Goal: Task Accomplishment & Management: Manage account settings

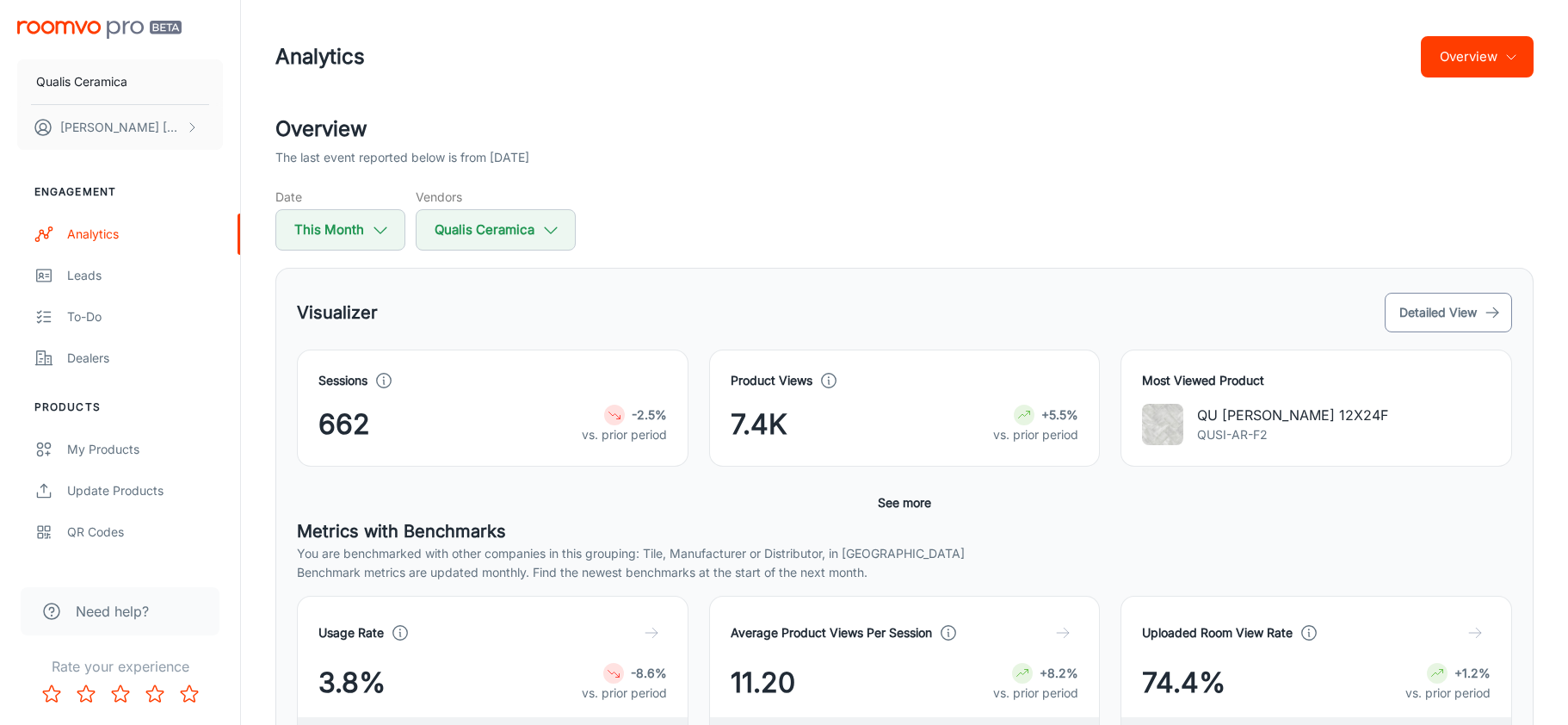
click at [1450, 323] on button "Detailed View" at bounding box center [1448, 312] width 128 height 39
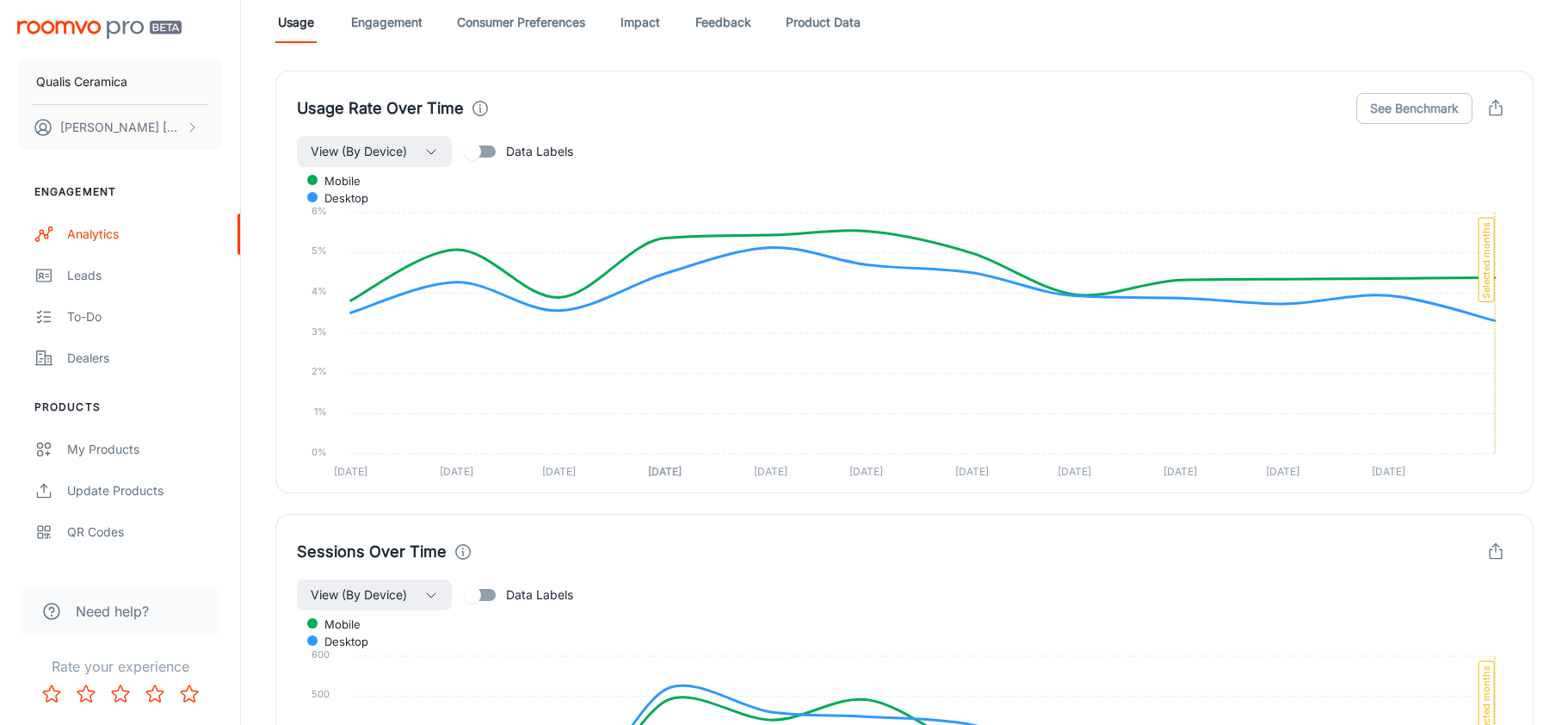
scroll to position [975, 0]
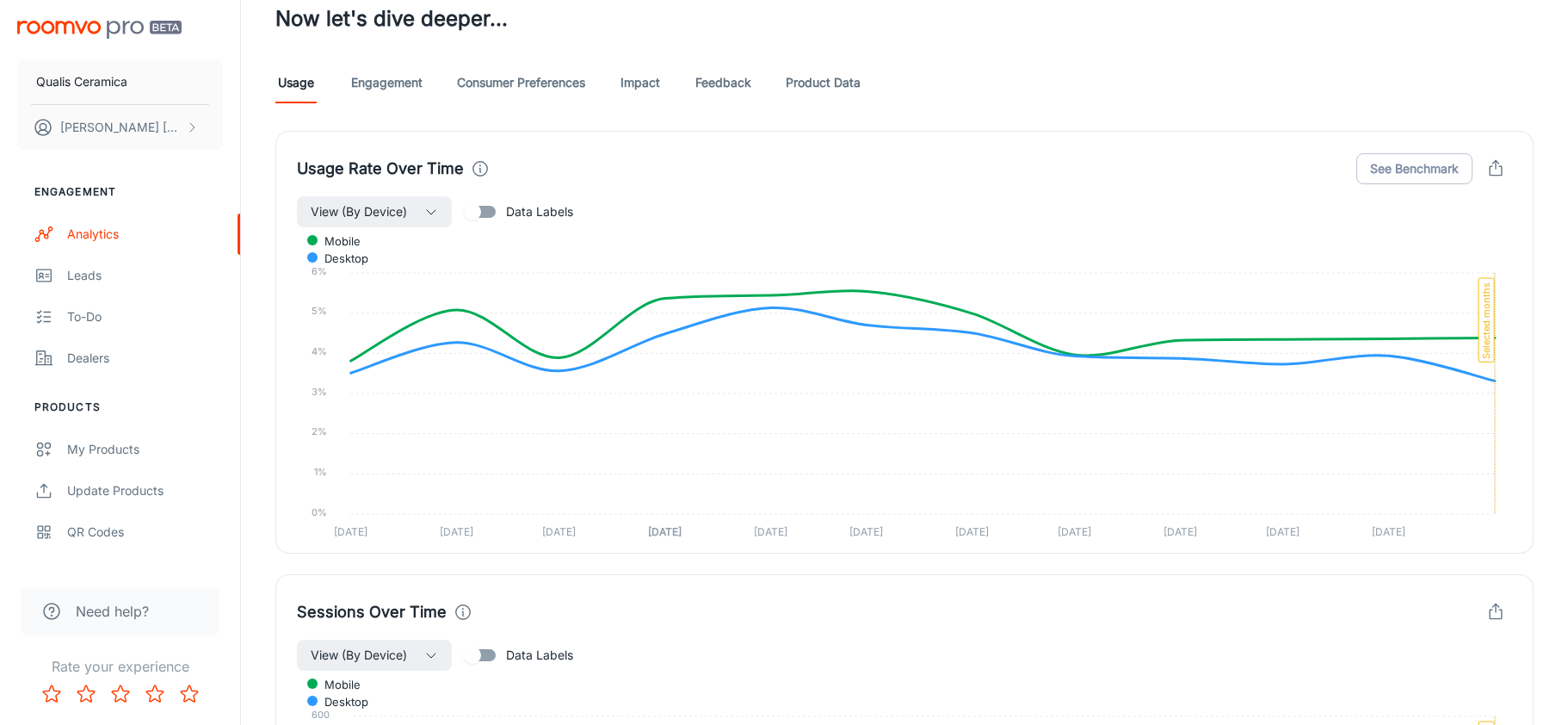
click at [835, 80] on link "Product Data" at bounding box center [824, 82] width 75 height 41
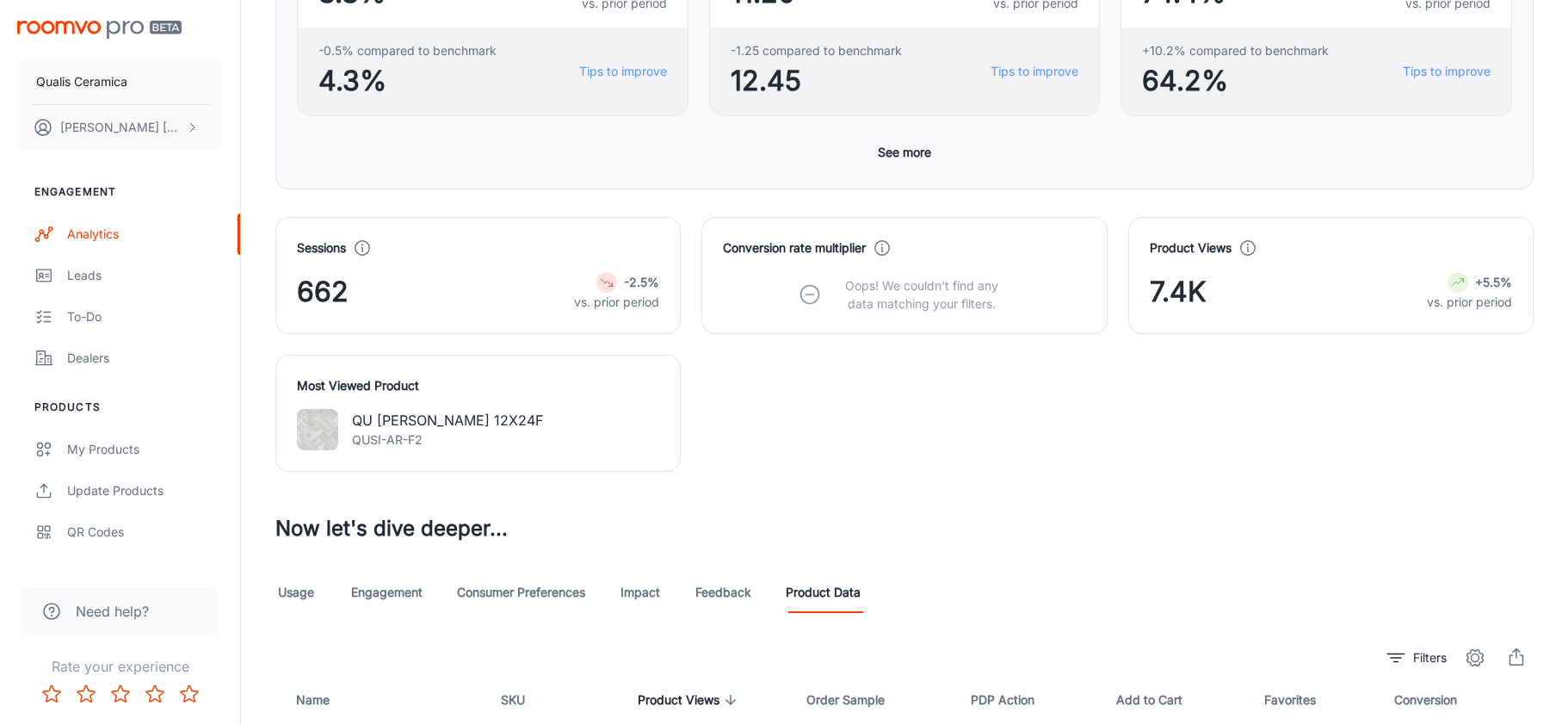
scroll to position [459, 0]
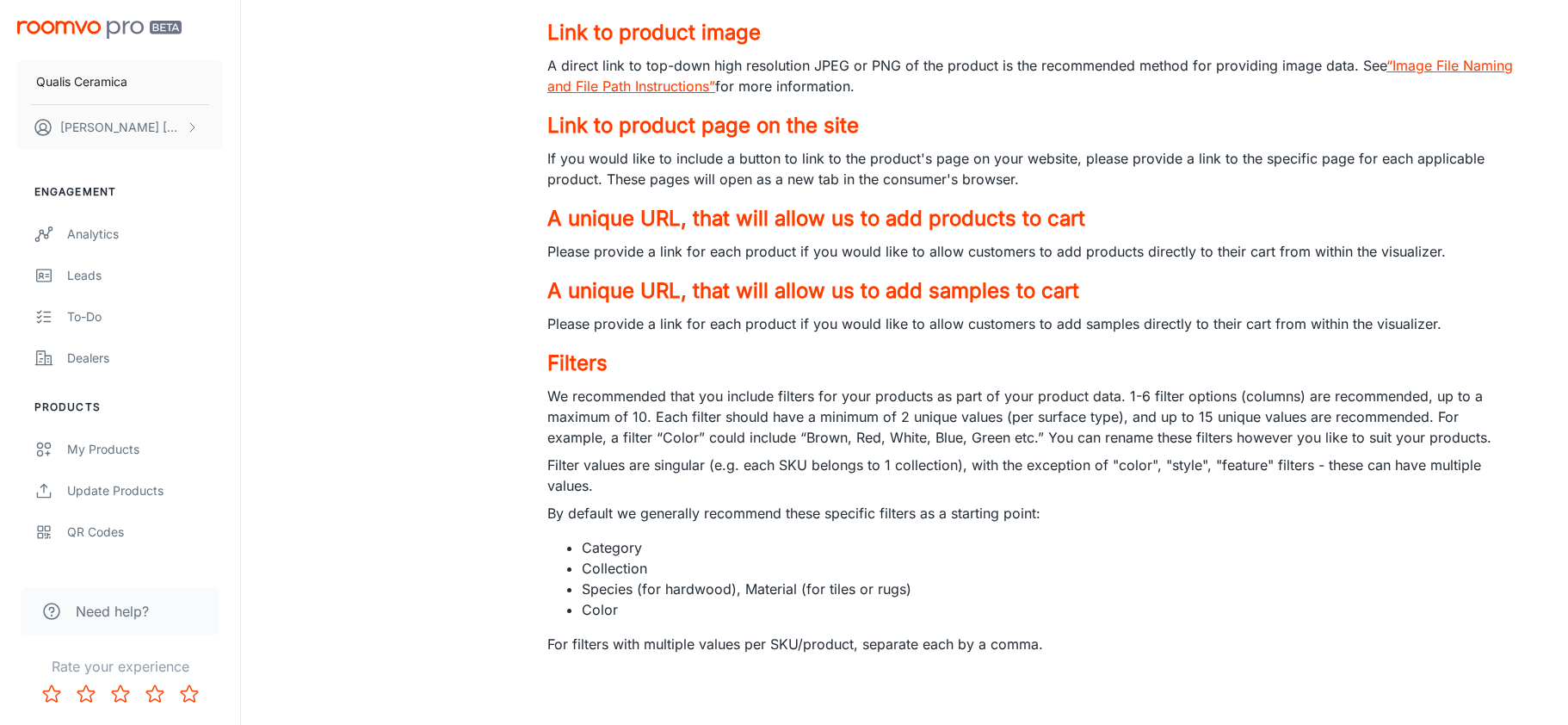
scroll to position [9893, 0]
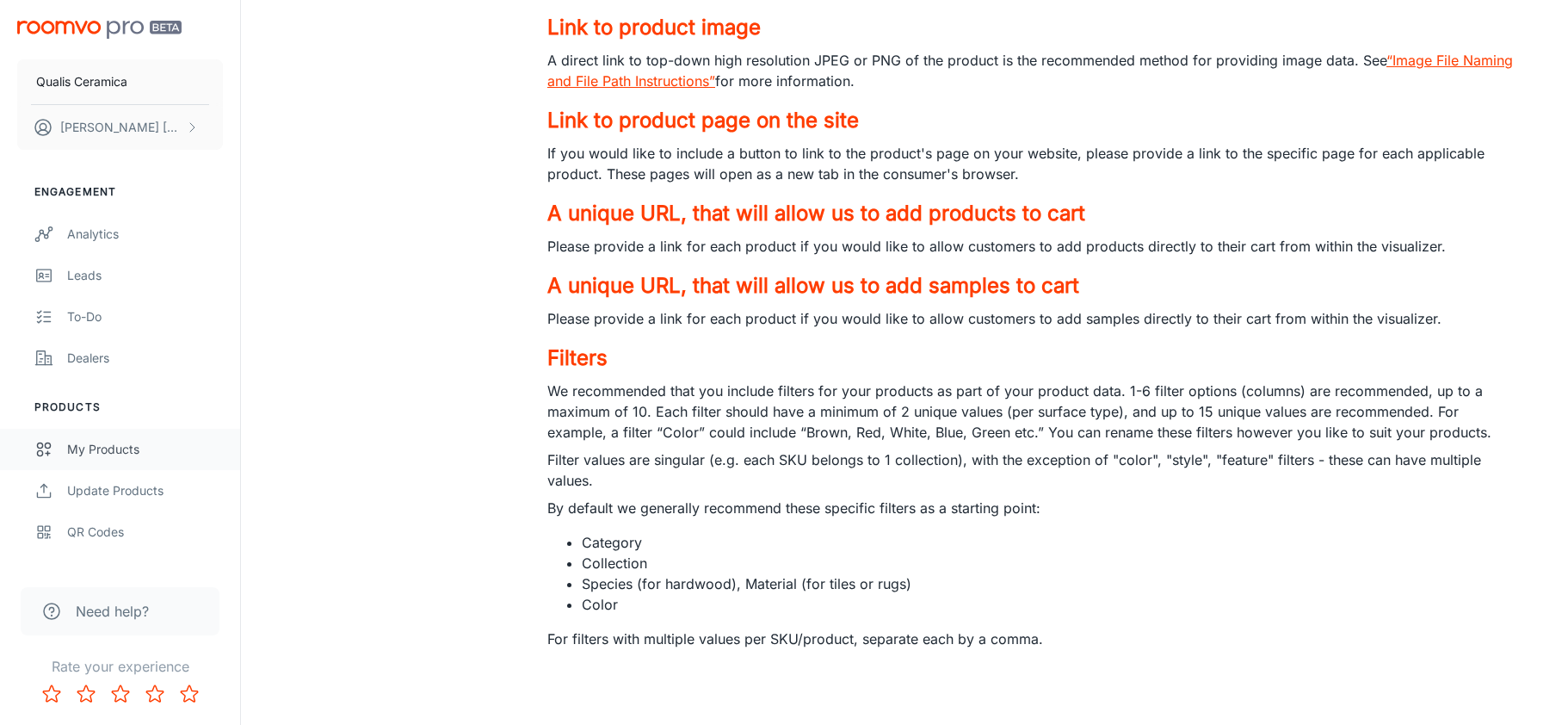
click at [96, 451] on div "My Products" at bounding box center [145, 449] width 155 height 19
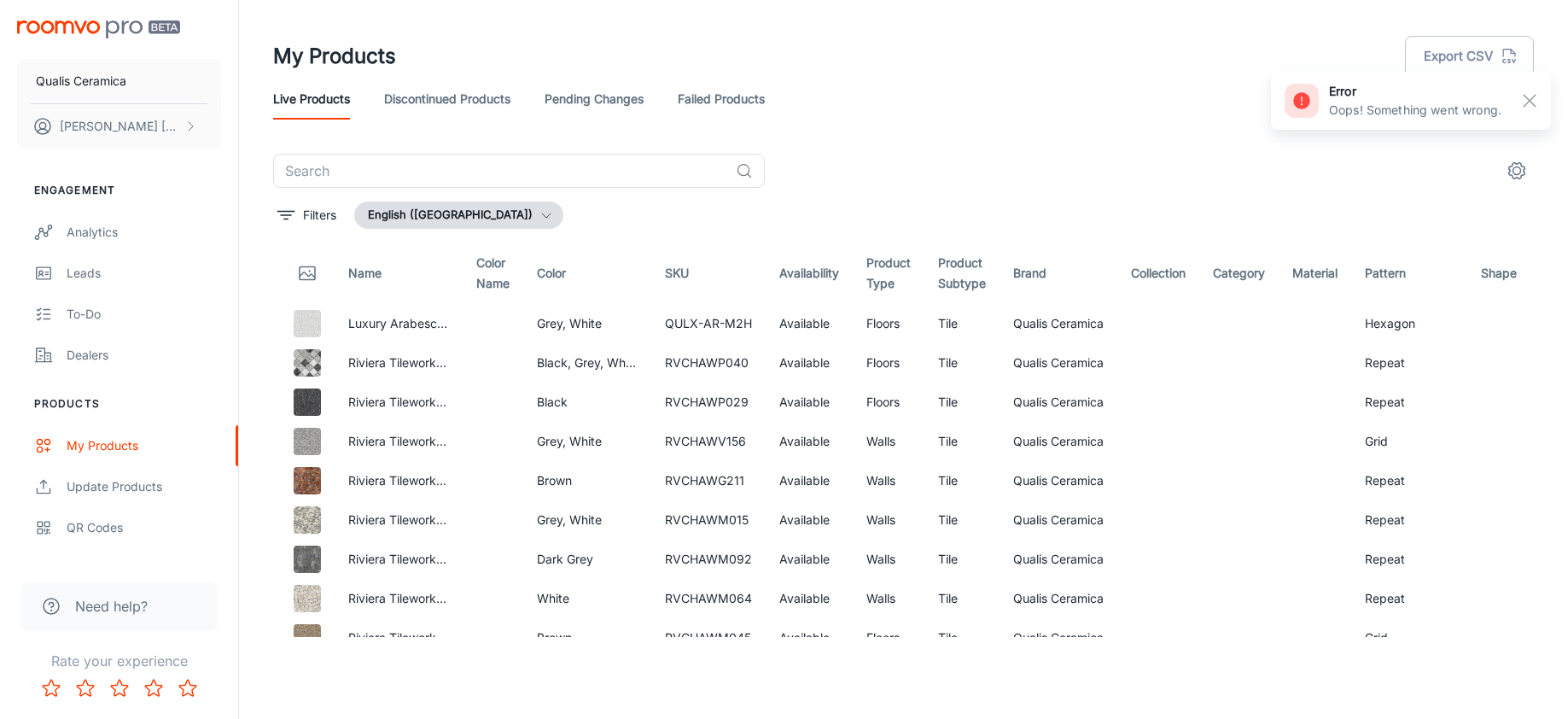
click at [446, 93] on link "Discontinued Products" at bounding box center [447, 99] width 126 height 41
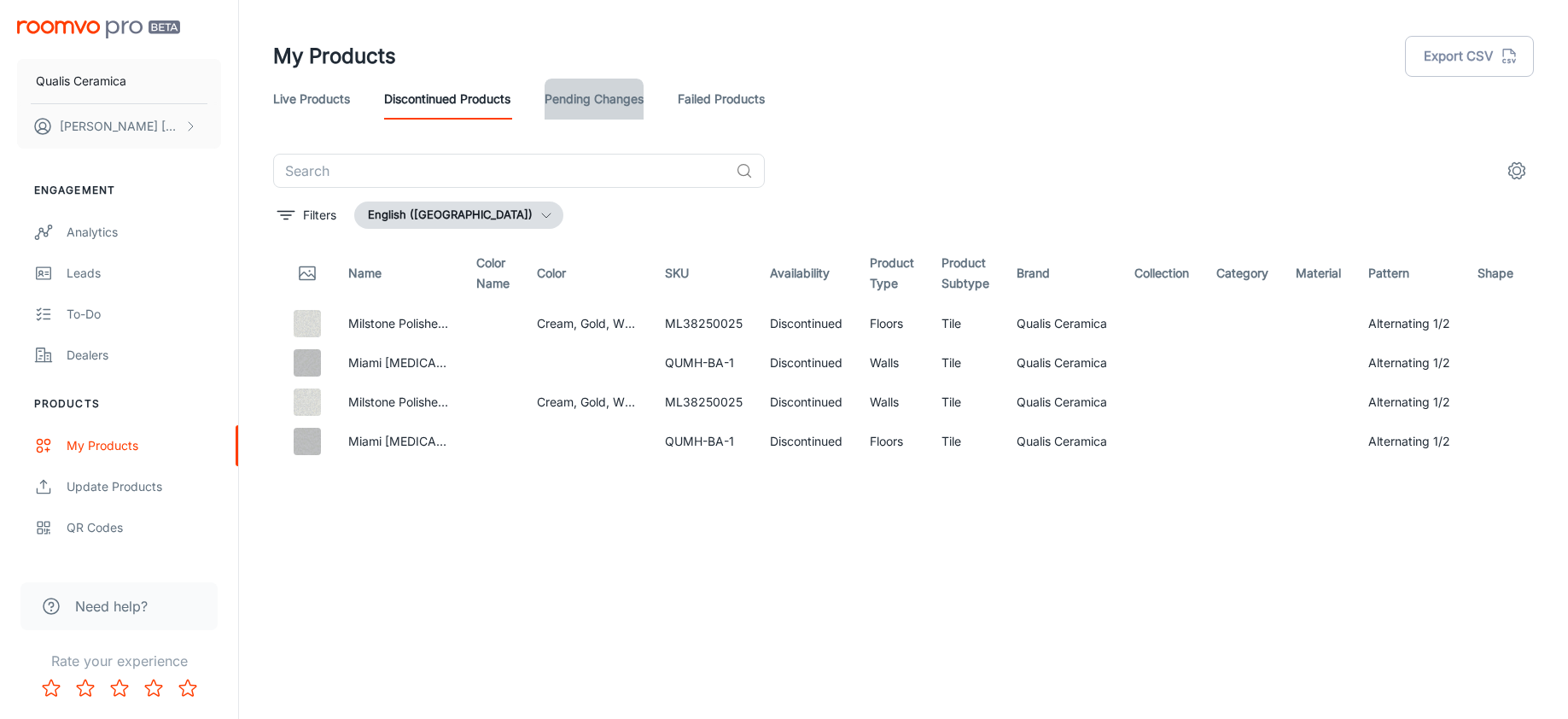
click at [596, 96] on link "Pending Changes" at bounding box center [594, 99] width 99 height 41
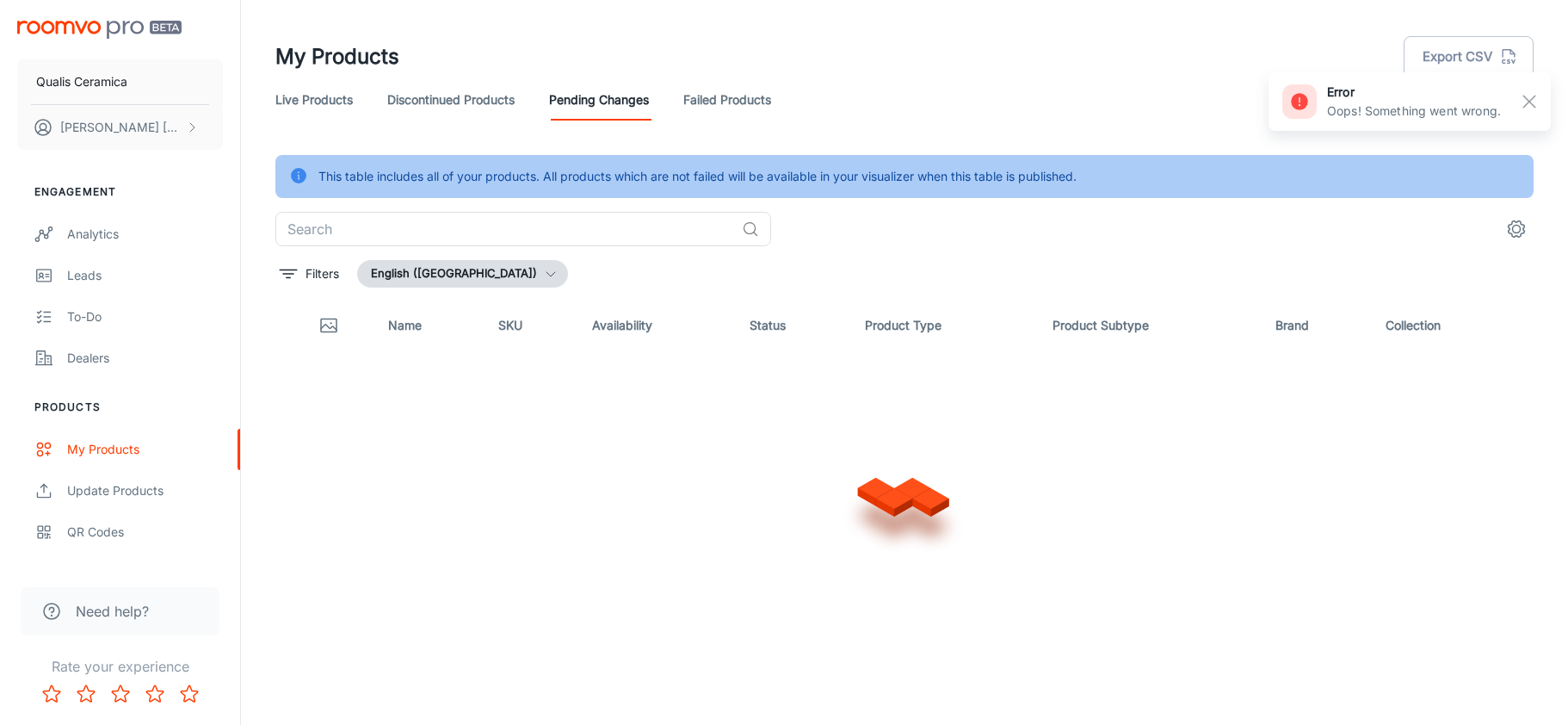
click at [741, 98] on link "Failed Products" at bounding box center [727, 100] width 87 height 41
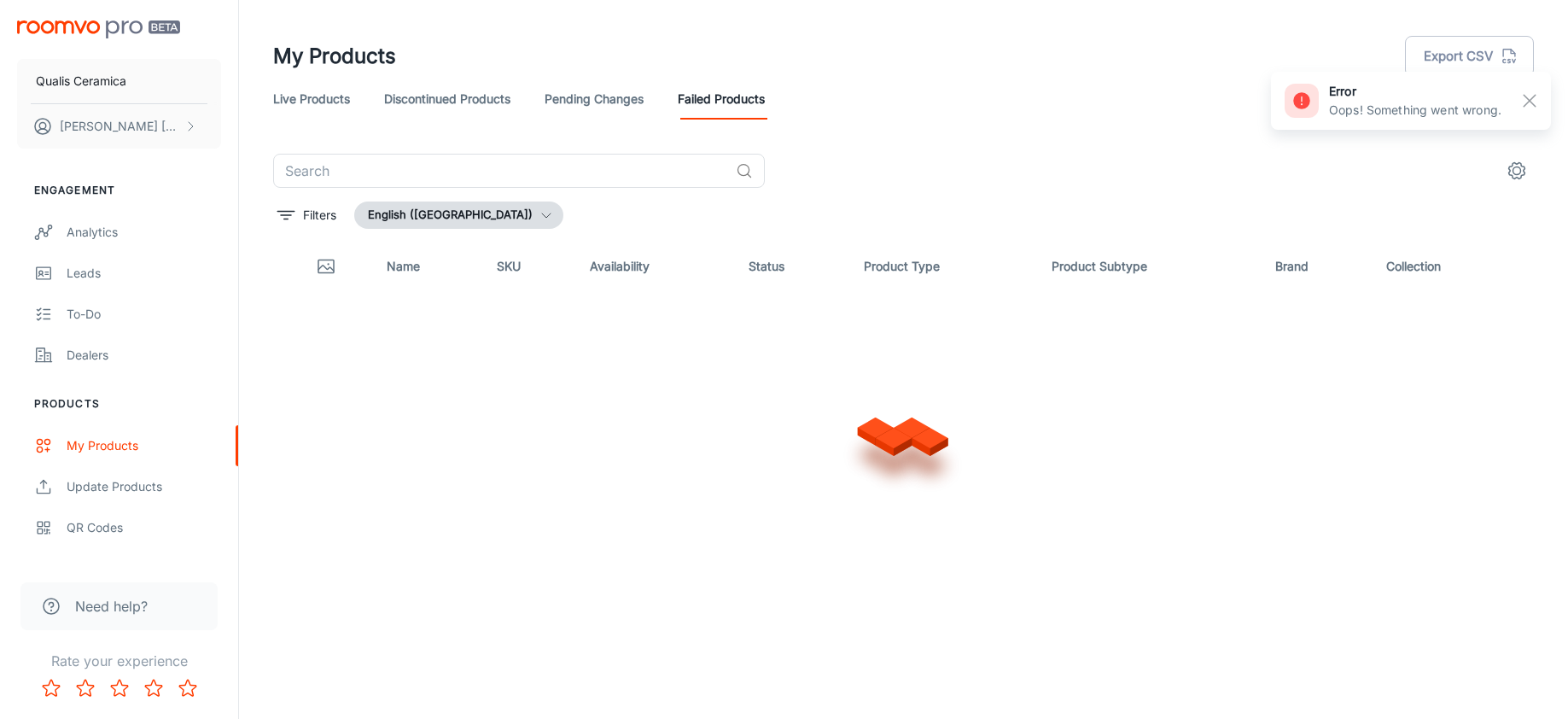
click at [465, 97] on link "Discontinued Products" at bounding box center [447, 99] width 126 height 41
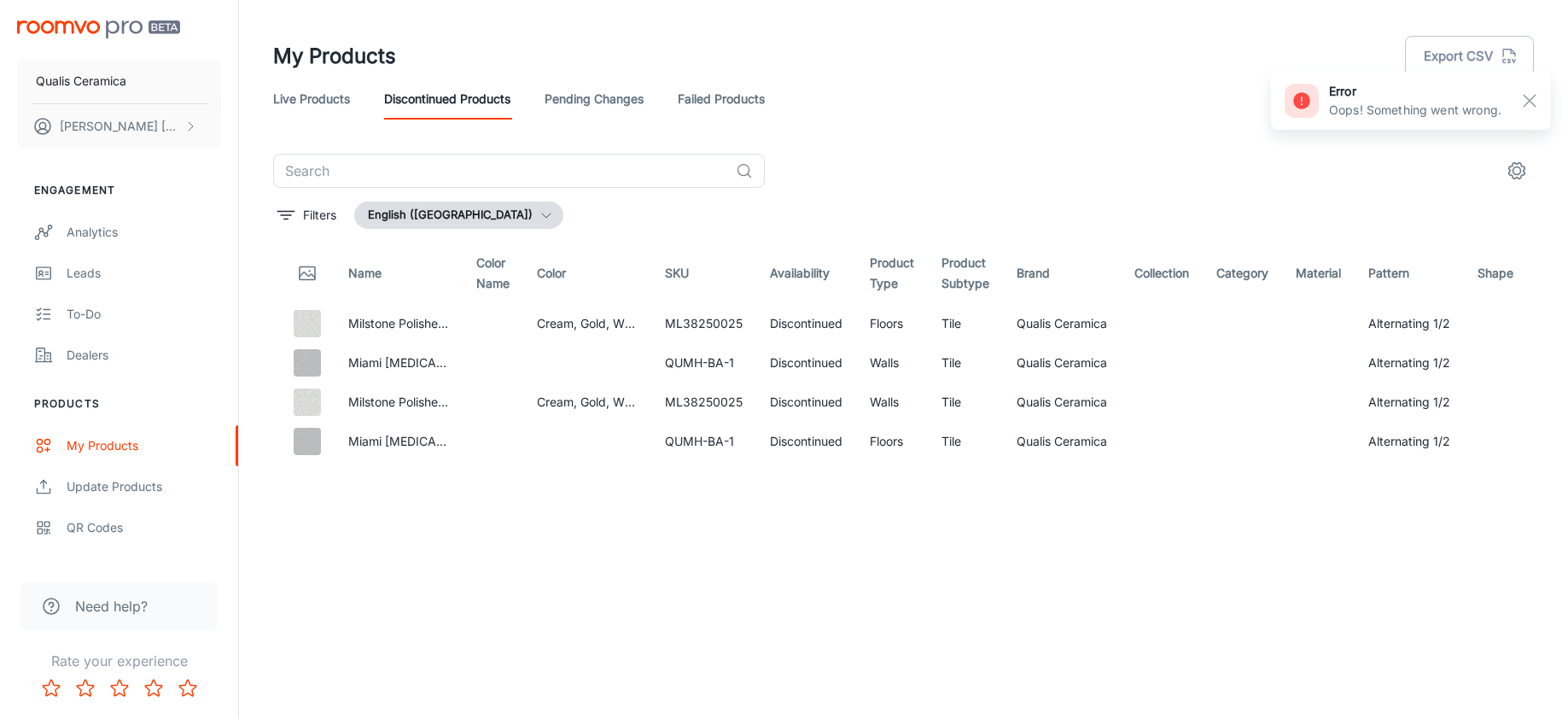
click at [317, 107] on link "Live Products" at bounding box center [311, 99] width 77 height 41
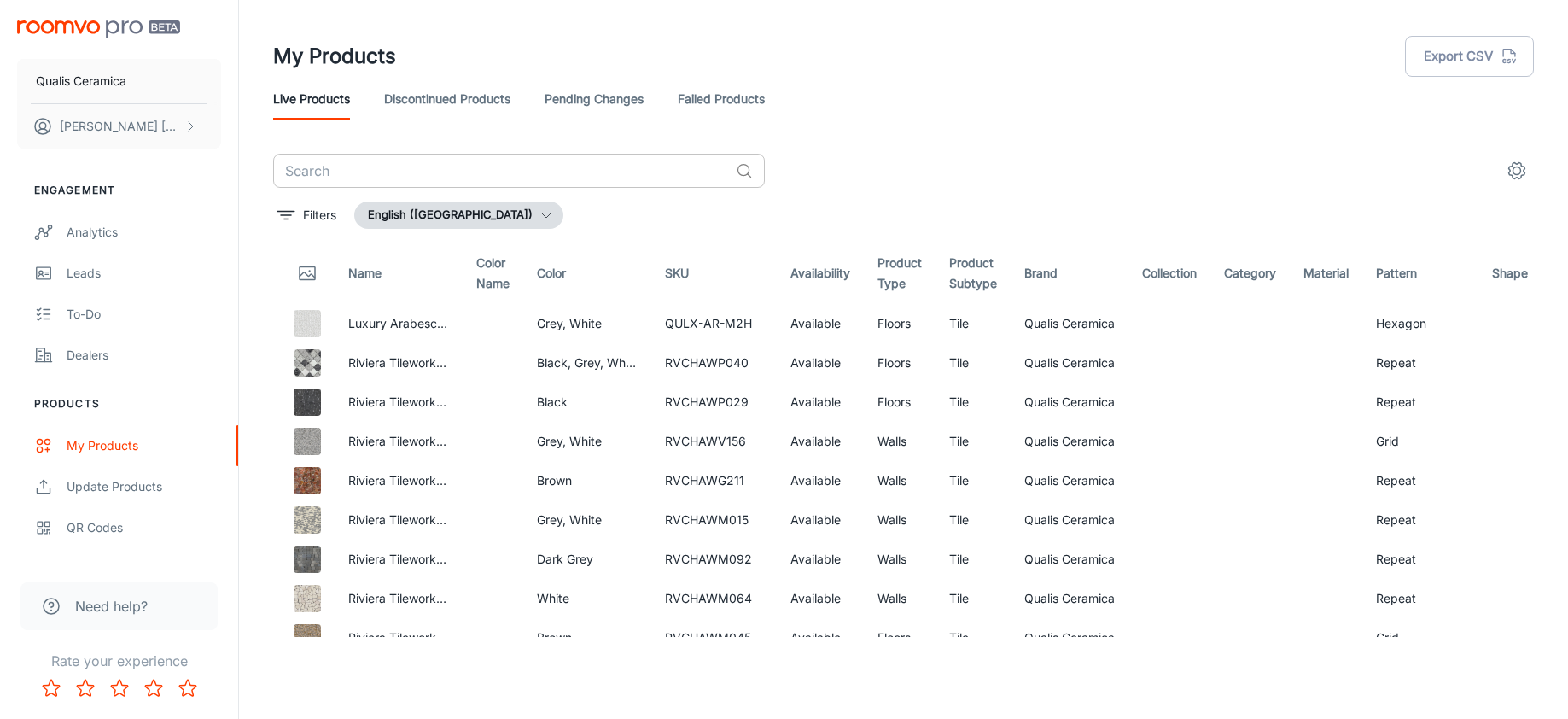
click at [384, 165] on input "text" at bounding box center [501, 170] width 456 height 34
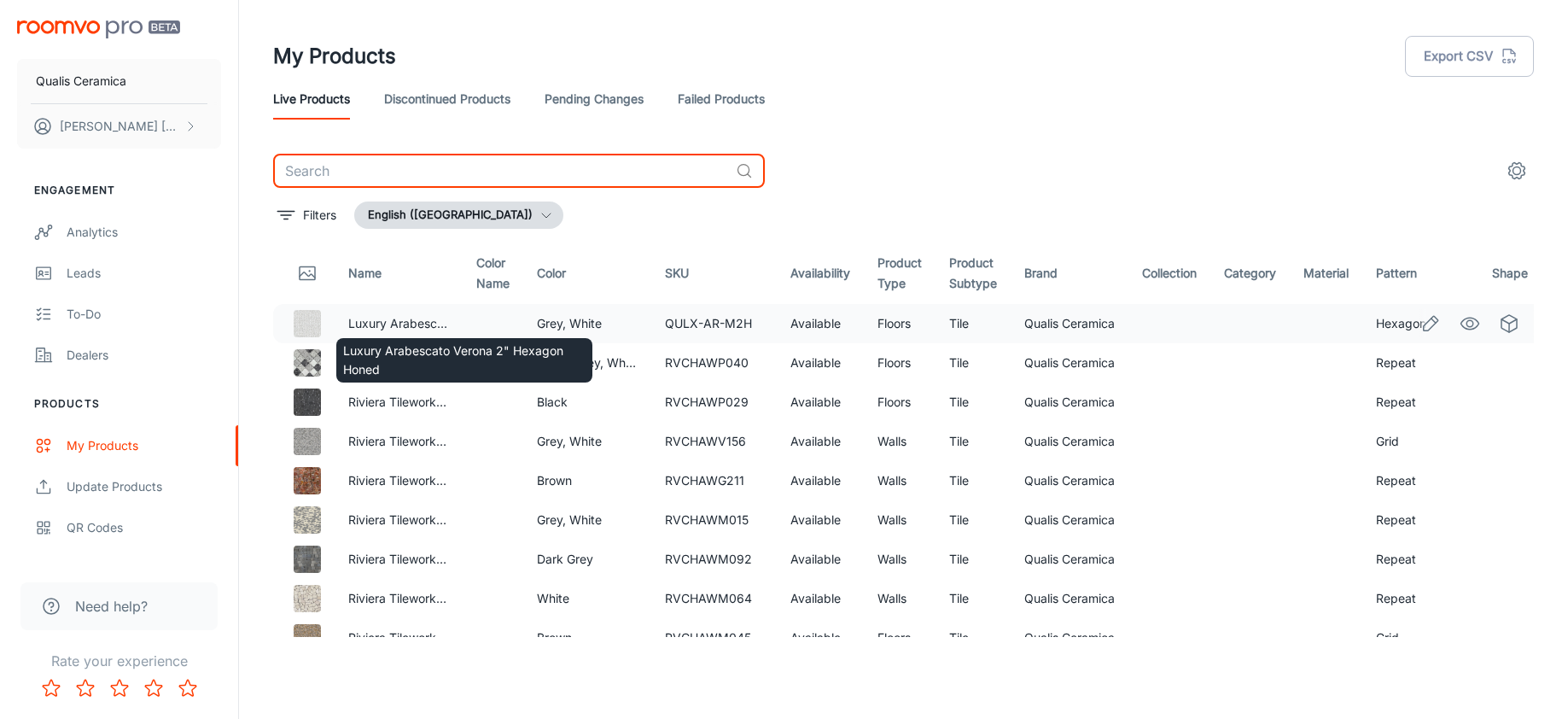
click at [392, 331] on div "Luxury Arabescato Verona 2" Hexagon Honed" at bounding box center [464, 354] width 260 height 58
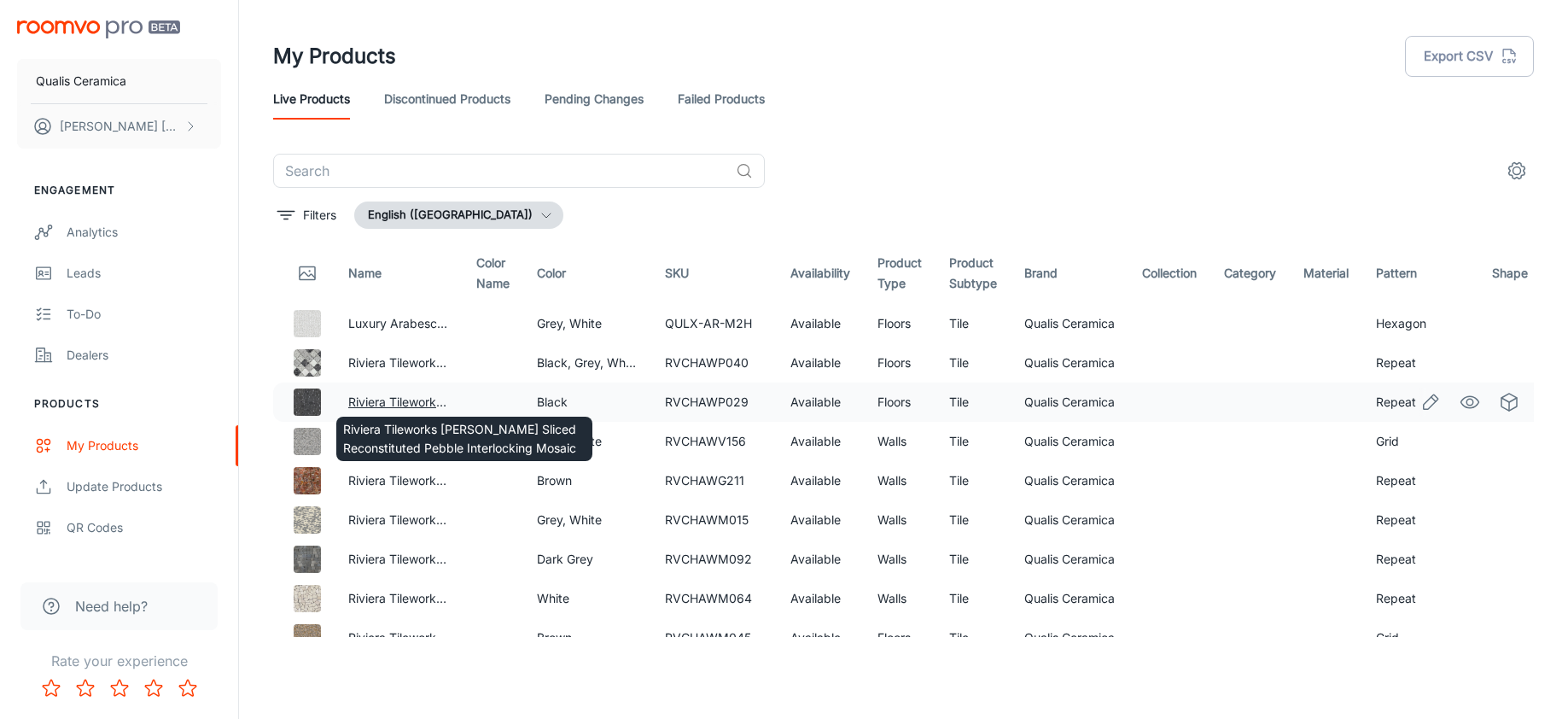
click at [405, 402] on link "Riviera Tileworks Chelsea Black Sliced Reconstituted Pebble Interlocking Mosaic" at bounding box center [583, 401] width 470 height 15
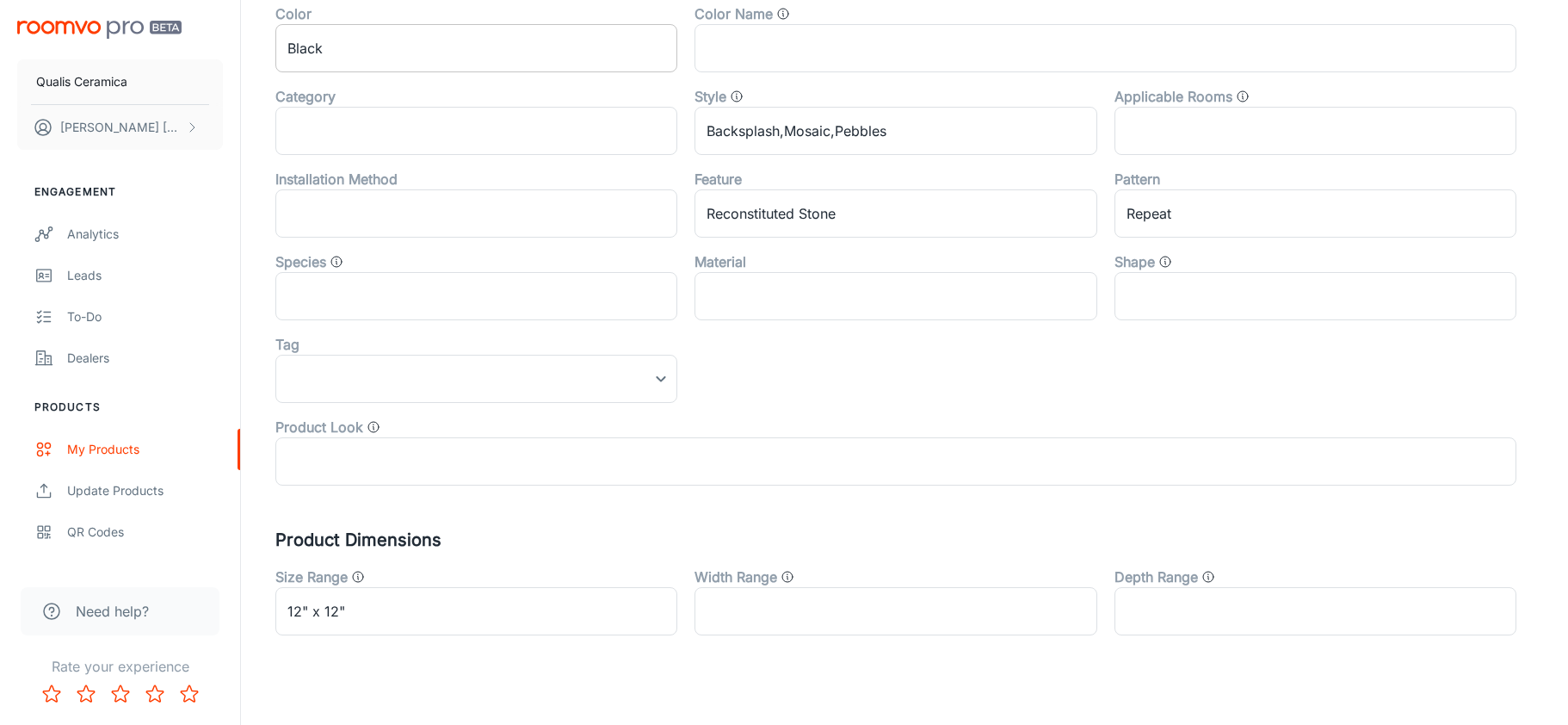
scroll to position [635, 0]
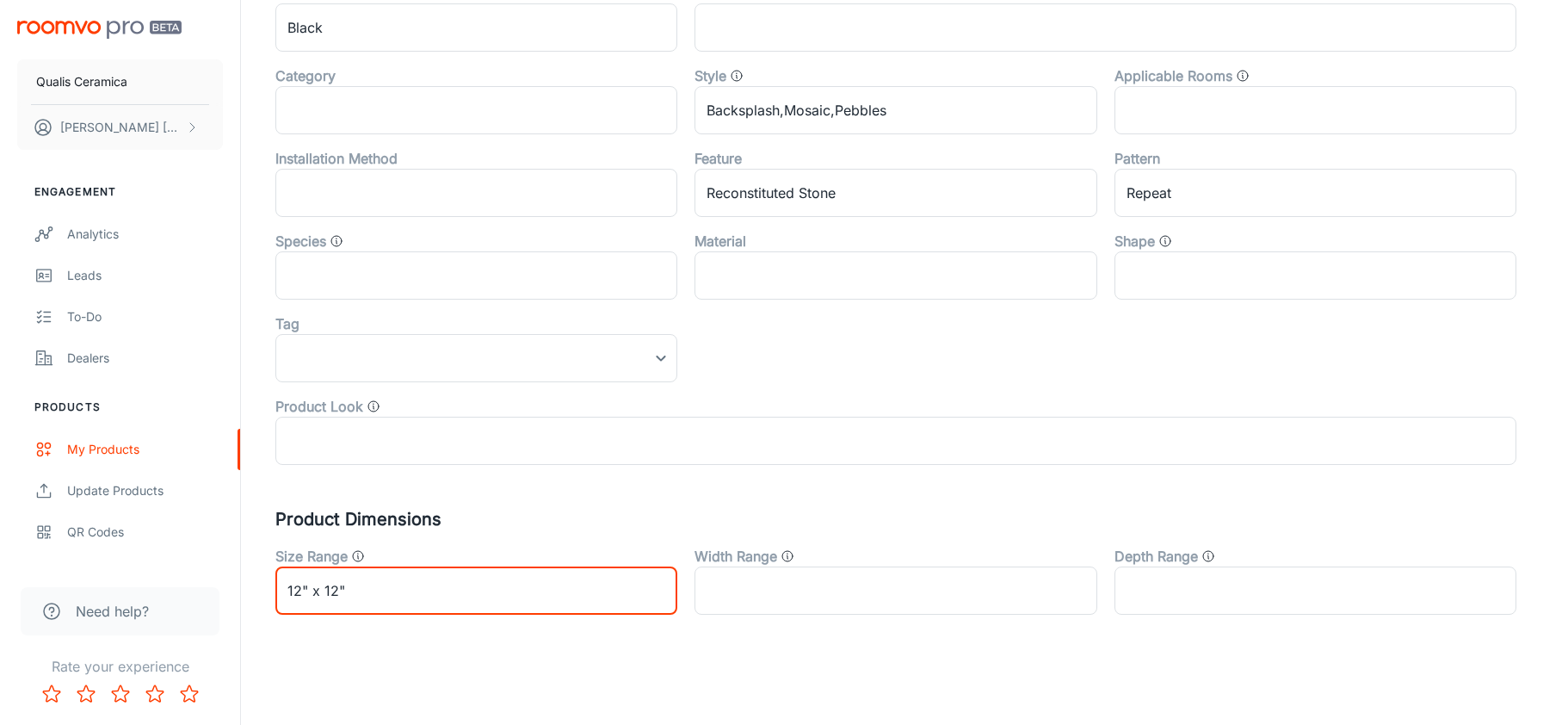
click at [320, 591] on input "12" x 12"" at bounding box center [476, 590] width 402 height 48
click at [390, 584] on input "12" x 12"" at bounding box center [476, 590] width 402 height 48
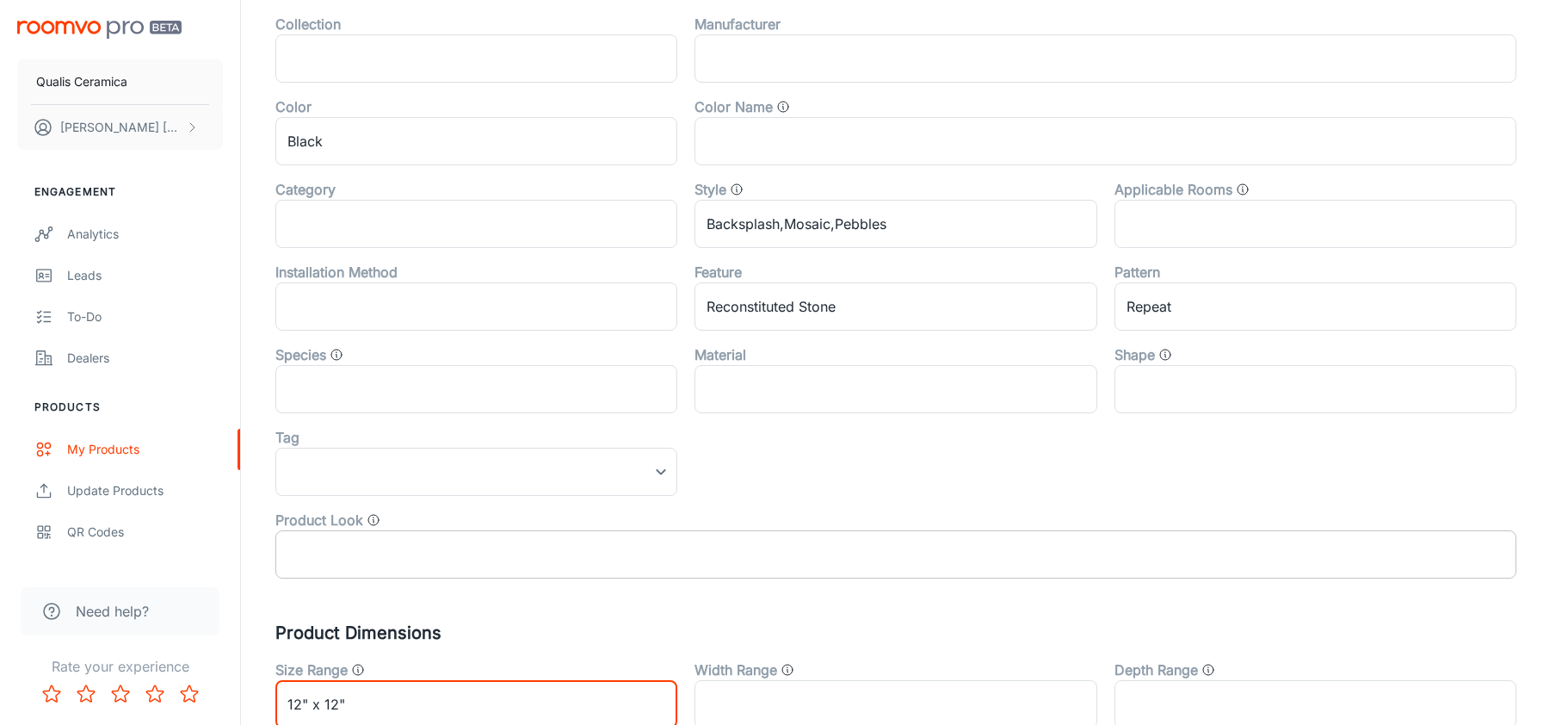
scroll to position [521, 0]
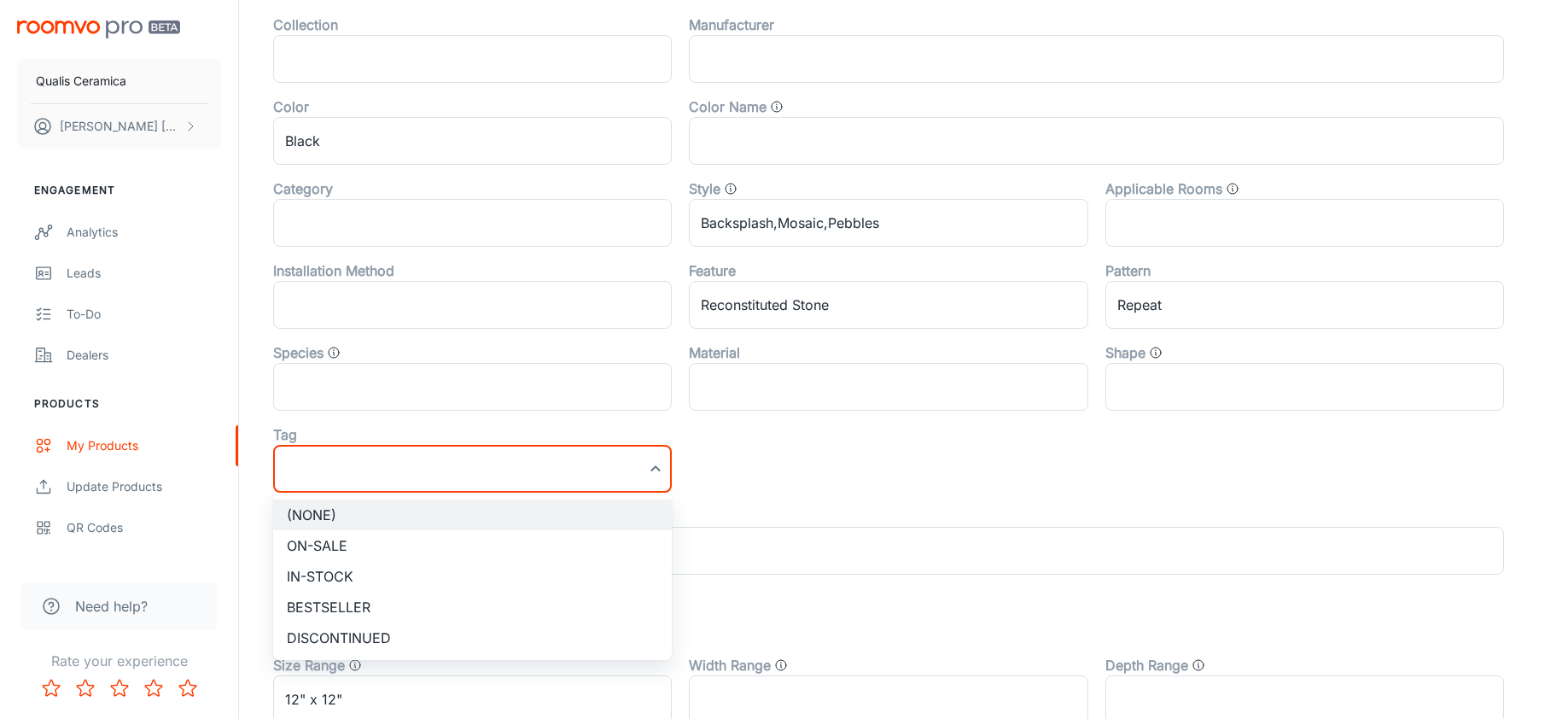
click at [826, 459] on div at bounding box center [784, 360] width 1568 height 719
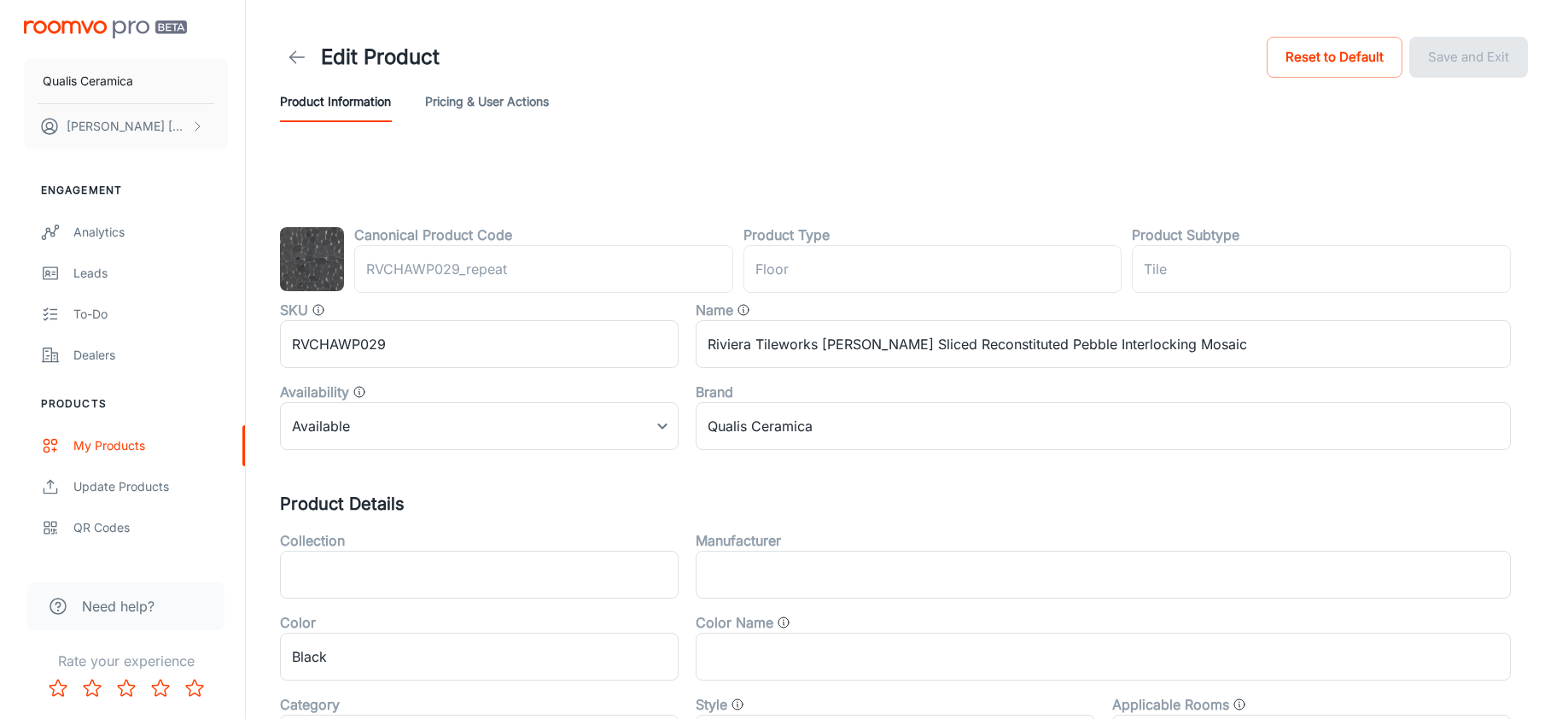
scroll to position [0, 0]
click at [288, 52] on polyline at bounding box center [286, 58] width 6 height 12
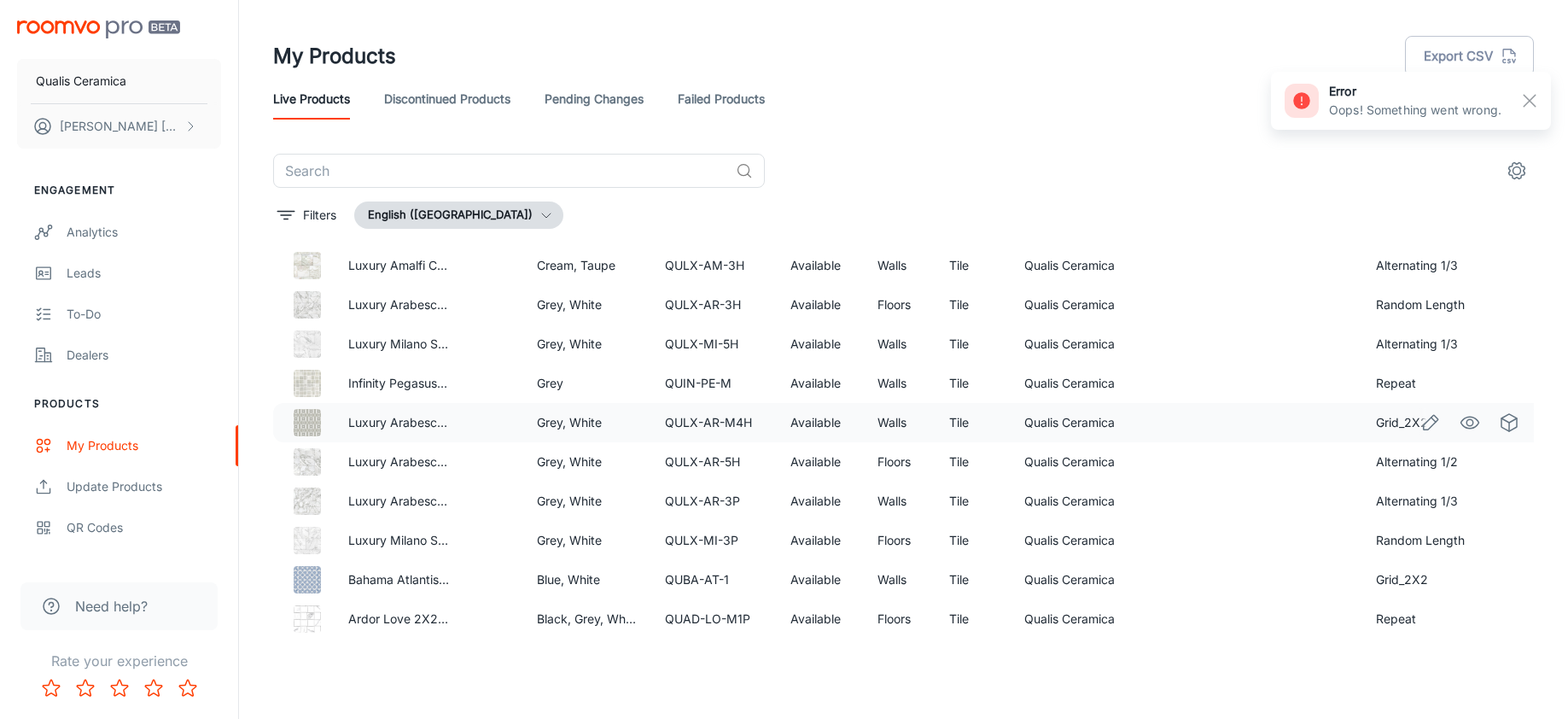
scroll to position [910, 0]
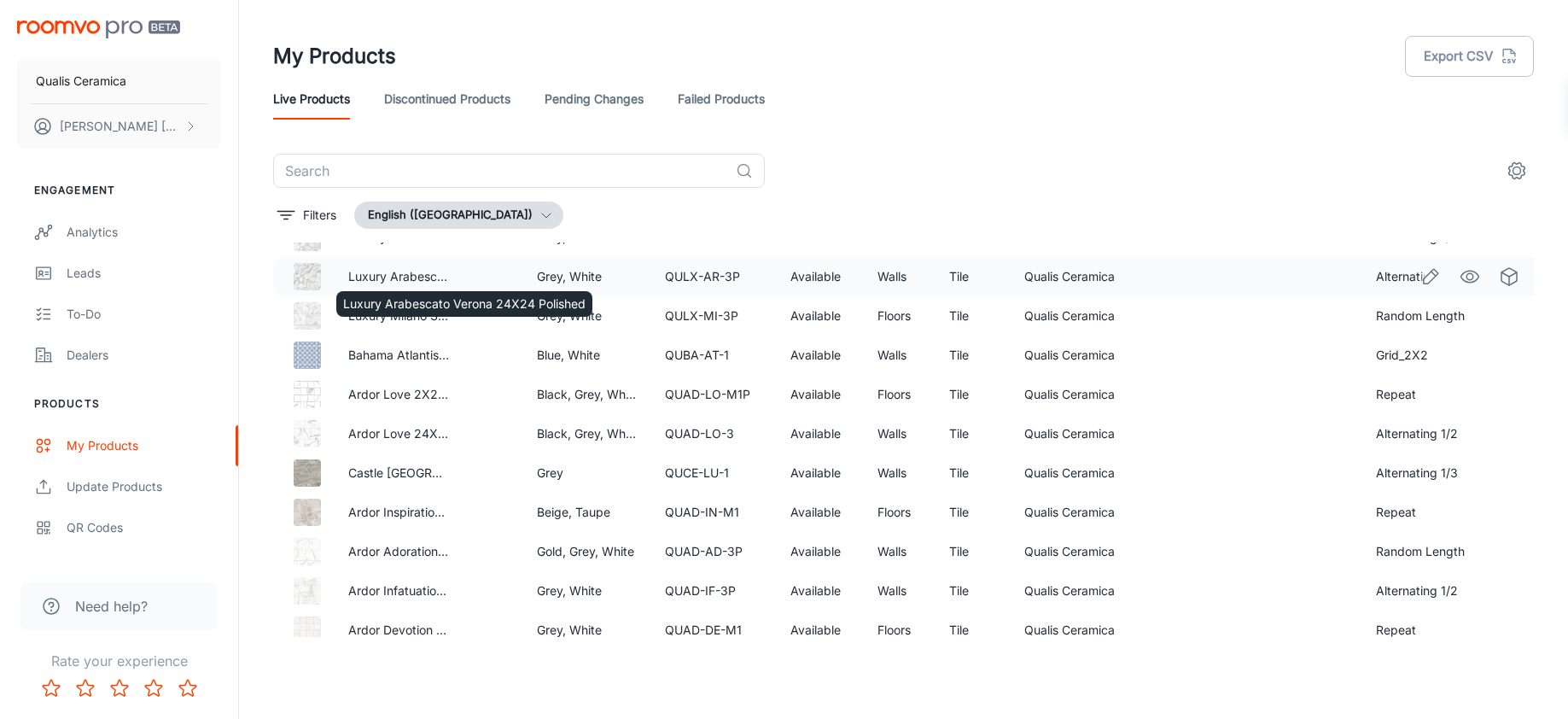
click at [383, 279] on div "Luxury Arabescato Verona 24X24 Polished" at bounding box center [464, 298] width 260 height 39
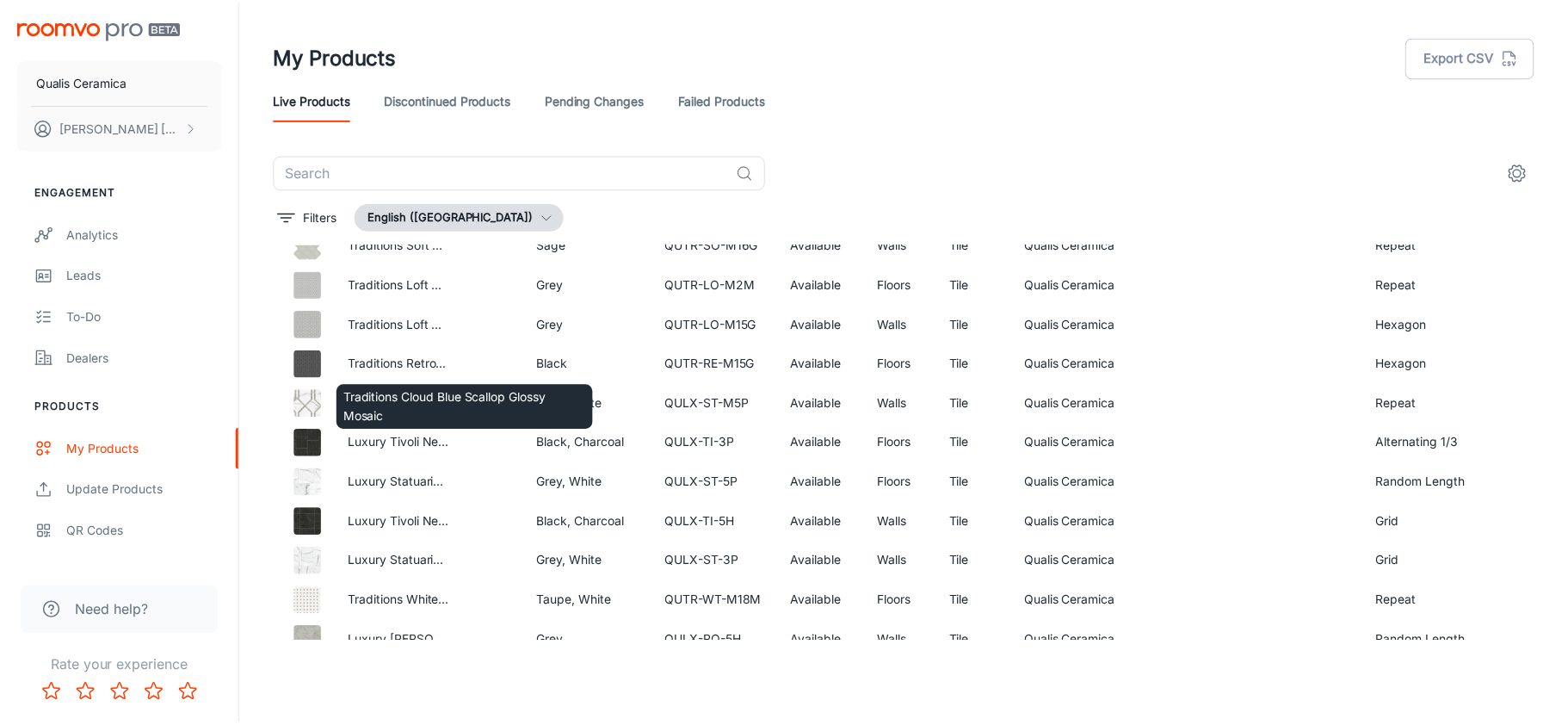
scroll to position [1550, 0]
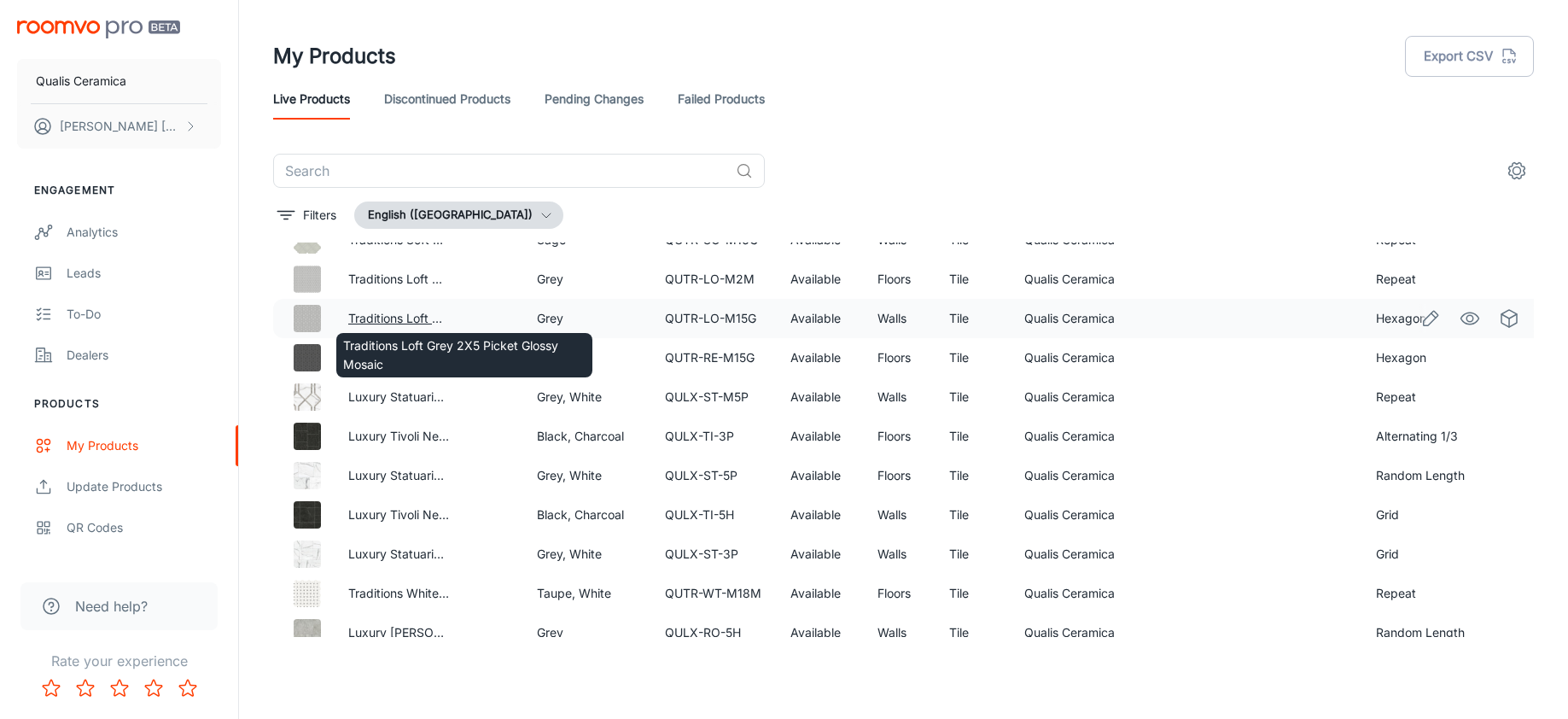
click at [382, 319] on link "Traditions Loft Grey 2X5 Picket Glossy Mosaic" at bounding box center [477, 318] width 259 height 15
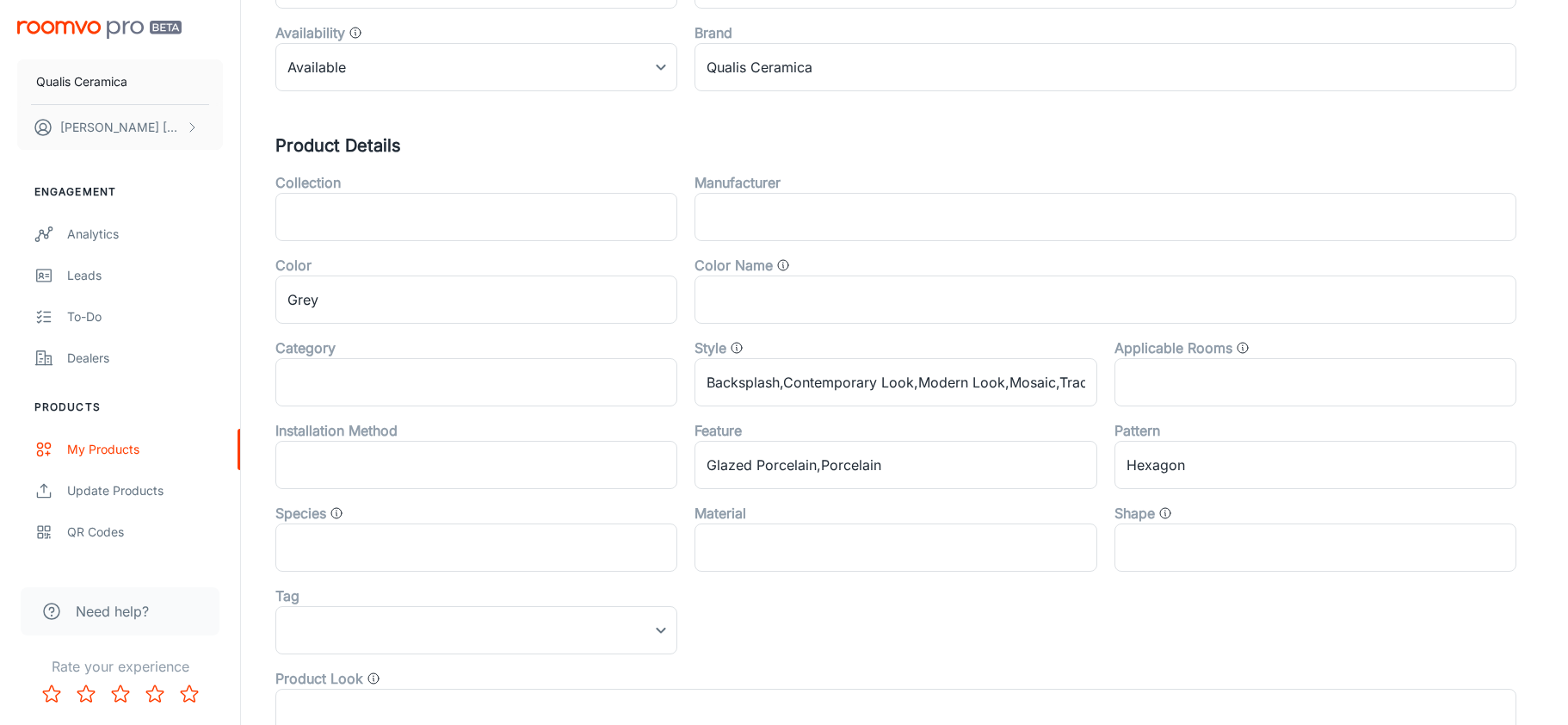
scroll to position [405, 0]
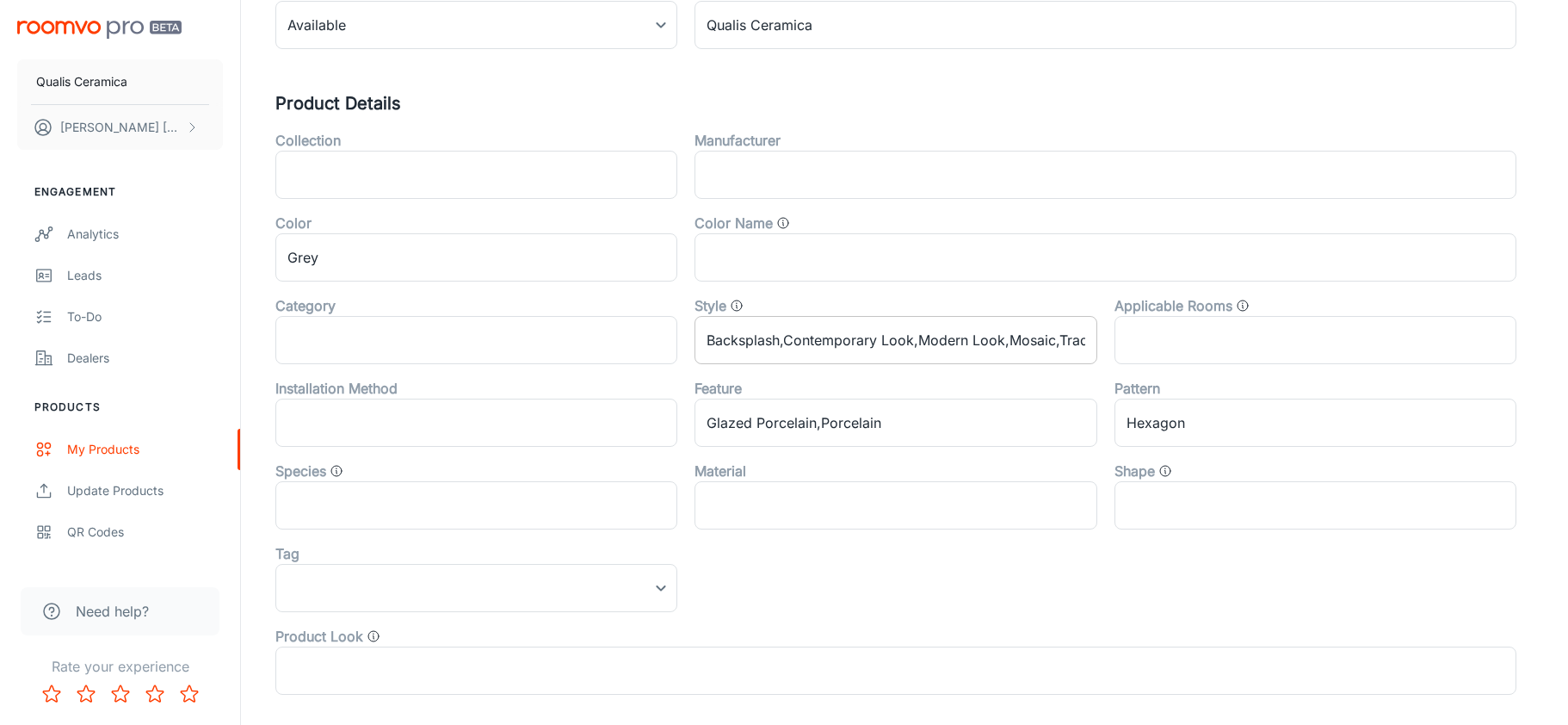
click at [990, 340] on input "Backsplash,Contemporary Look,Modern Look,Mosaic,Traditional Look" at bounding box center [895, 340] width 402 height 48
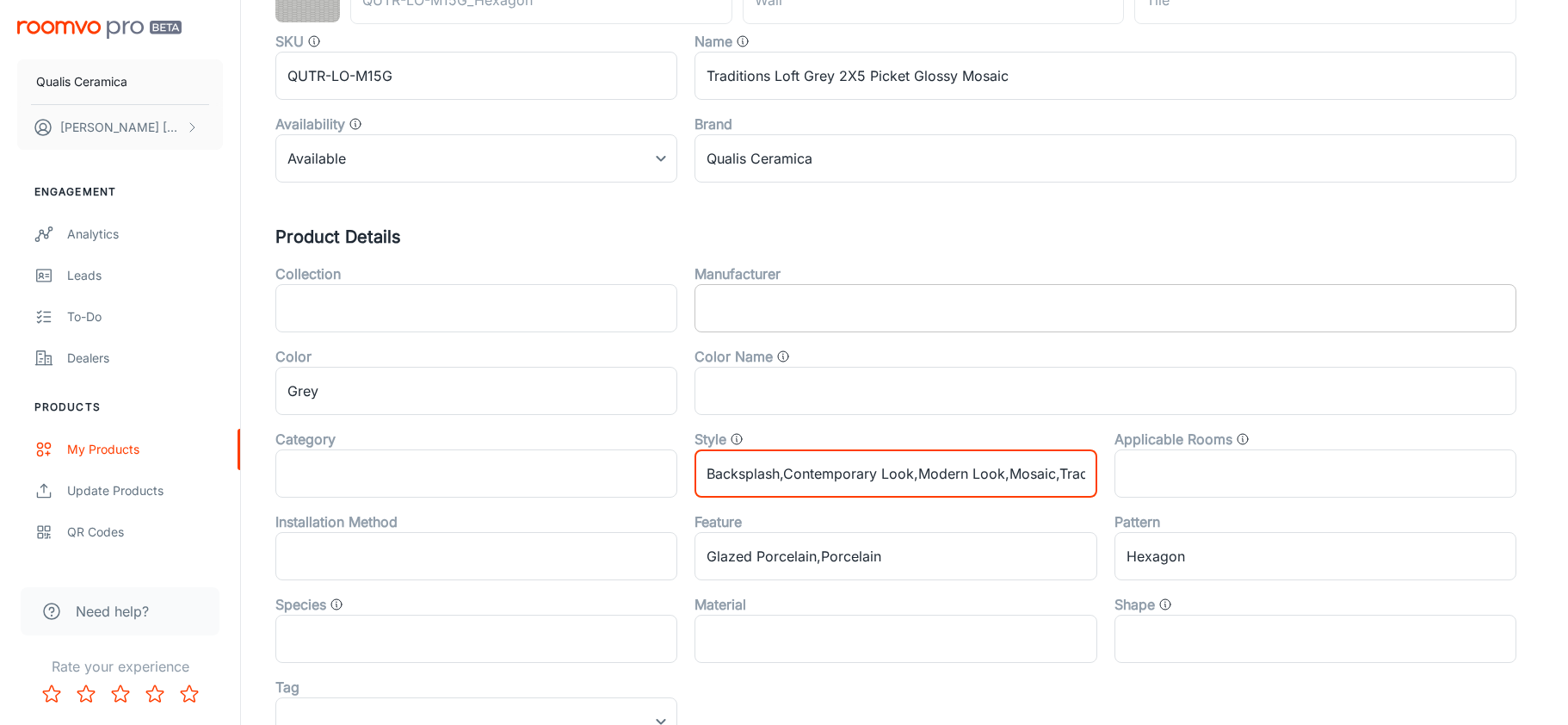
scroll to position [344, 0]
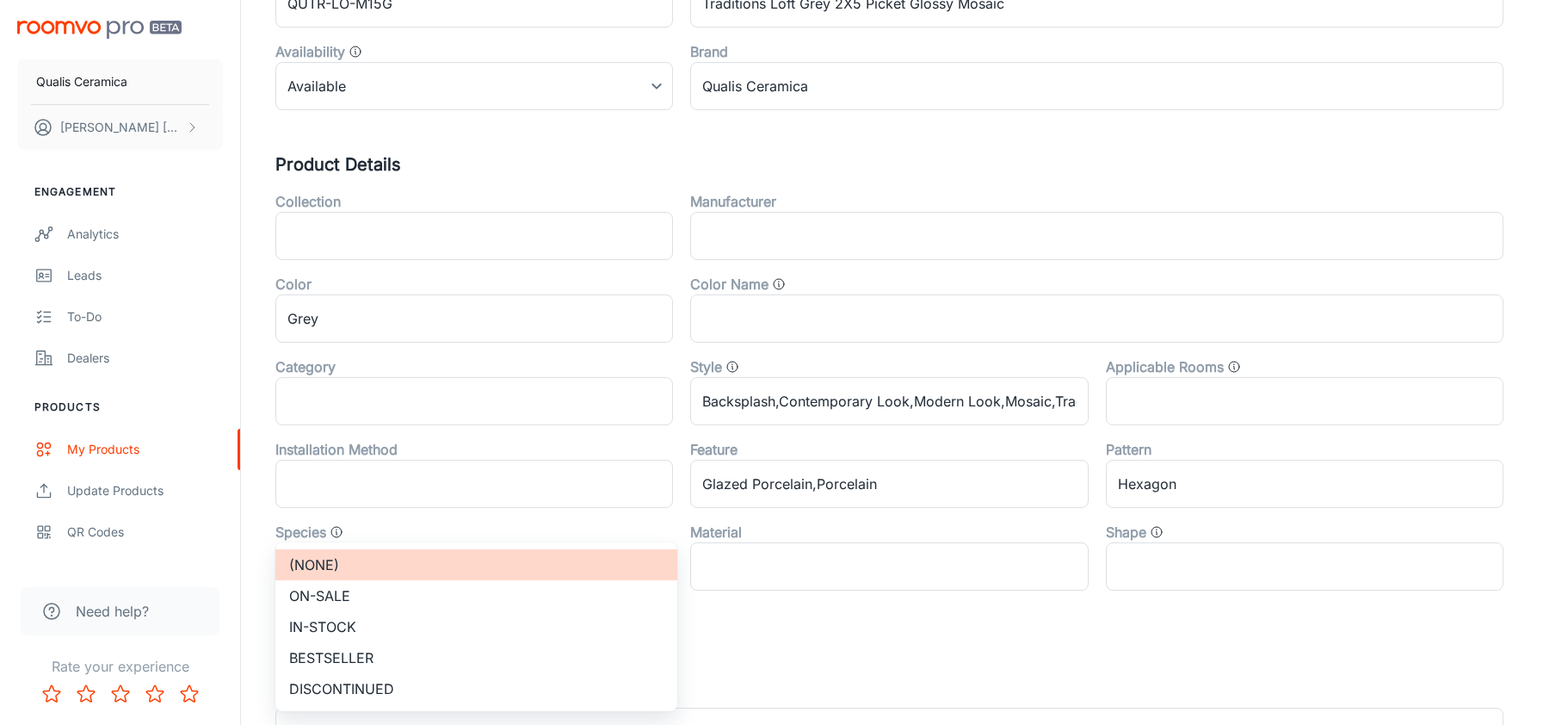
click at [380, 380] on body "Qualis Ceramica David Garcia Engagement Analytics Leads To-do Dealers Products …" at bounding box center [784, 18] width 1568 height 725
click at [853, 639] on div at bounding box center [791, 362] width 1581 height 725
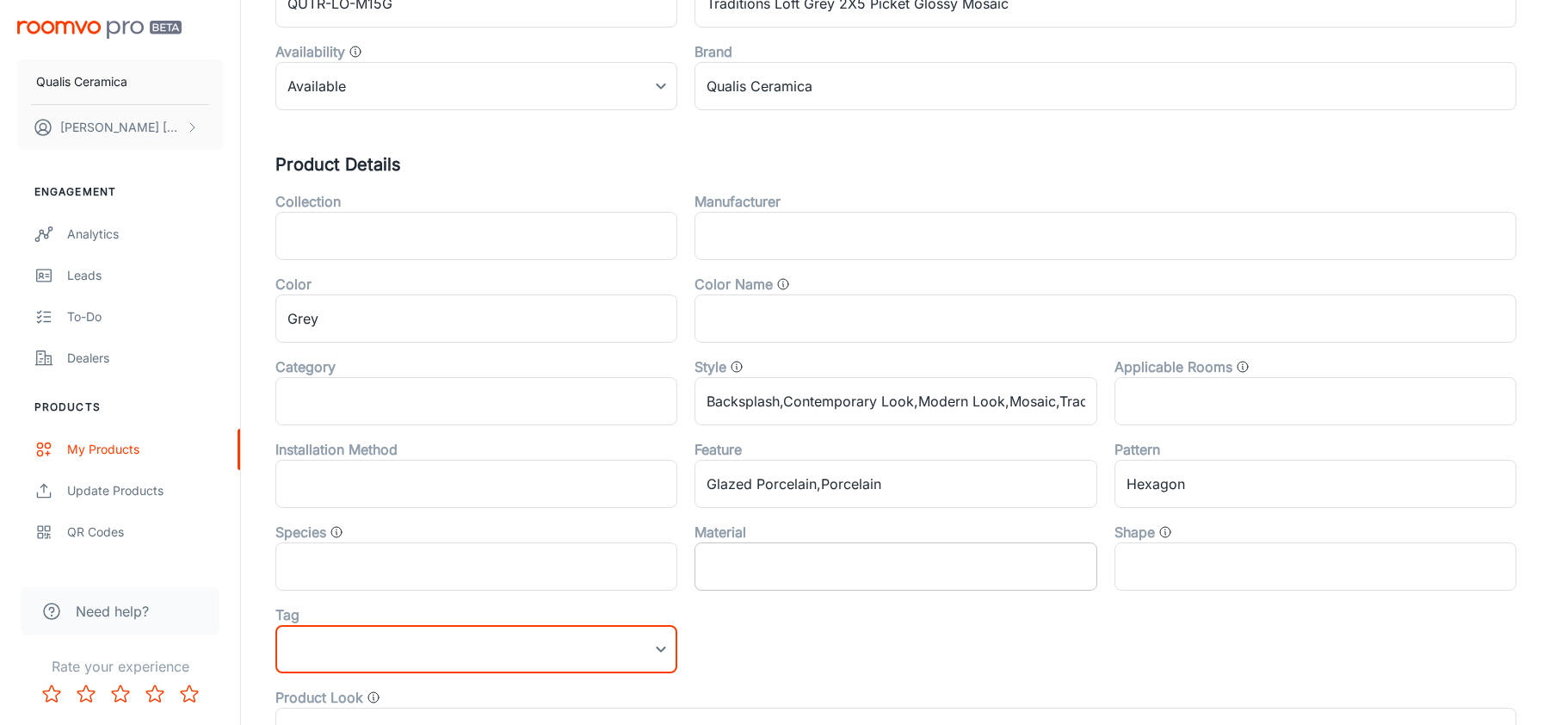
click at [795, 558] on input "text" at bounding box center [895, 566] width 402 height 48
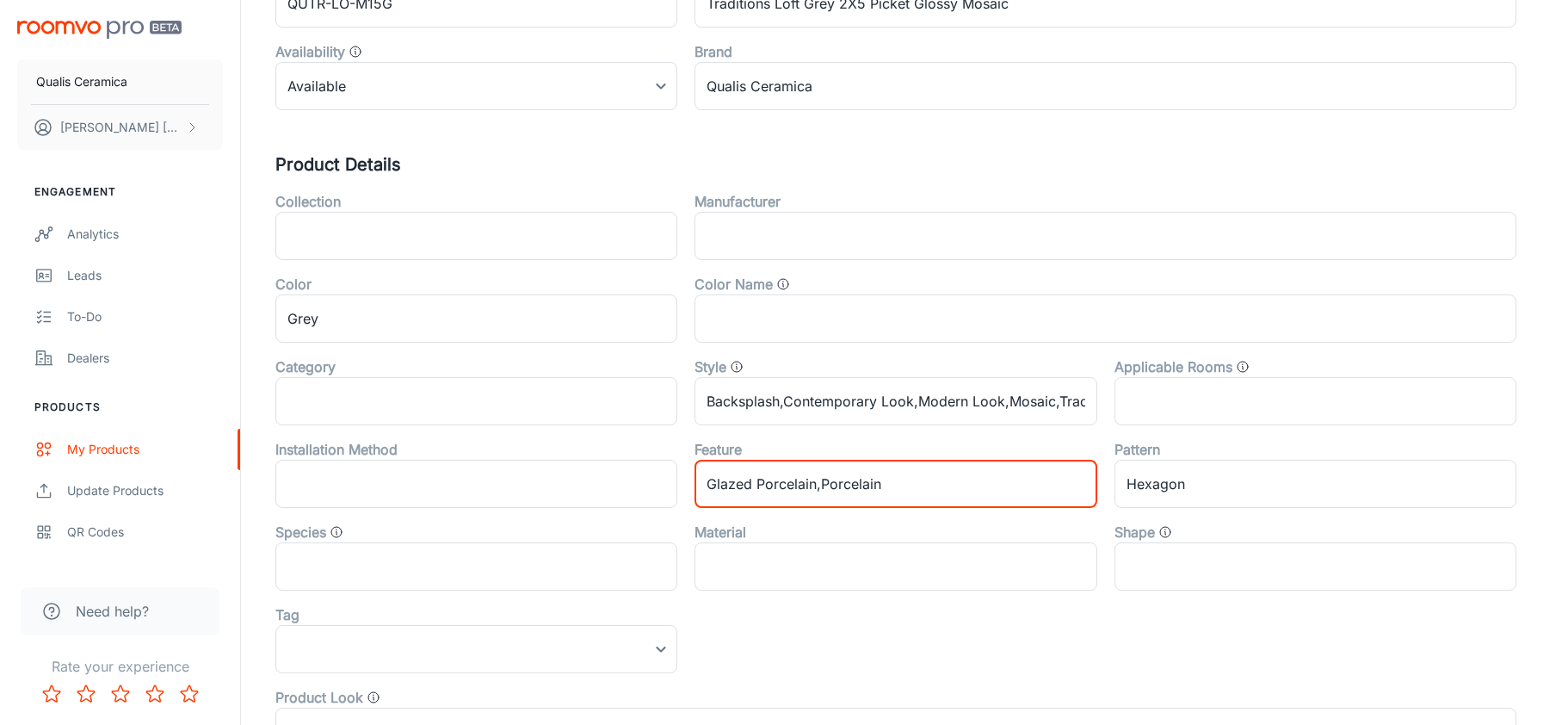
drag, startPoint x: 814, startPoint y: 480, endPoint x: 706, endPoint y: 489, distance: 108.4
click at [706, 489] on input "Glazed Porcelain,Porcelain" at bounding box center [895, 483] width 402 height 48
click at [735, 556] on input "text" at bounding box center [895, 566] width 402 height 48
paste input "Glazed Porcelain"
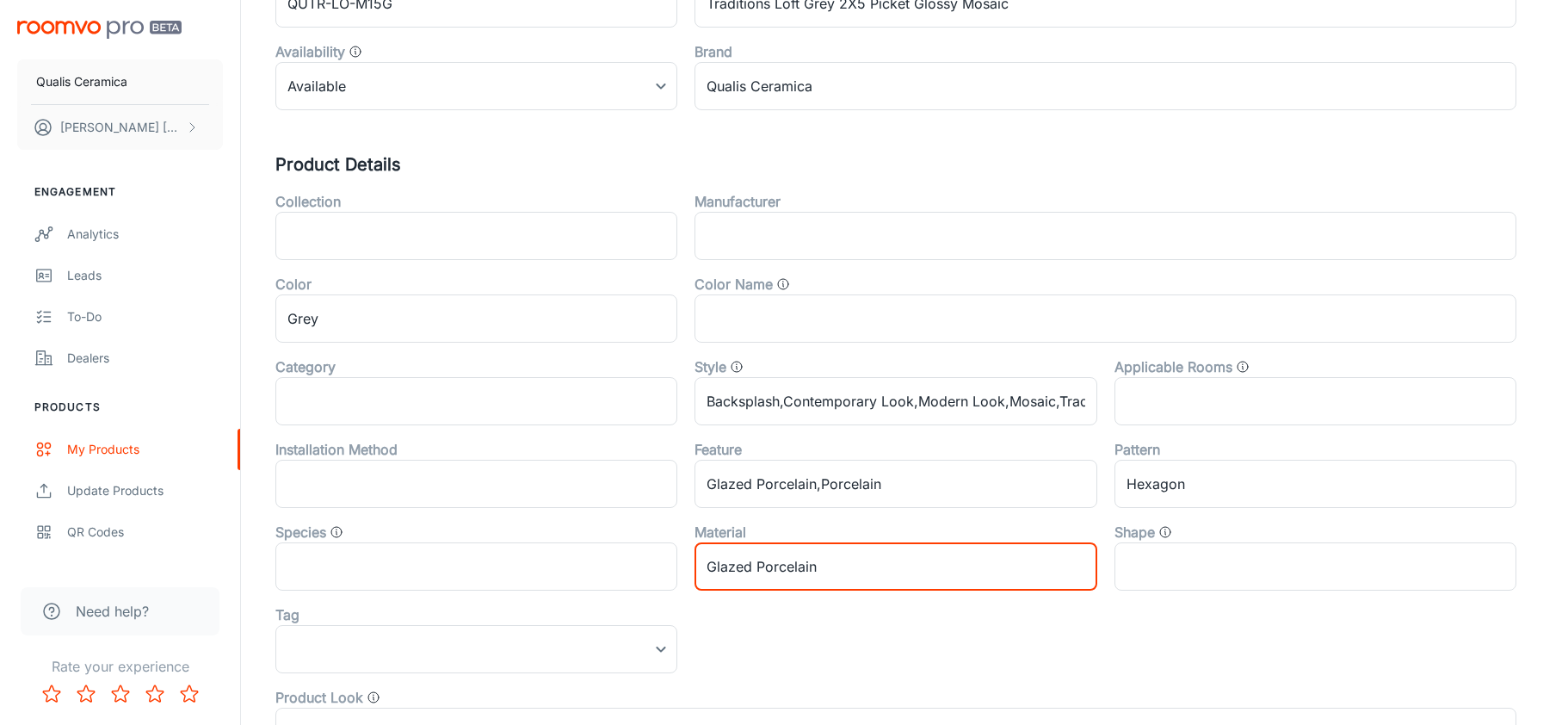
type input "Glazed Porcelain"
click at [799, 614] on div "Collection ​ Manufacturer ​ Color Grey ​ Color Name ​ Category ​ Style Backspla…" at bounding box center [888, 466] width 1258 height 578
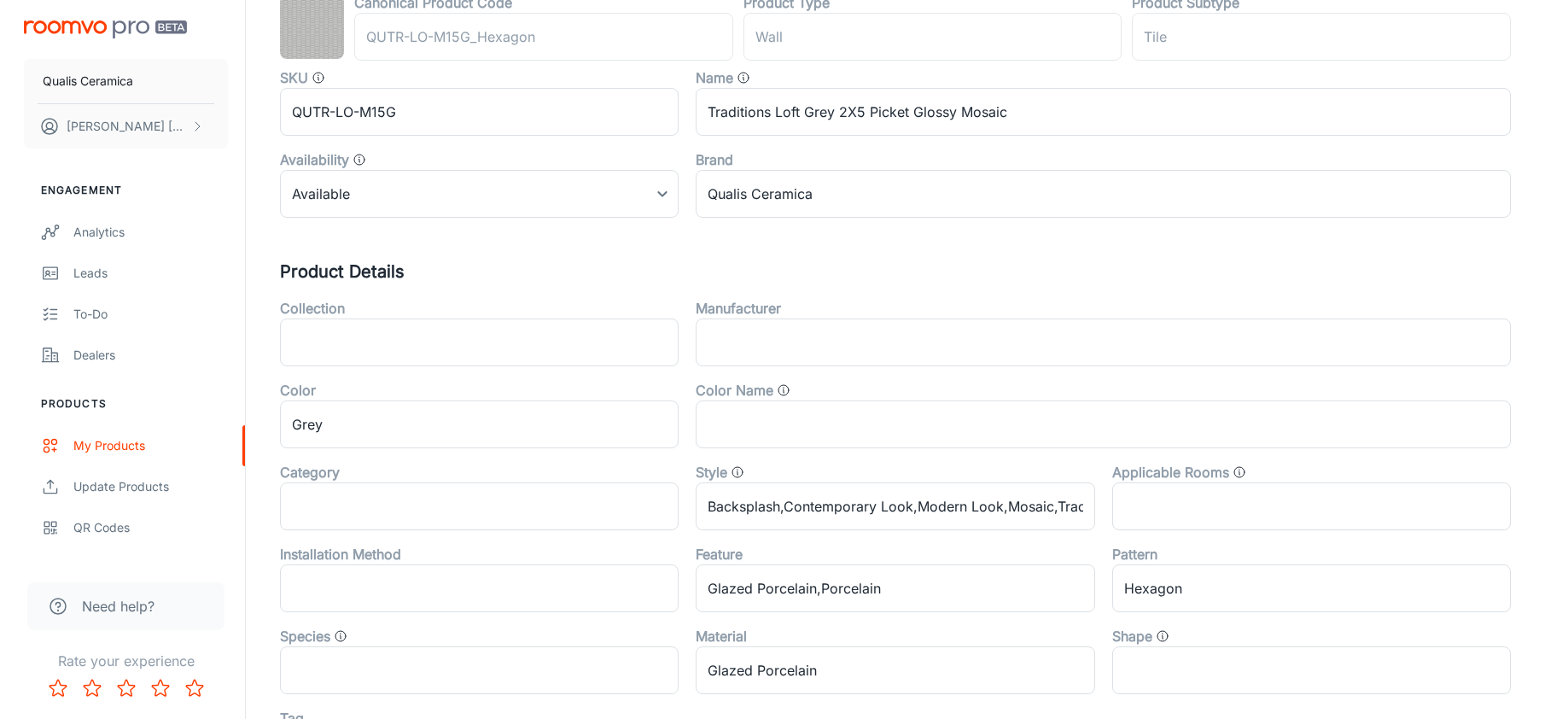
scroll to position [0, 0]
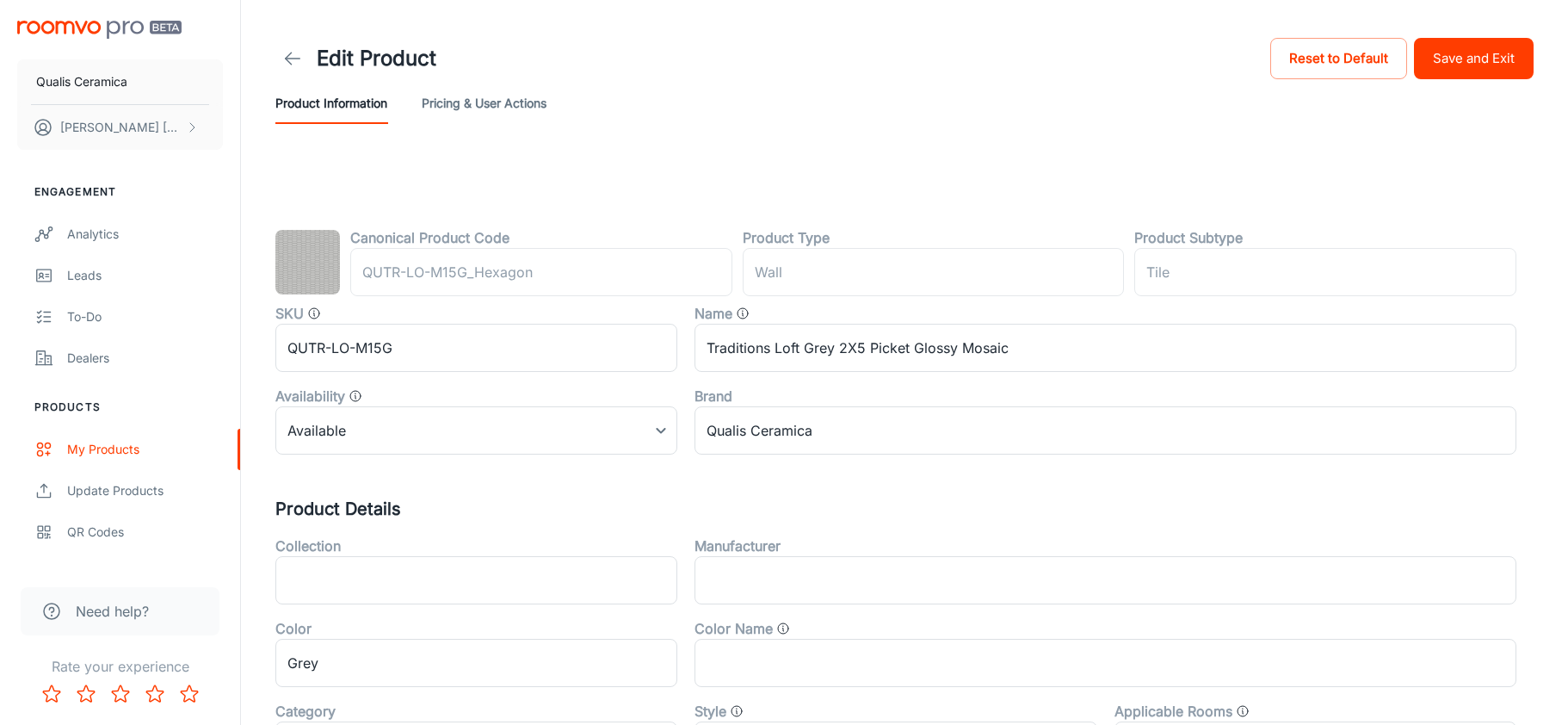
click at [1444, 63] on button "Save and Exit" at bounding box center [1474, 58] width 120 height 41
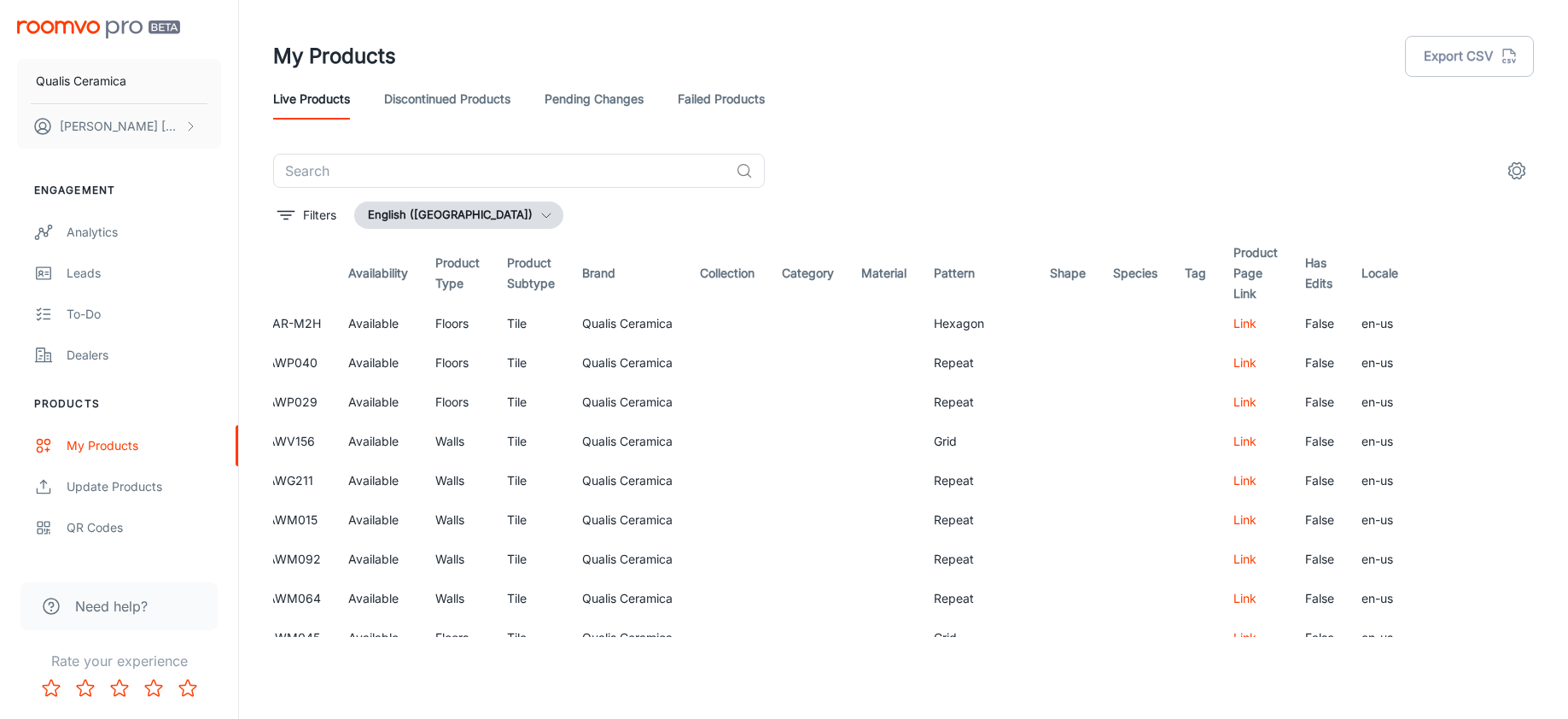
scroll to position [0, 461]
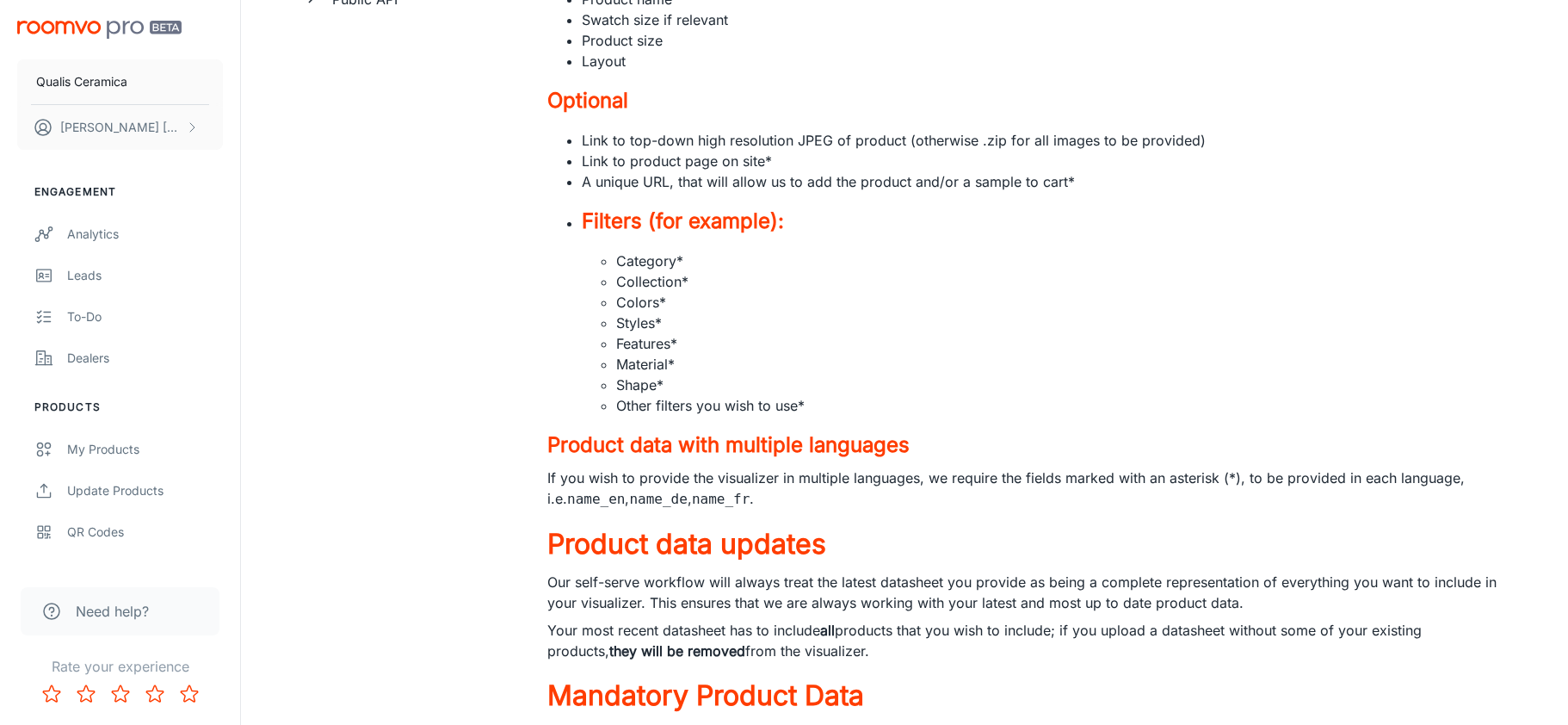
scroll to position [532, 0]
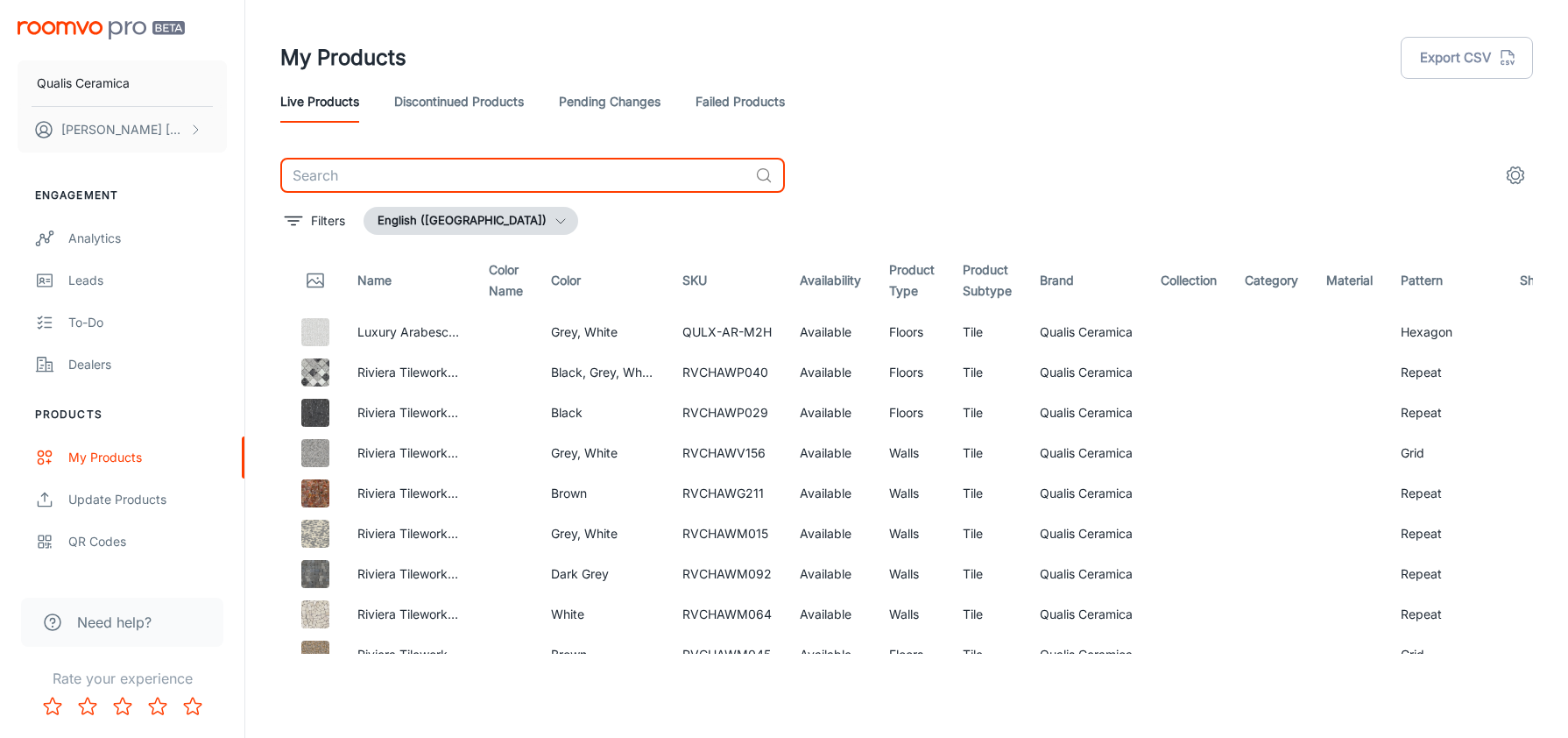
click at [380, 179] on input "text" at bounding box center [514, 174] width 468 height 35
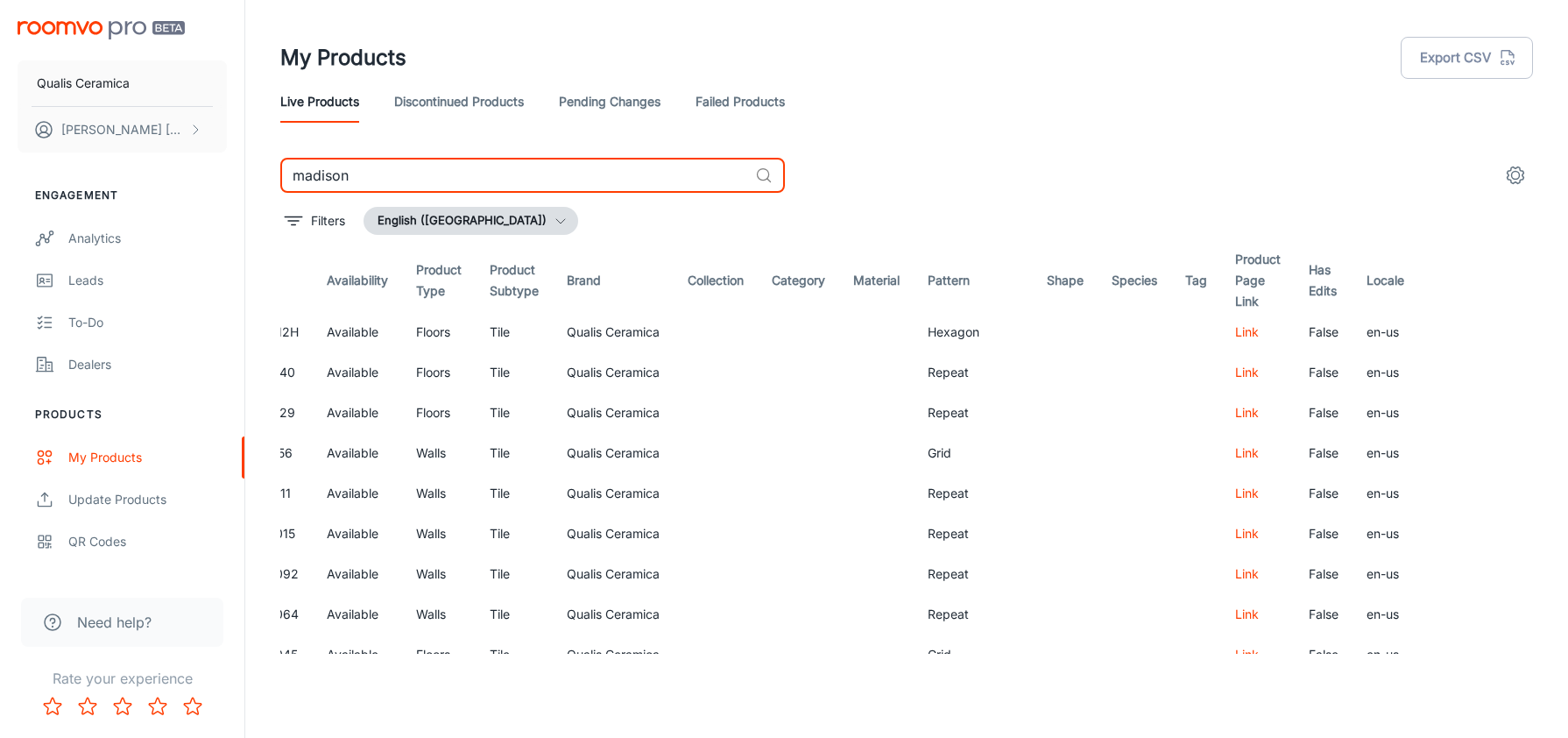
type input "madison"
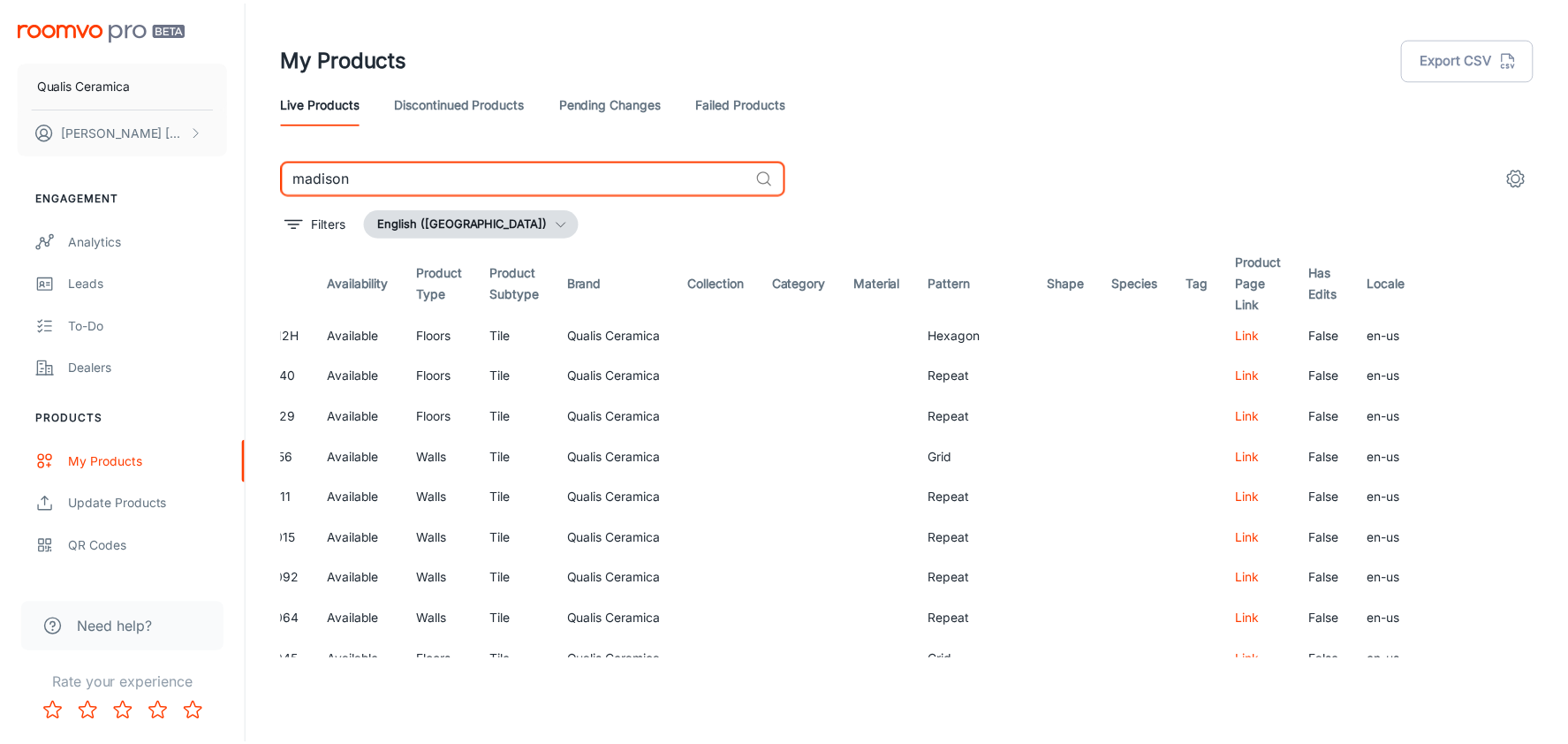
scroll to position [0, 46]
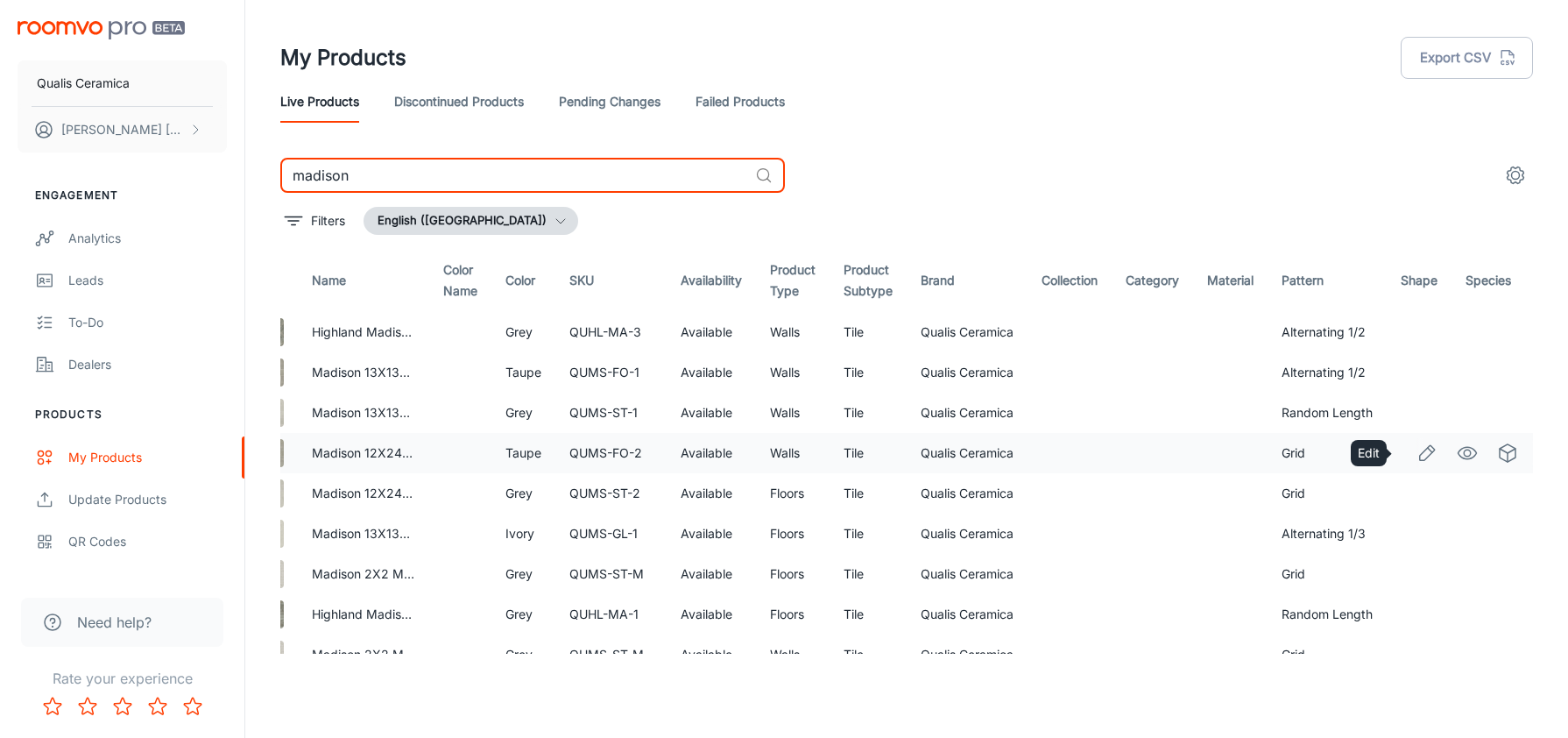
click at [1416, 457] on icon "Edit" at bounding box center [1427, 453] width 21 height 21
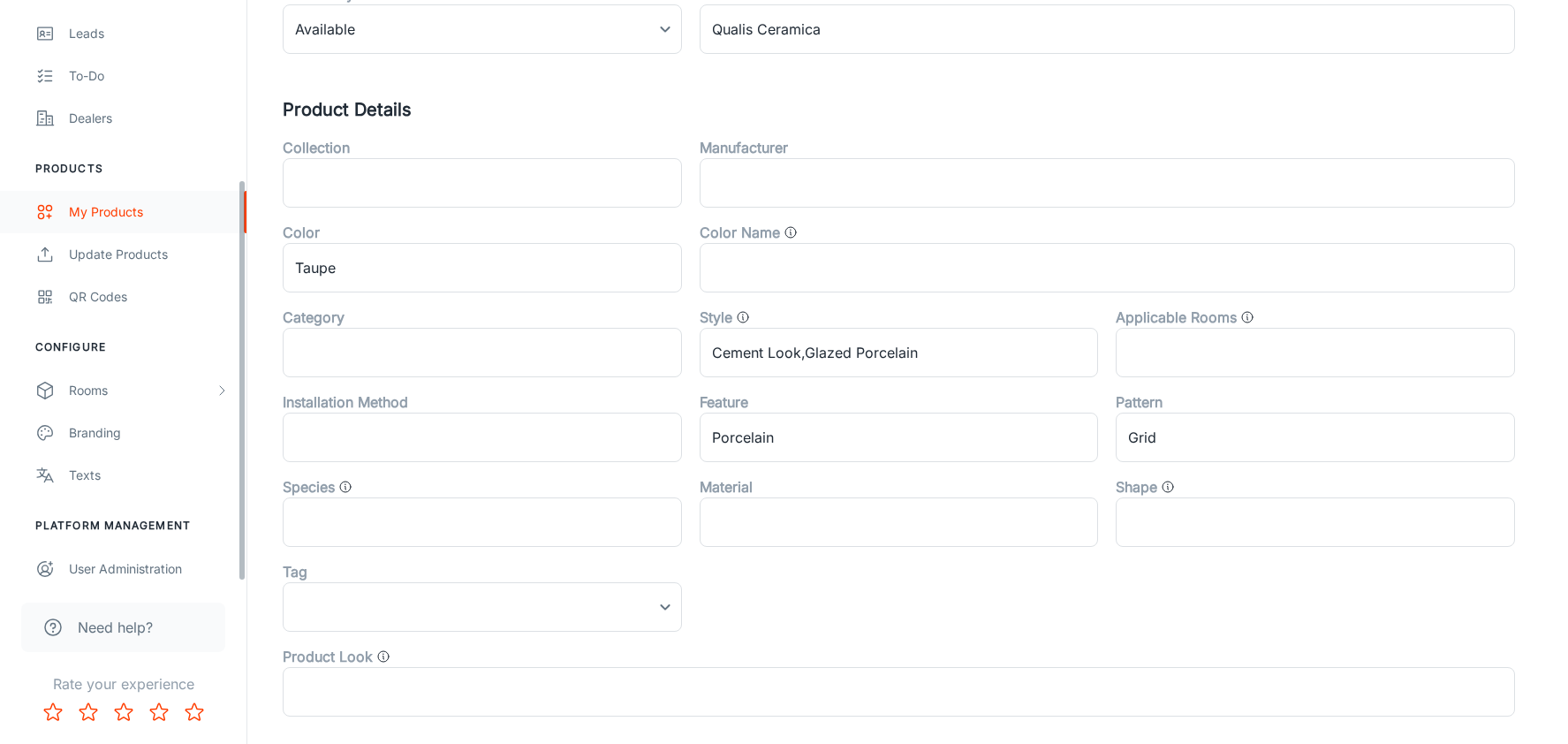
scroll to position [258, 0]
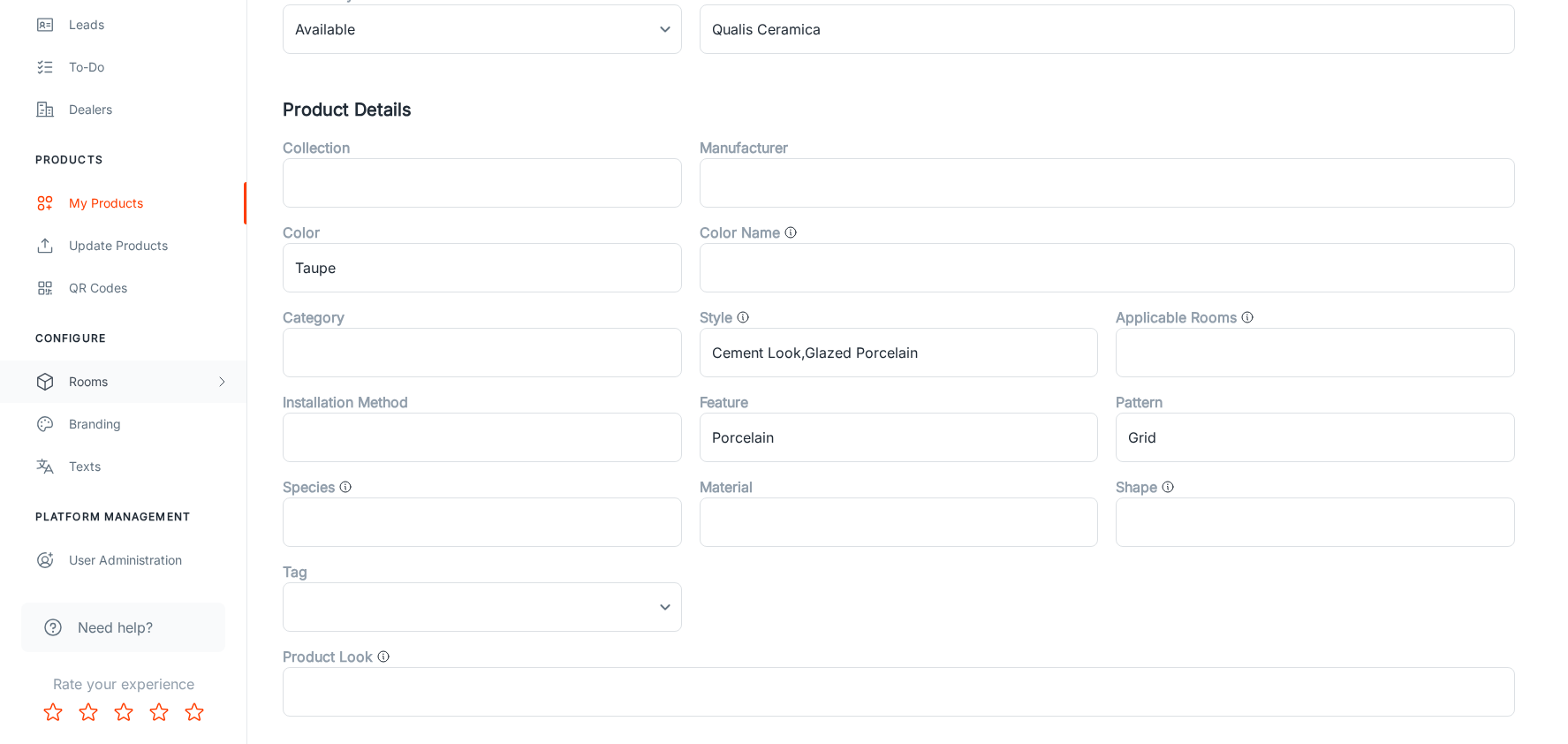
click at [115, 387] on div "Rooms" at bounding box center [142, 382] width 146 height 20
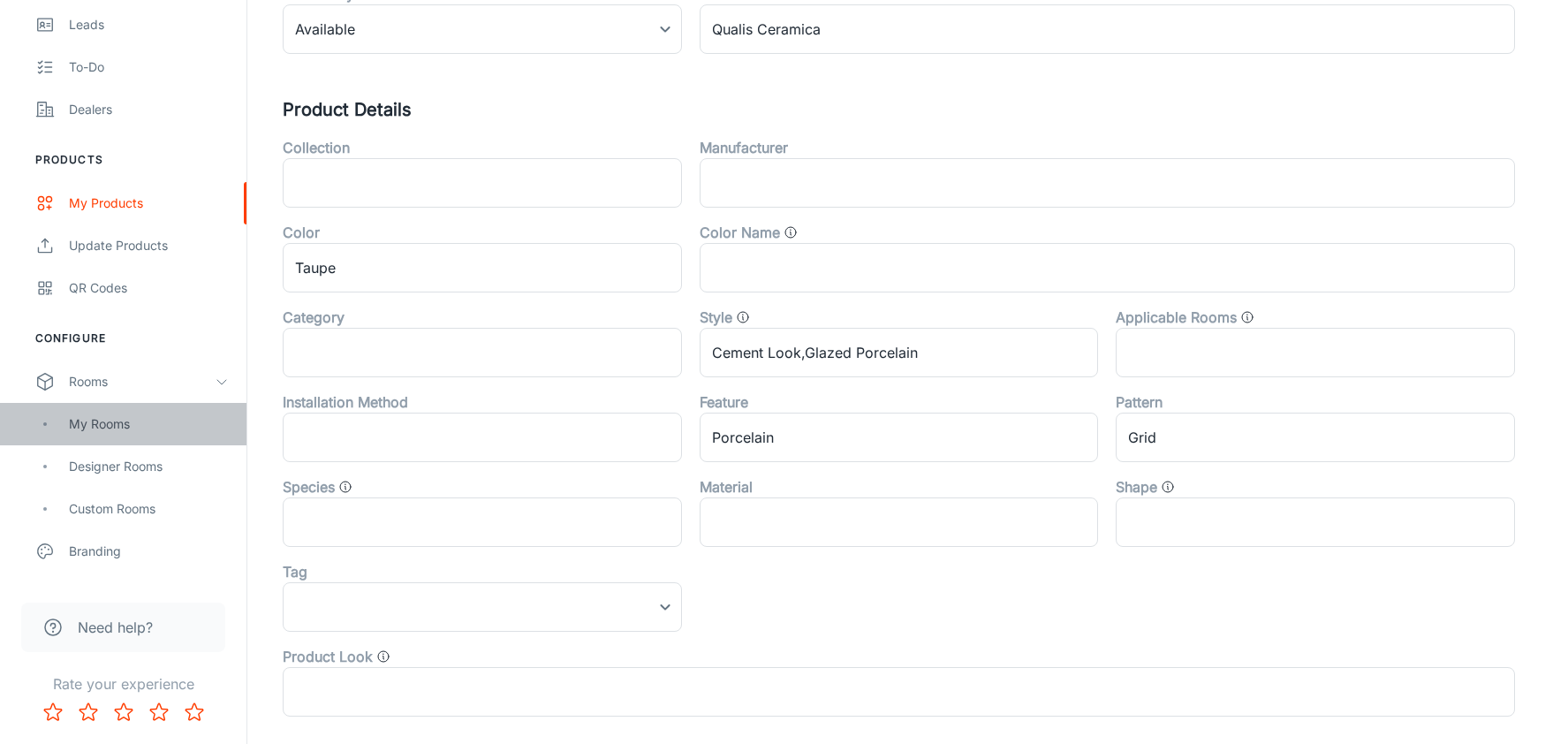
click at [124, 422] on div "My Rooms" at bounding box center [149, 424] width 160 height 20
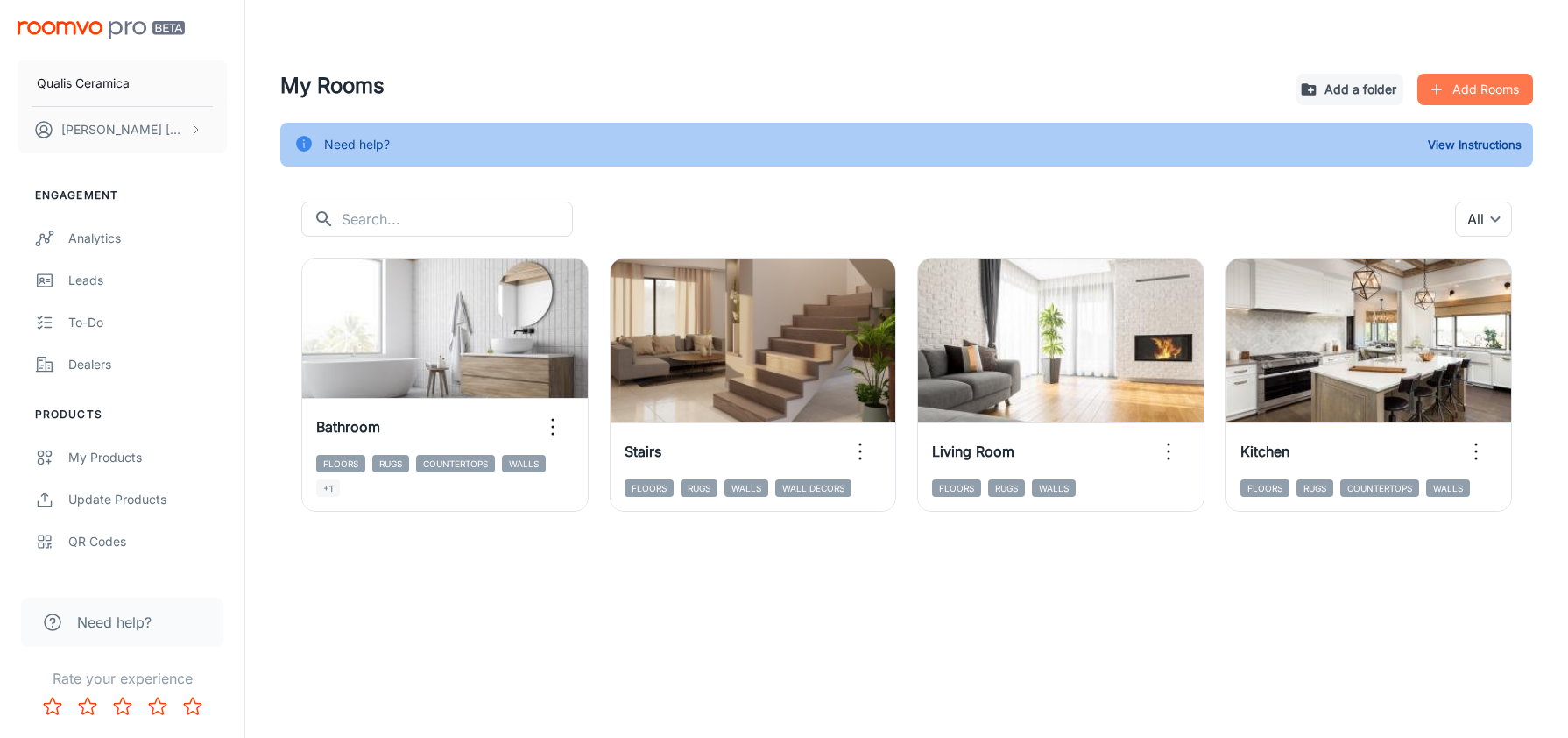
click at [1467, 85] on button "Add Rooms" at bounding box center [1475, 89] width 116 height 31
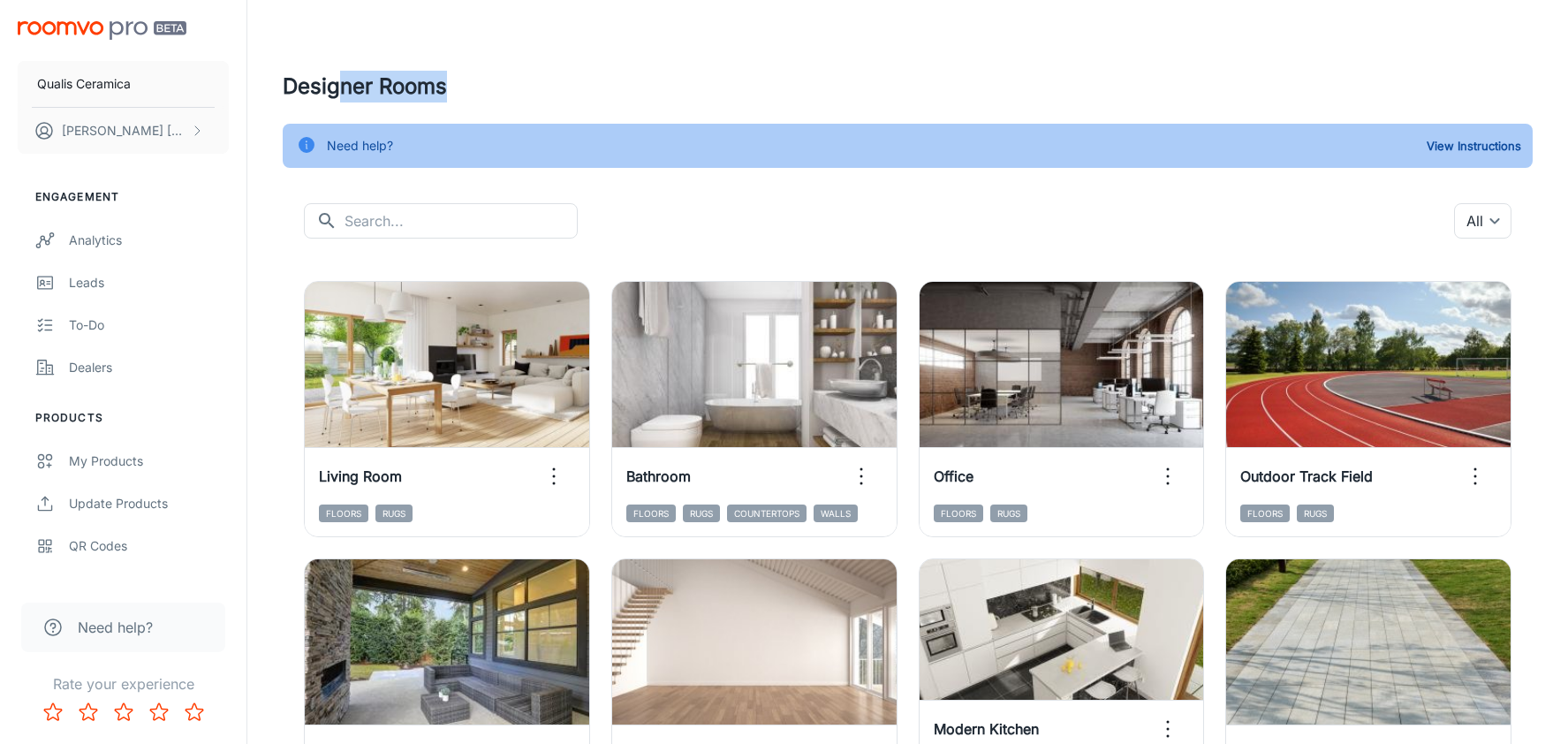
drag, startPoint x: 356, startPoint y: 88, endPoint x: 336, endPoint y: 91, distance: 20.2
click at [336, 91] on h4 "Designer Rooms" at bounding box center [907, 86] width 1250 height 31
click at [143, 282] on div "Leads" at bounding box center [149, 282] width 160 height 20
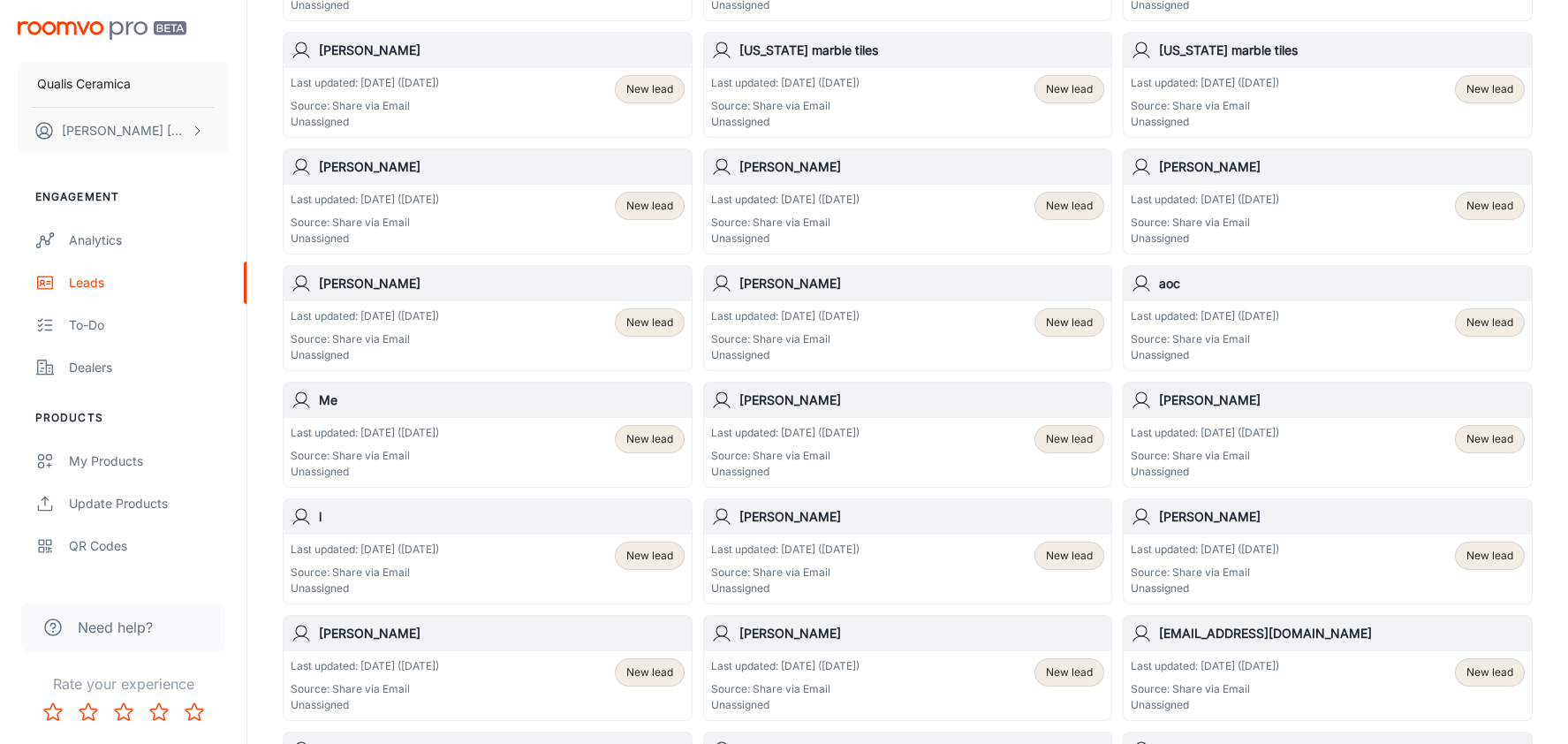
scroll to position [824, 0]
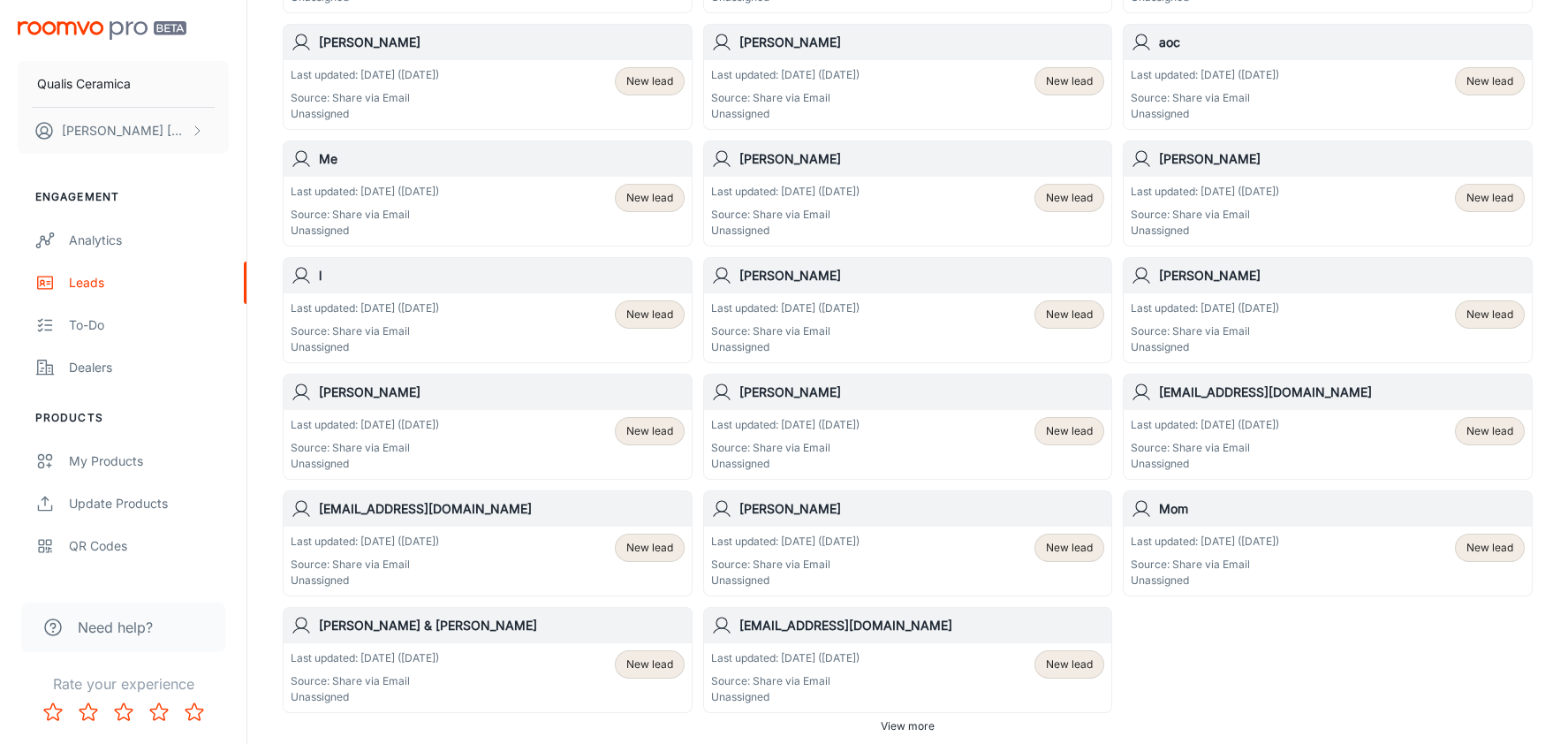
click at [928, 719] on span "View more" at bounding box center [907, 726] width 54 height 16
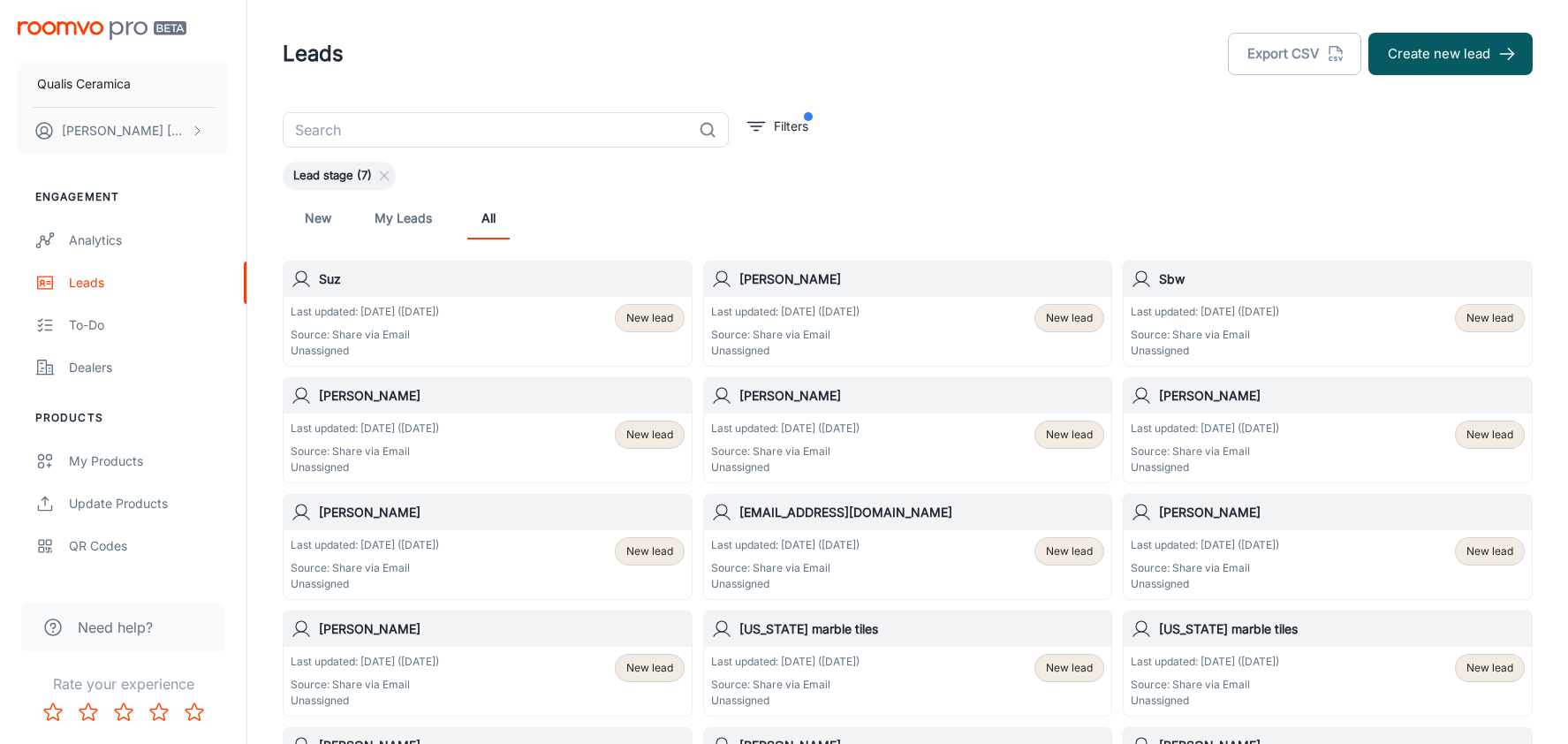
scroll to position [0, 0]
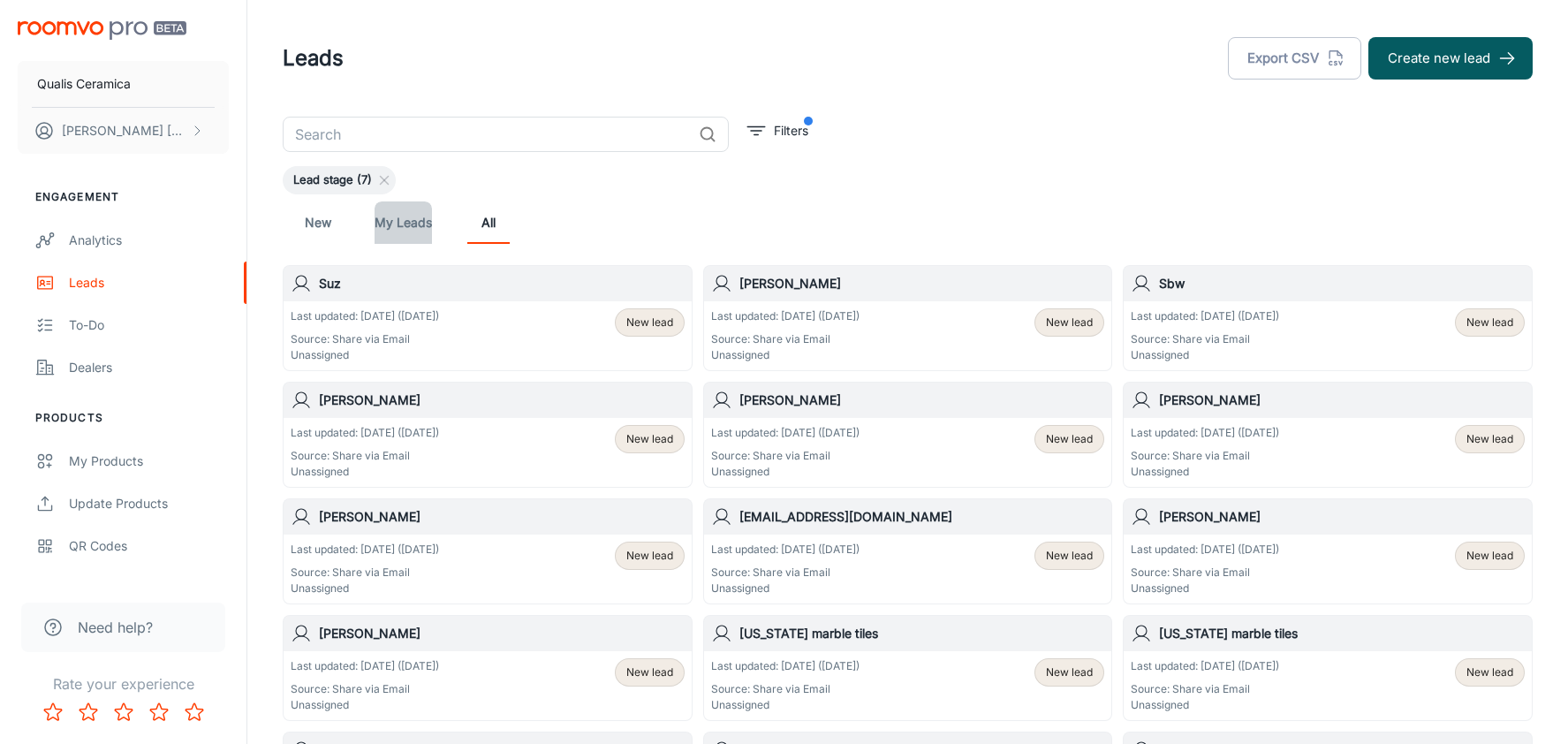
click at [414, 222] on link "My Leads" at bounding box center [403, 222] width 57 height 42
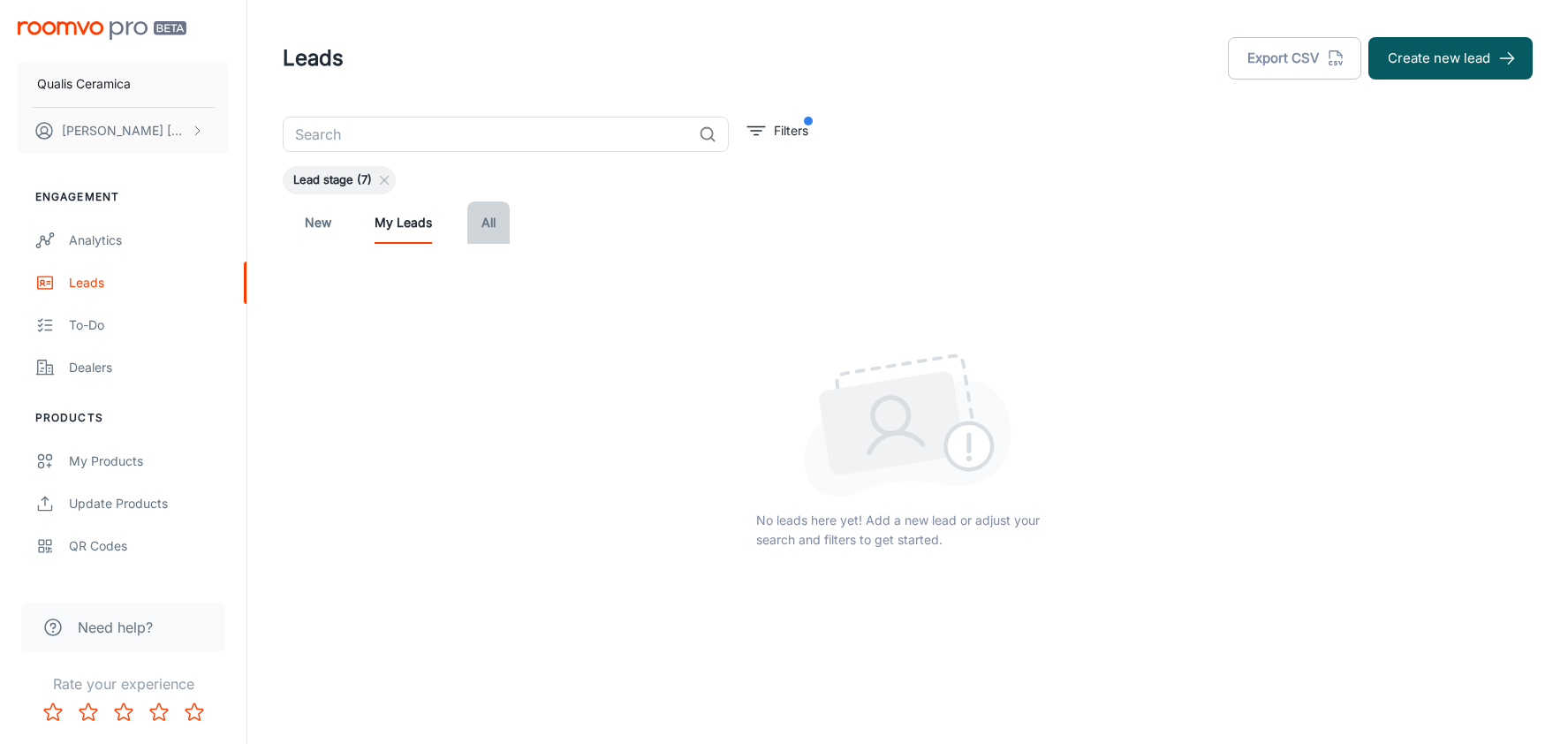
click at [494, 227] on link "All" at bounding box center [488, 222] width 42 height 42
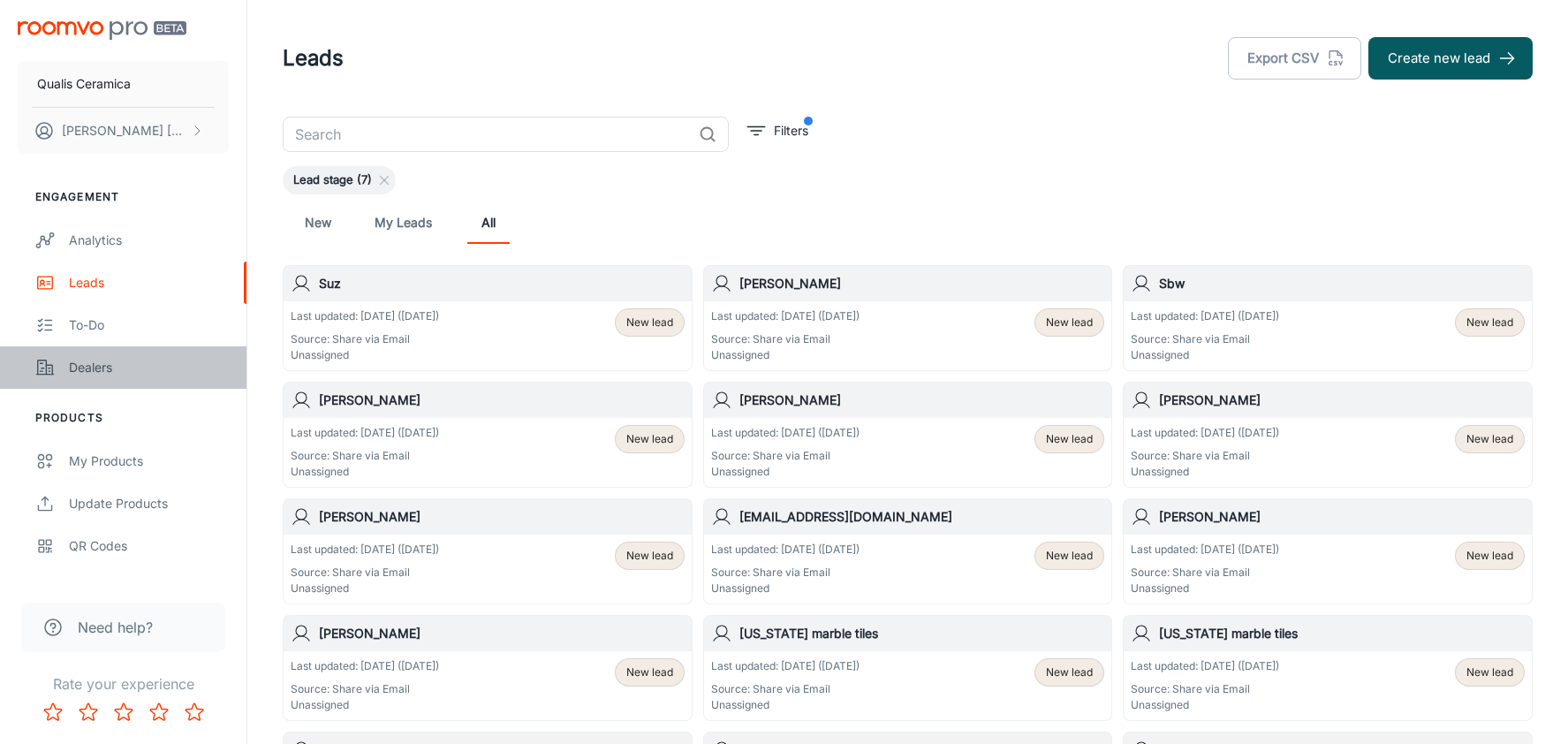
click at [130, 356] on link "Dealers" at bounding box center [123, 367] width 247 height 42
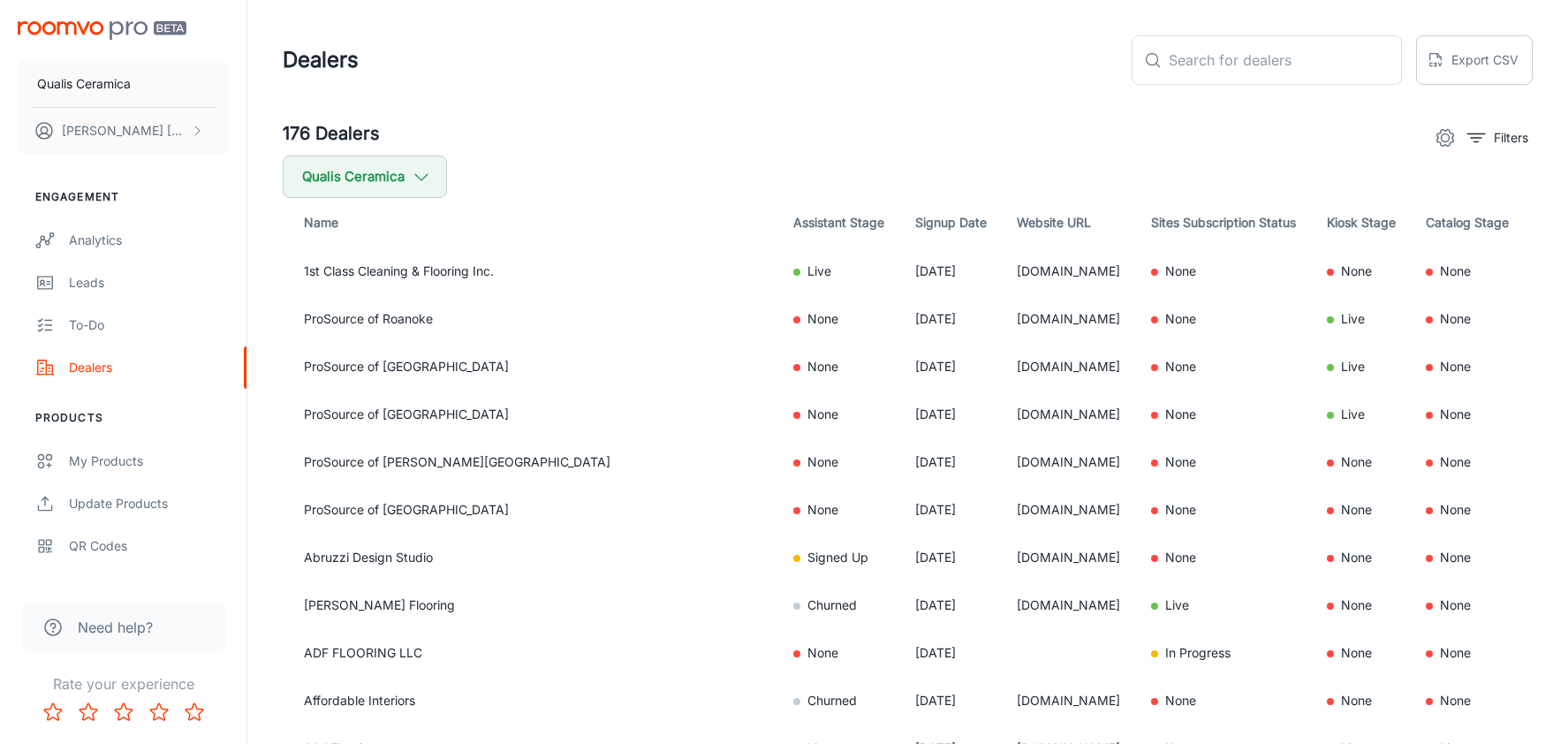
click at [795, 221] on th "Assistant Stage" at bounding box center [840, 222] width 122 height 49
click at [779, 278] on td "Live" at bounding box center [840, 271] width 122 height 48
click at [1442, 141] on circle "settings" at bounding box center [1445, 138] width 8 height 8
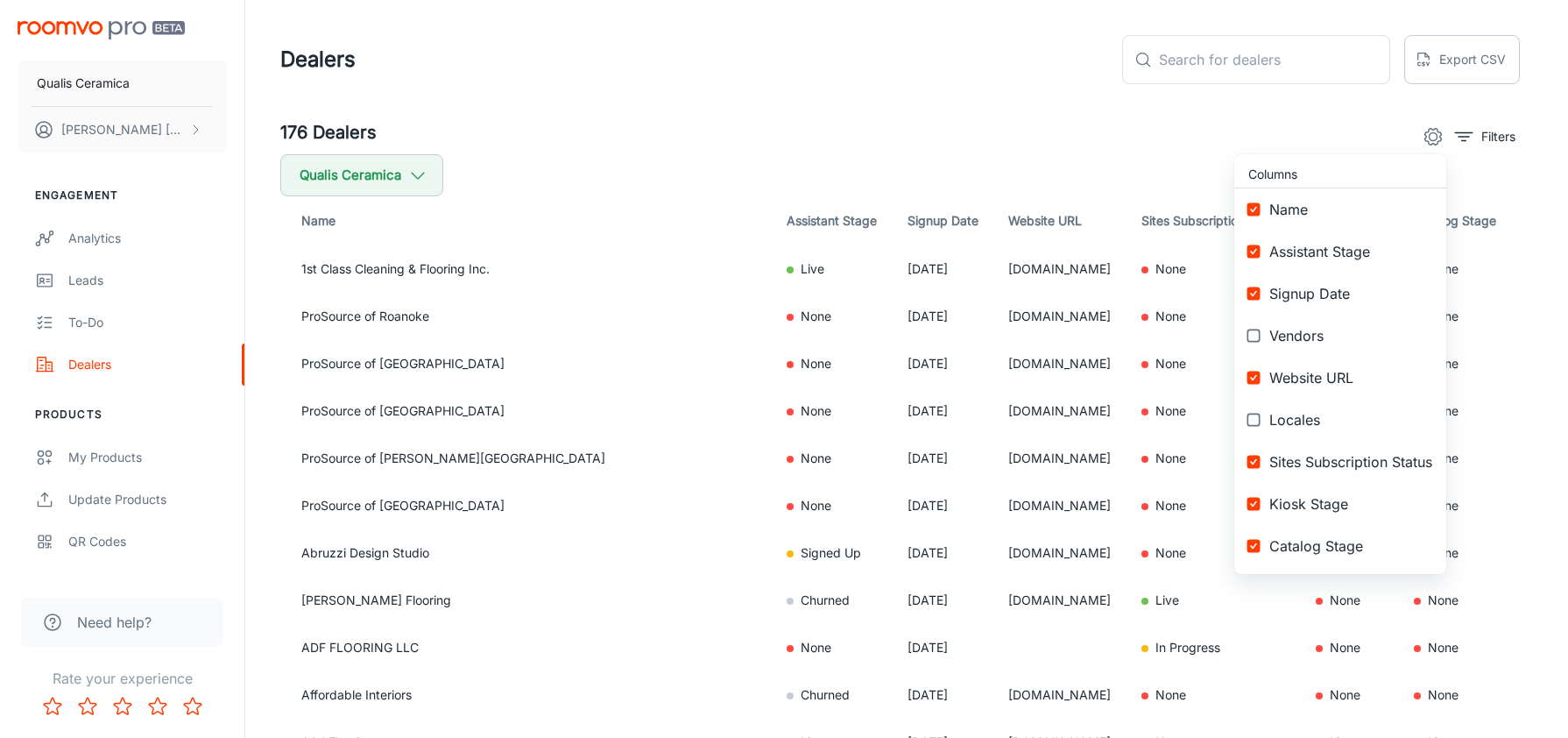
click at [1341, 123] on div at bounding box center [784, 369] width 1568 height 738
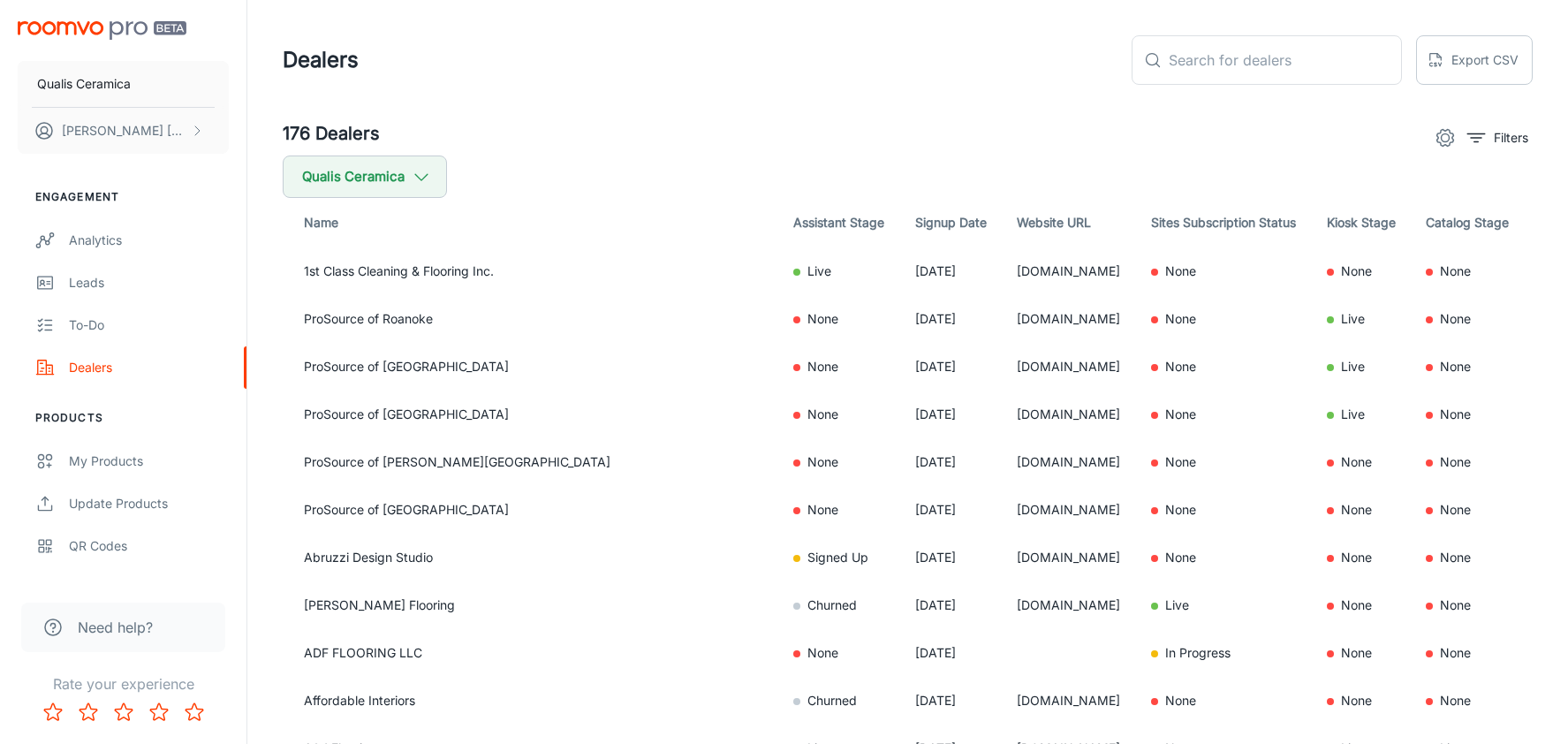
click at [1516, 132] on div "Columns Name Assistant Stage Signup Date Vendors Website URL Locales Sites Subs…" at bounding box center [784, 372] width 1568 height 744
click at [1487, 140] on button "Filters" at bounding box center [1498, 138] width 70 height 29
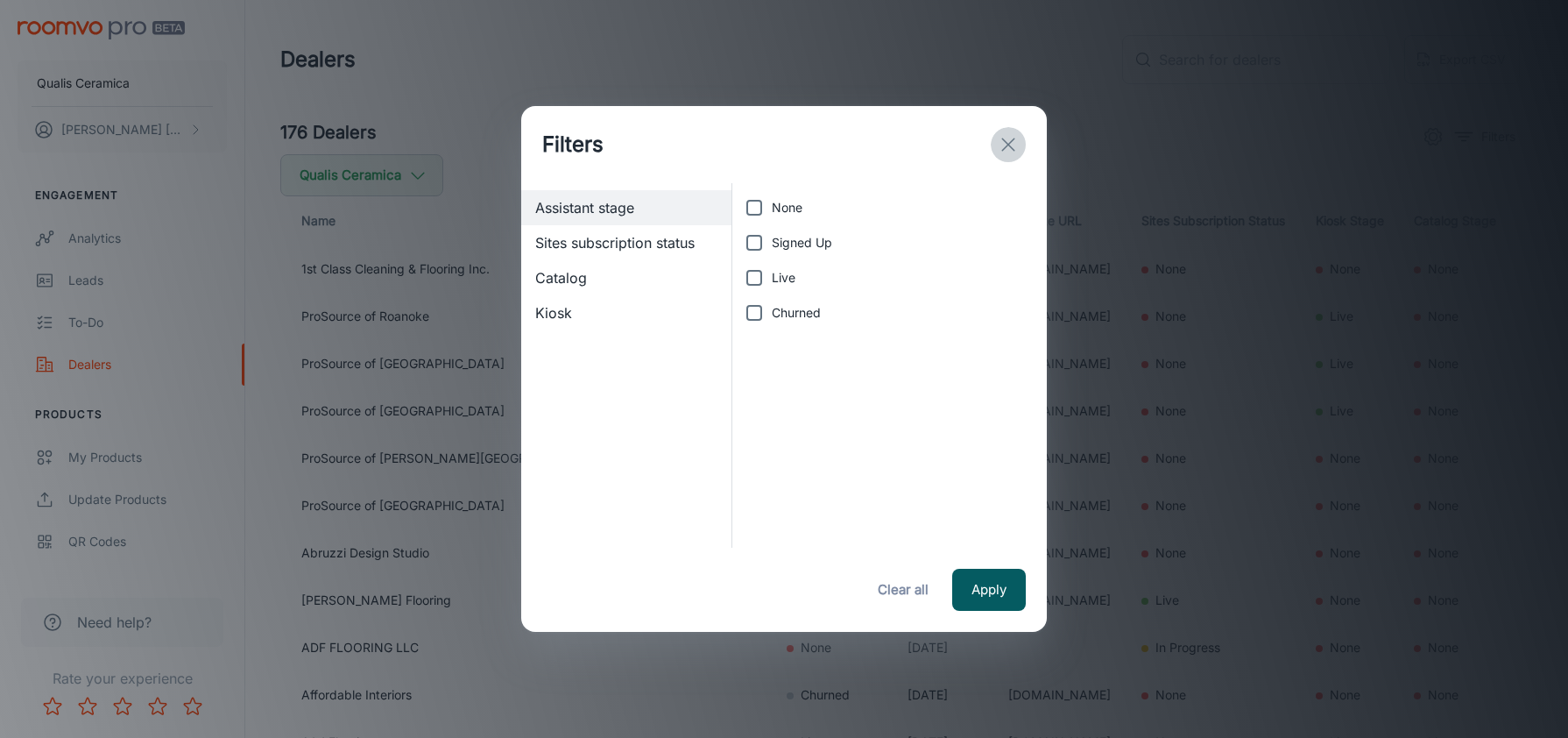
click at [1000, 142] on icon "exit" at bounding box center [1008, 145] width 21 height 21
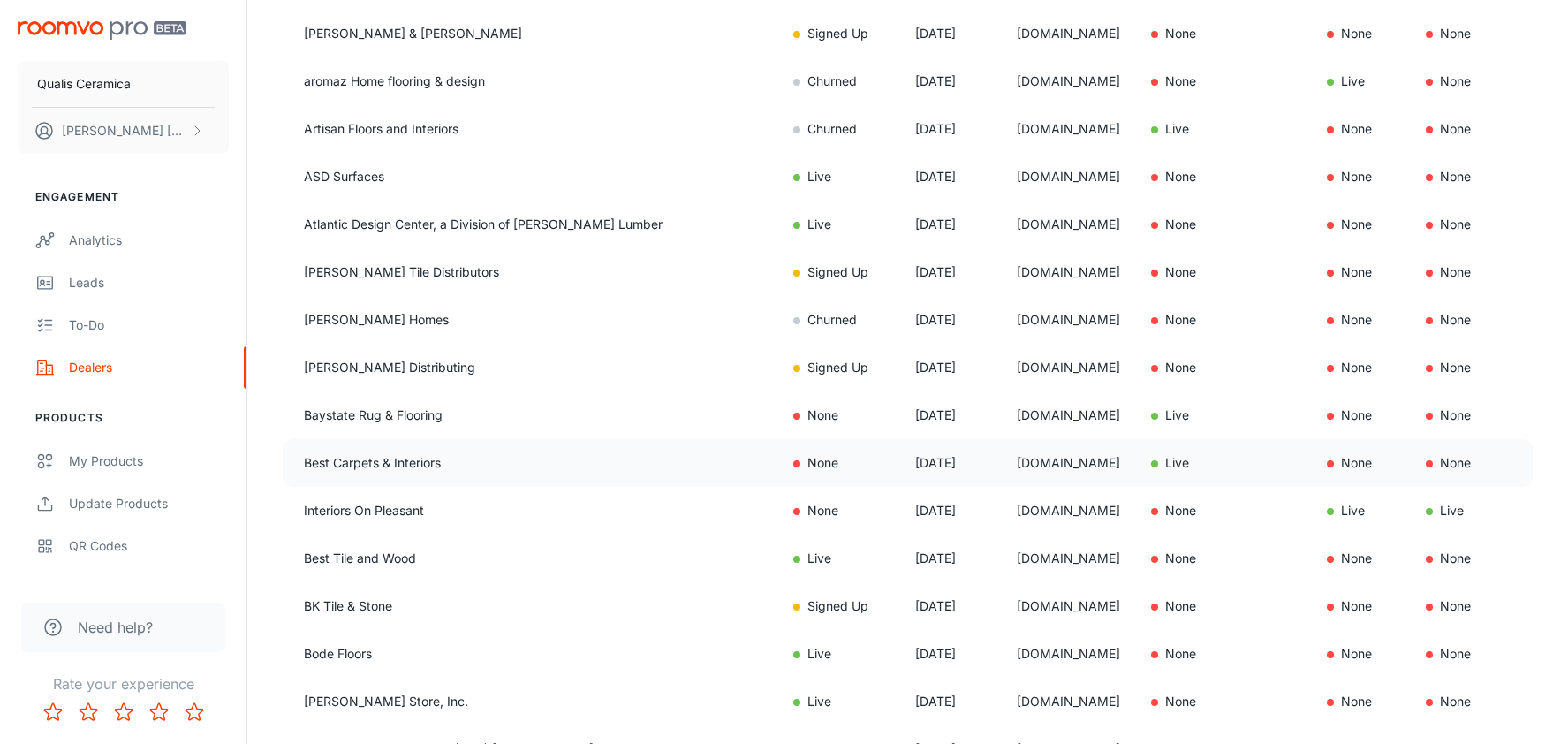
scroll to position [1171, 0]
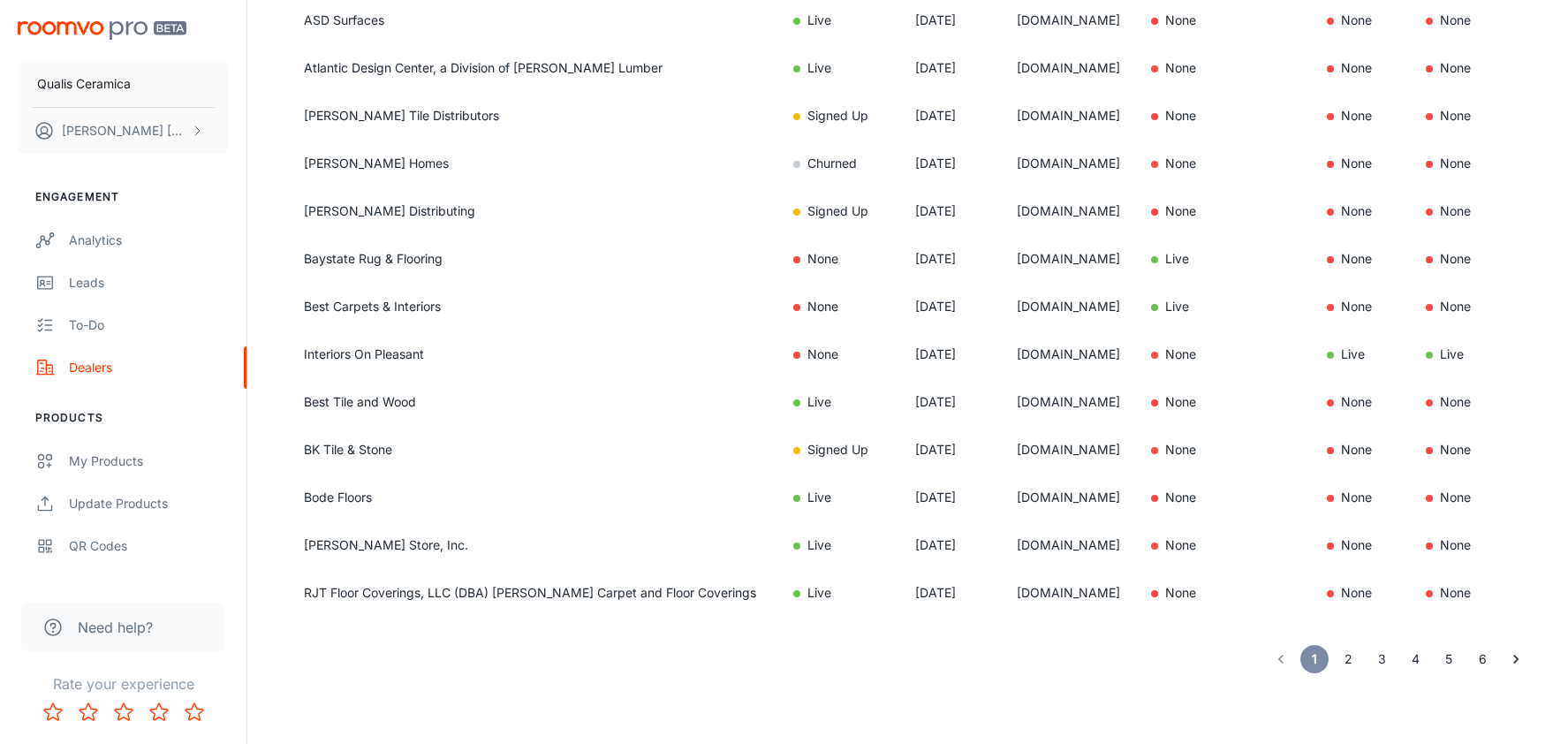
click at [1478, 664] on button "6" at bounding box center [1483, 659] width 29 height 29
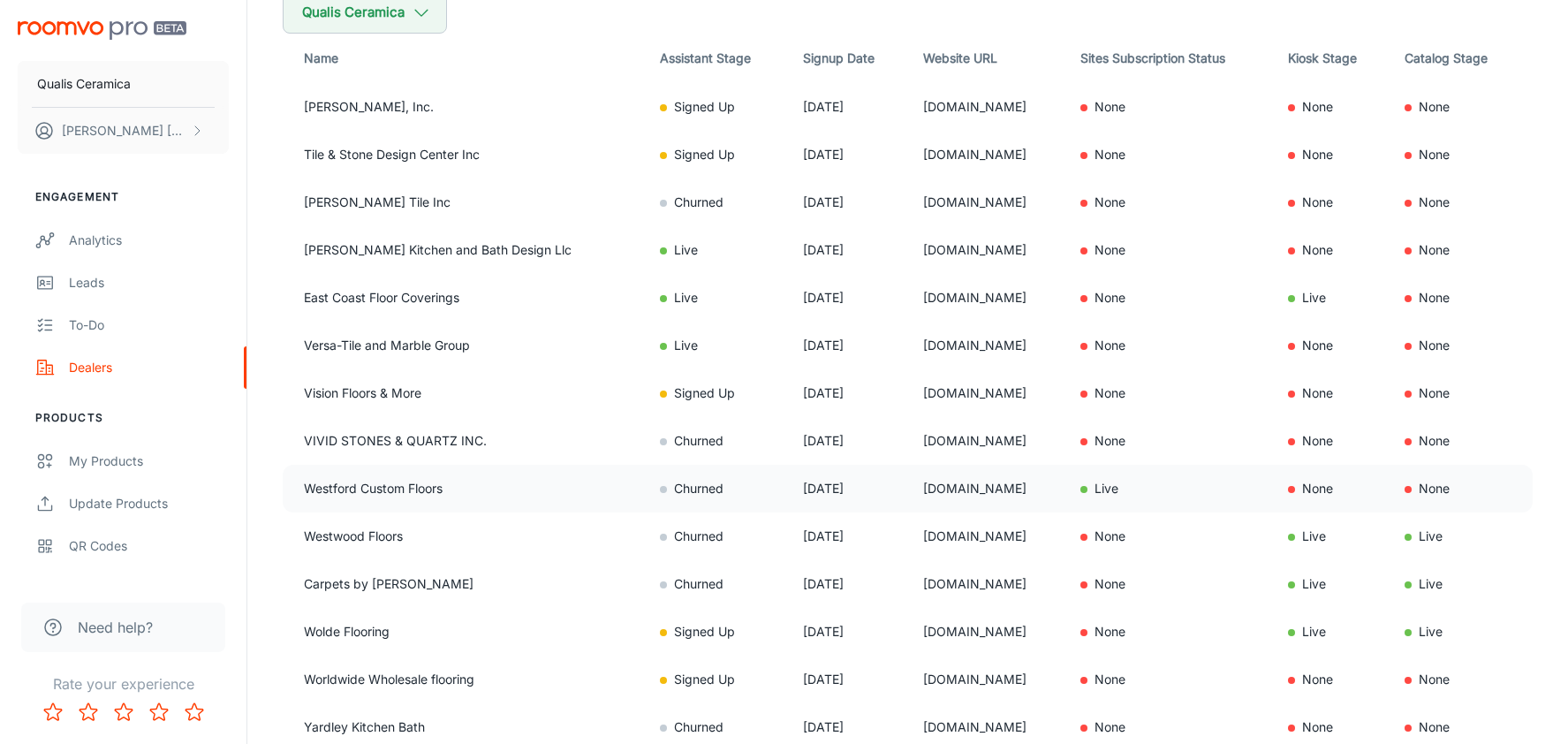
scroll to position [394, 0]
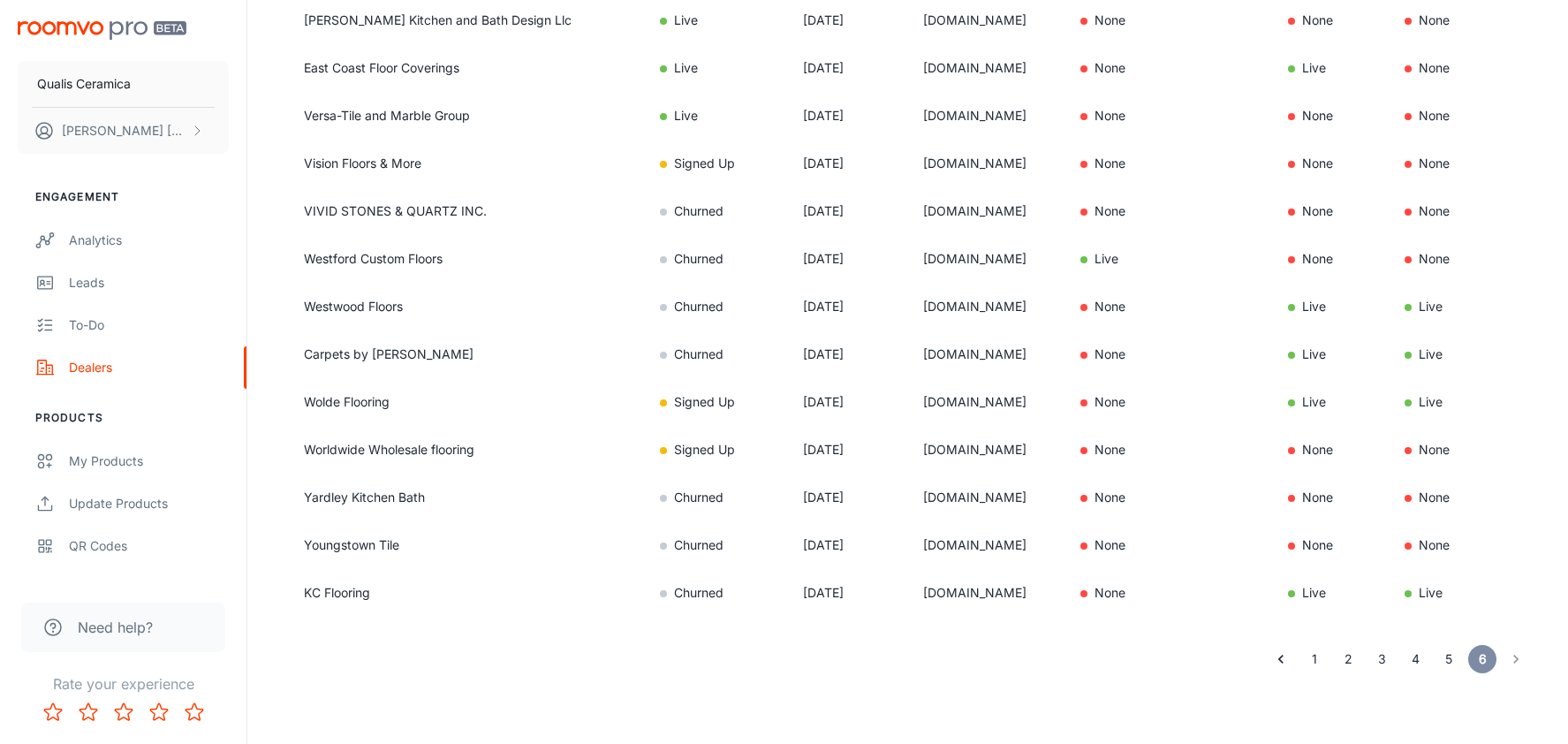
click at [1310, 668] on button "1" at bounding box center [1314, 659] width 29 height 29
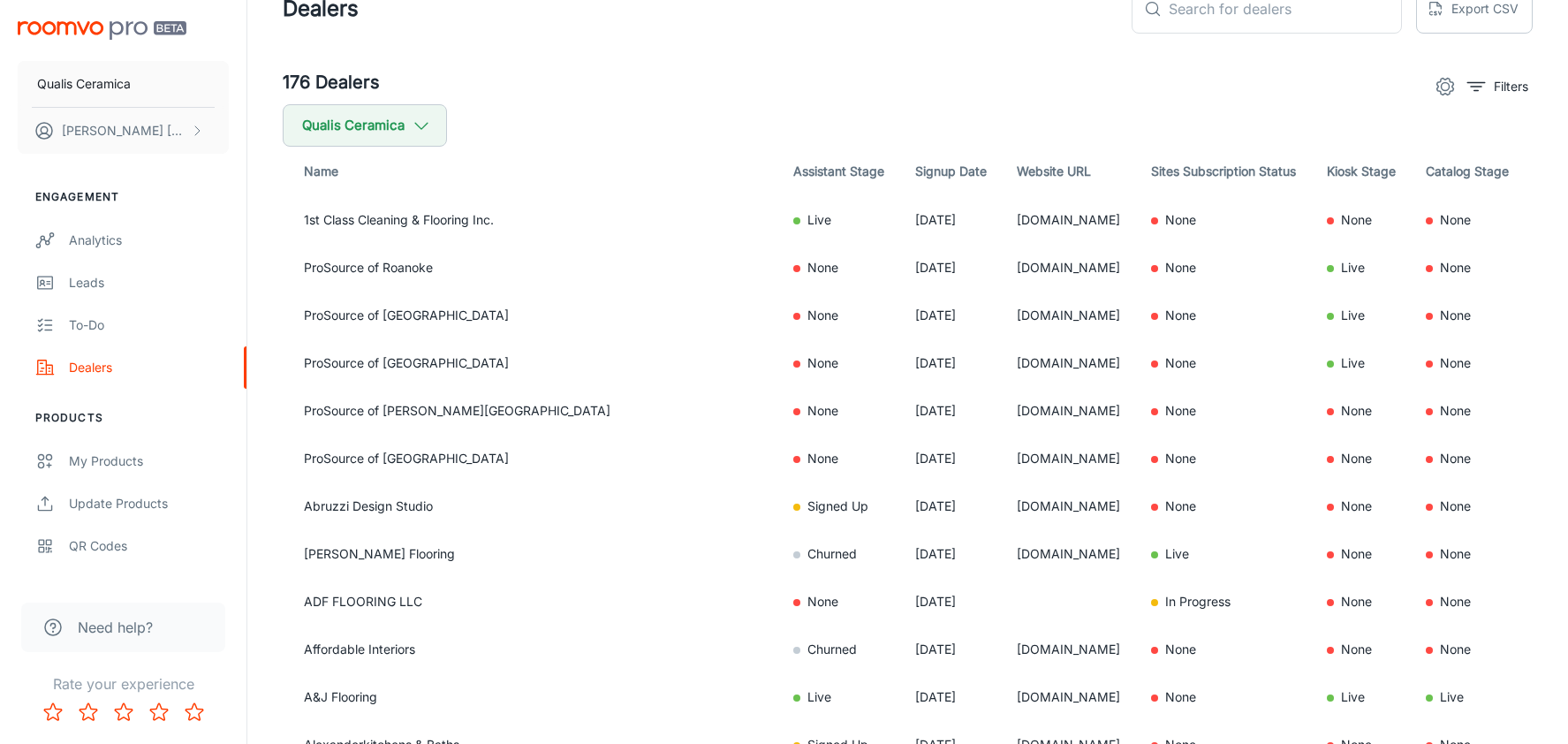
scroll to position [0, 0]
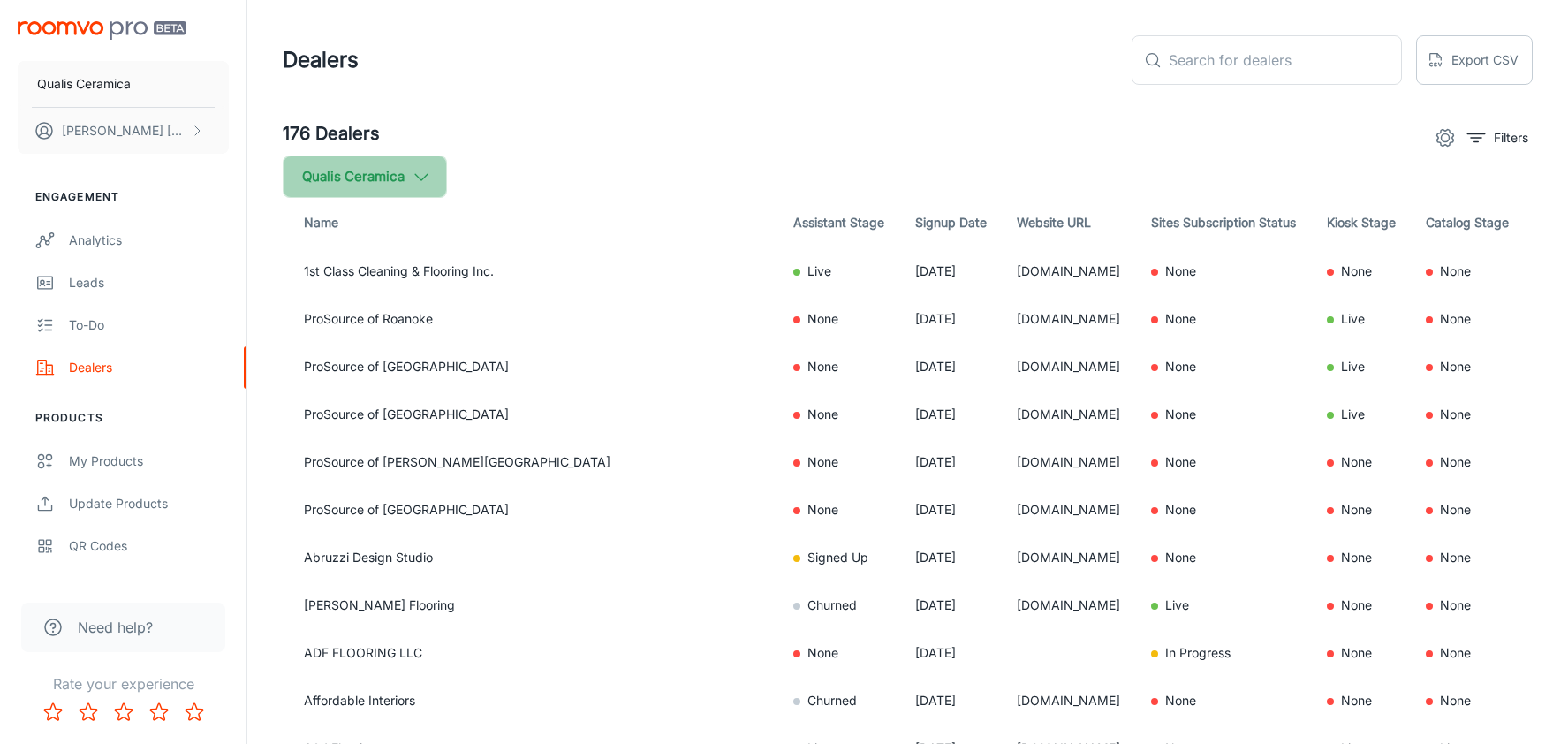
click at [424, 182] on icon "button" at bounding box center [421, 177] width 20 height 20
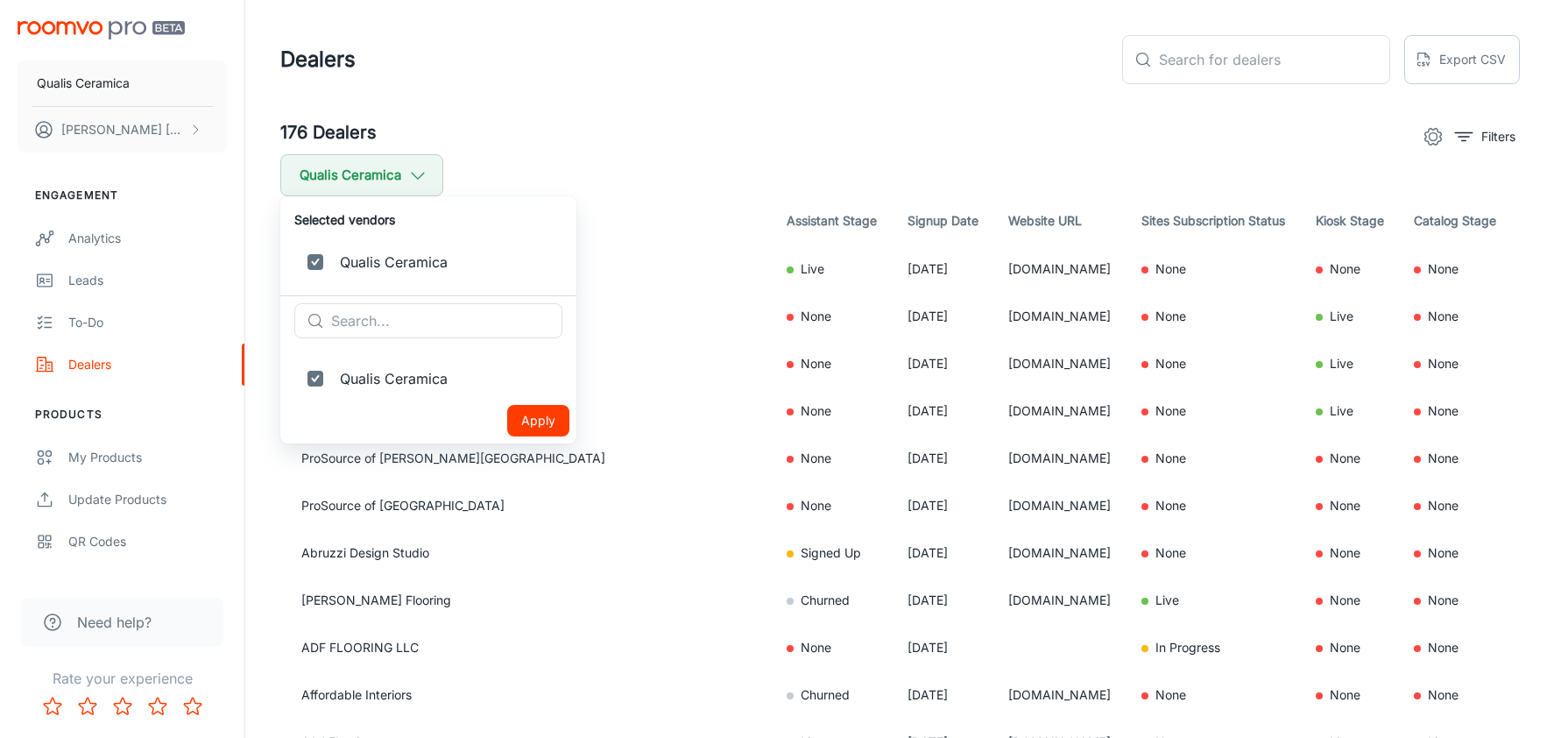
click at [656, 160] on div at bounding box center [784, 369] width 1568 height 738
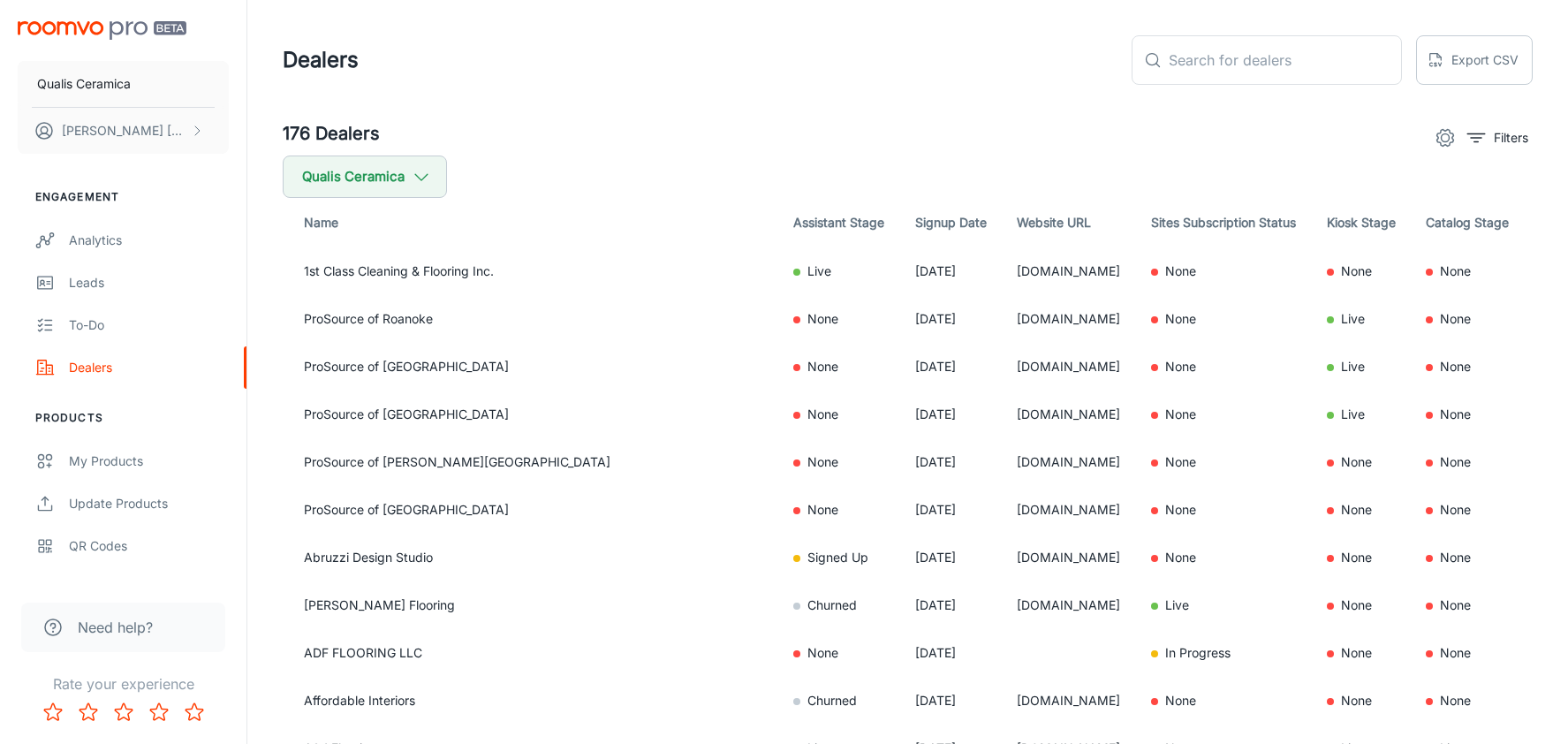
drag, startPoint x: 734, startPoint y: 246, endPoint x: 950, endPoint y: 239, distance: 216.1
click at [779, 244] on th "Assistant Stage" at bounding box center [840, 222] width 122 height 49
click at [1107, 272] on td "1stclasscarpetcare.com" at bounding box center [1070, 271] width 134 height 48
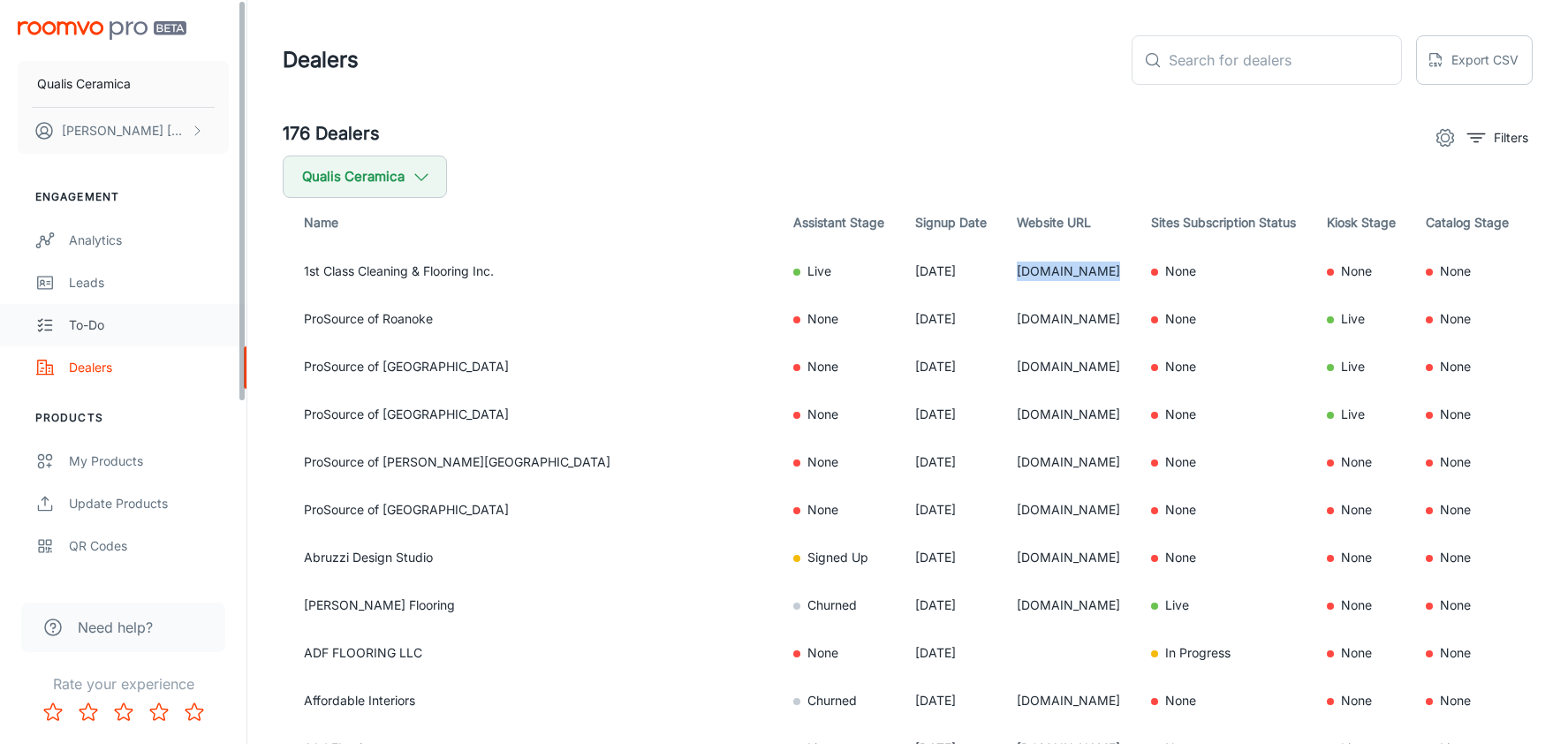
click at [134, 324] on div "To-do" at bounding box center [149, 325] width 160 height 20
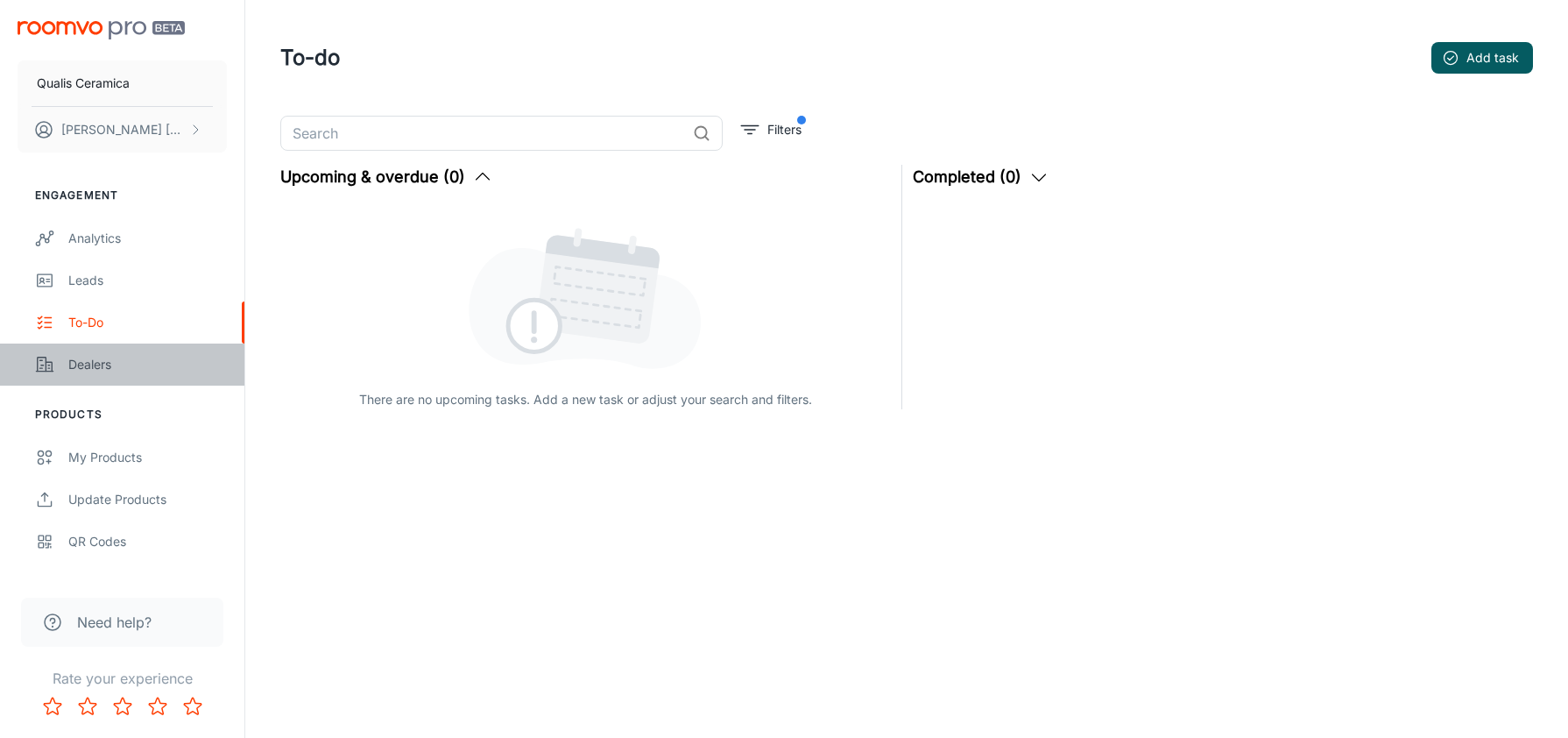
click at [107, 357] on div "Dealers" at bounding box center [148, 365] width 158 height 20
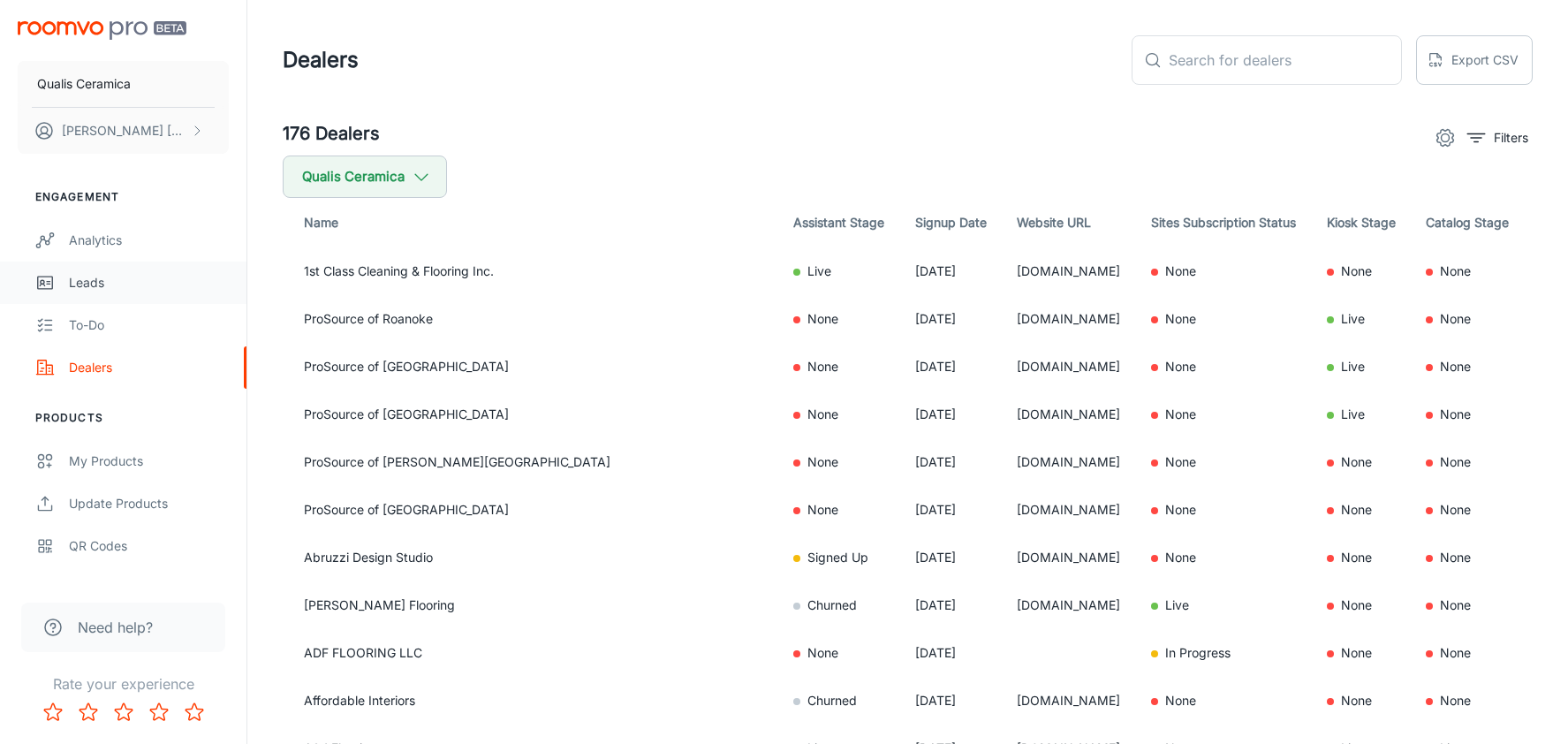
click at [106, 277] on div "Leads" at bounding box center [149, 282] width 160 height 20
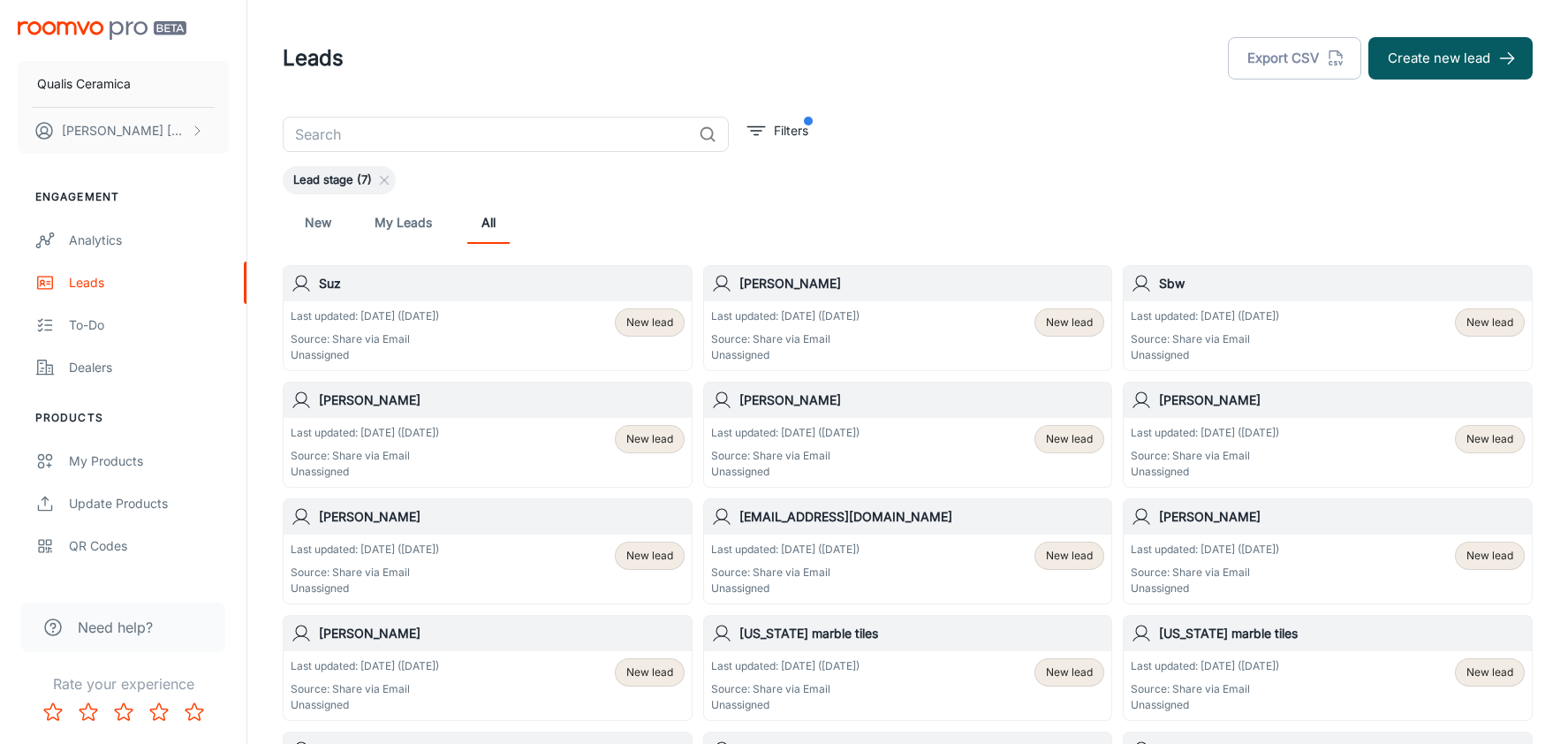
click at [439, 334] on p "Source: Share via Email" at bounding box center [365, 339] width 149 height 16
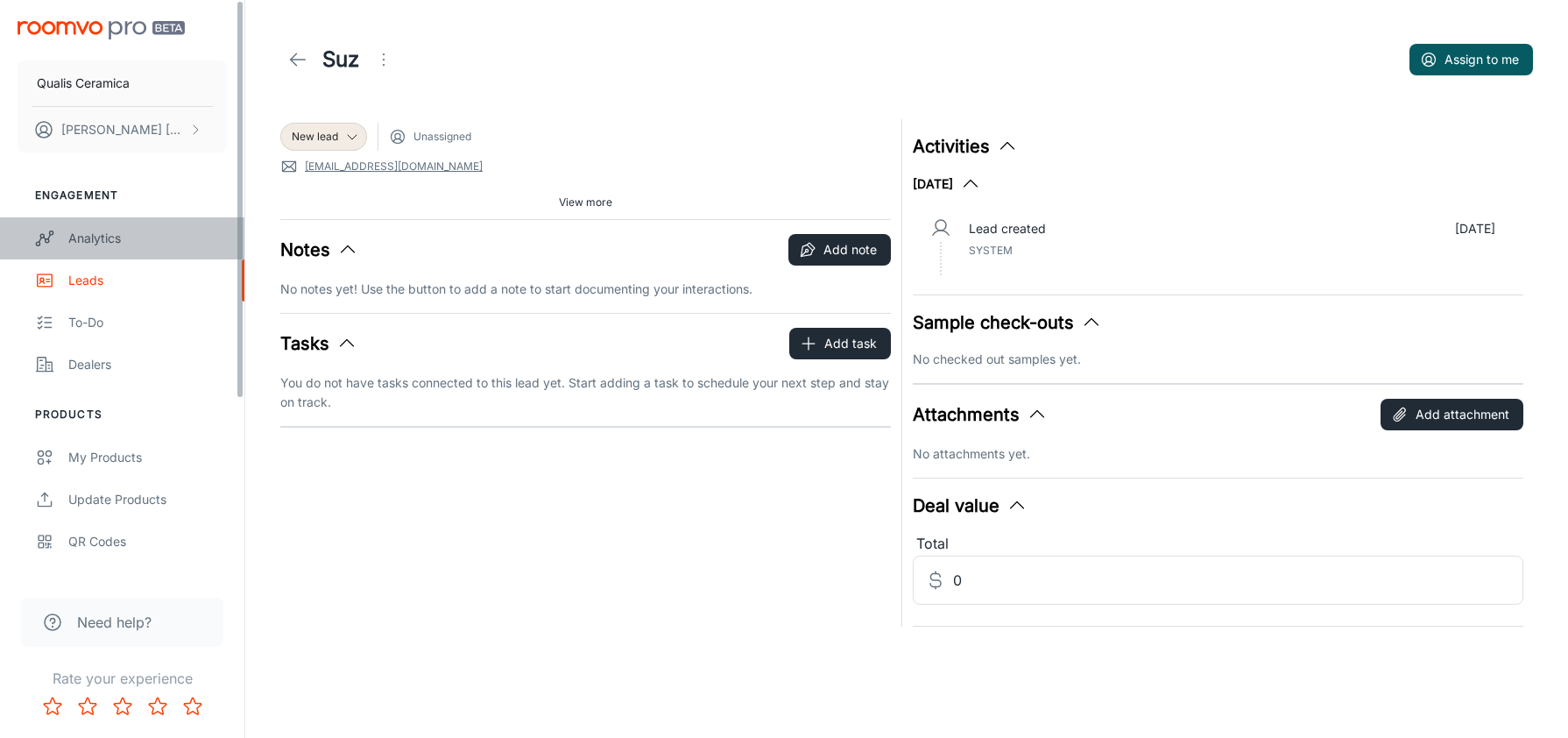
click at [93, 238] on div "Analytics" at bounding box center [148, 238] width 158 height 20
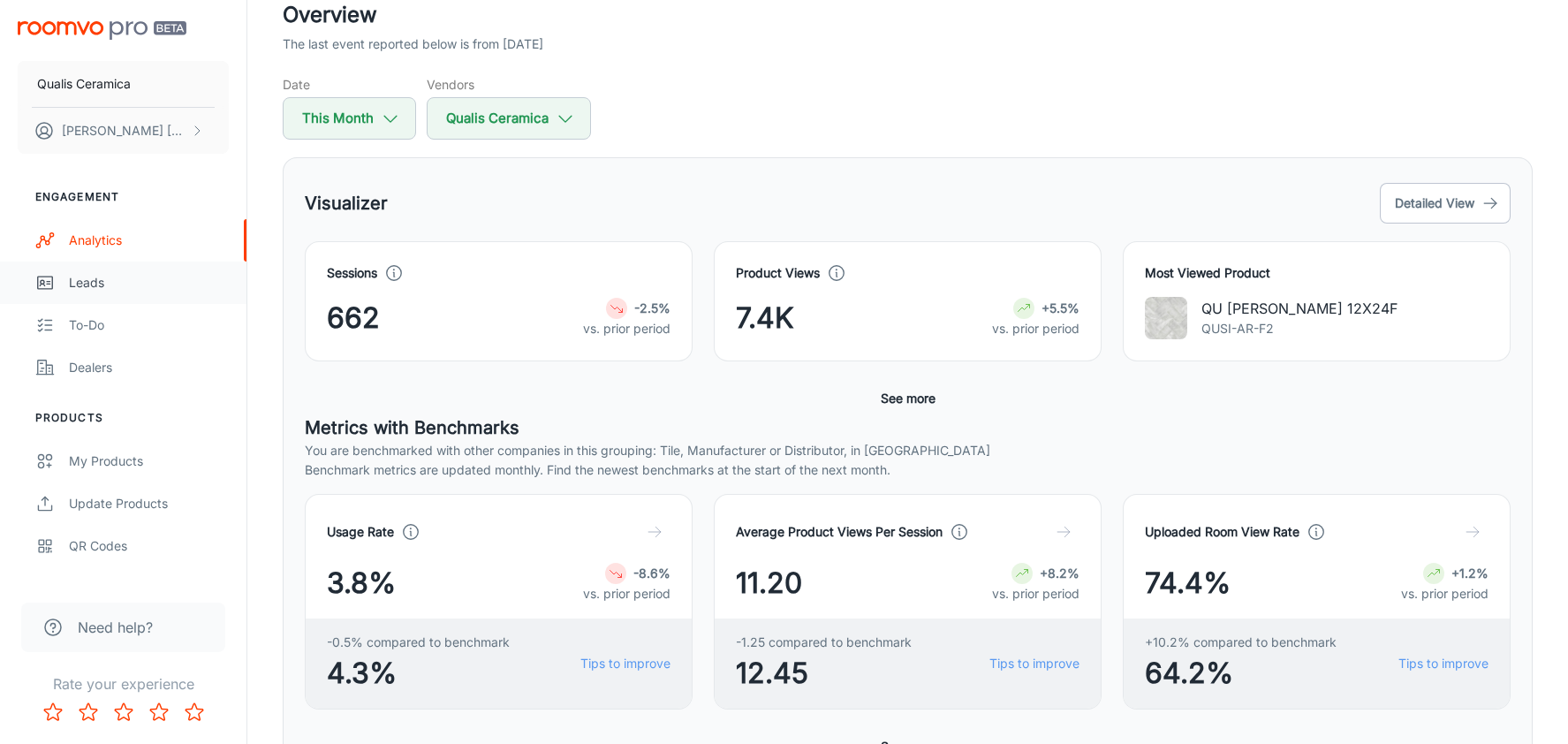
click at [106, 278] on div "Leads" at bounding box center [149, 282] width 160 height 20
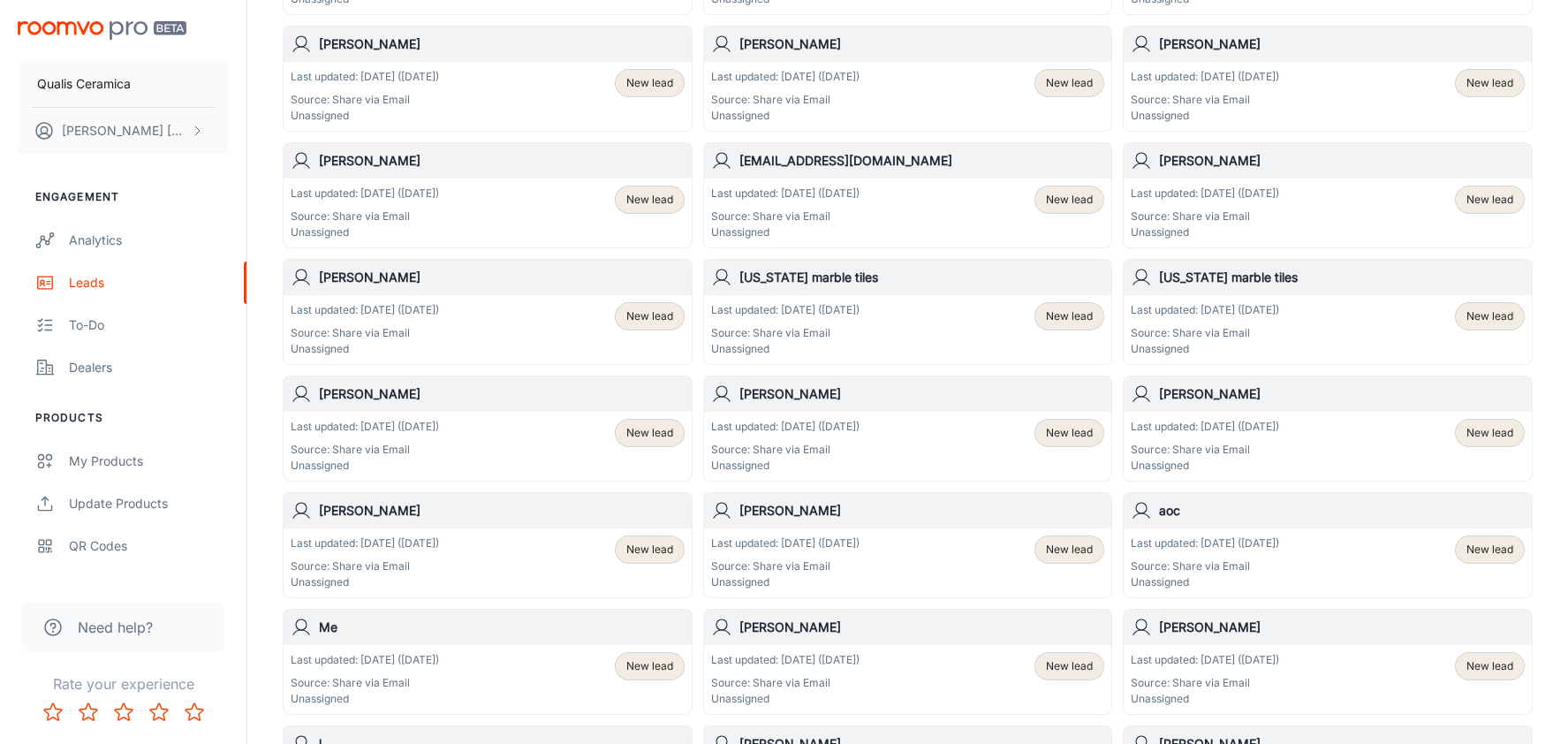
scroll to position [64, 0]
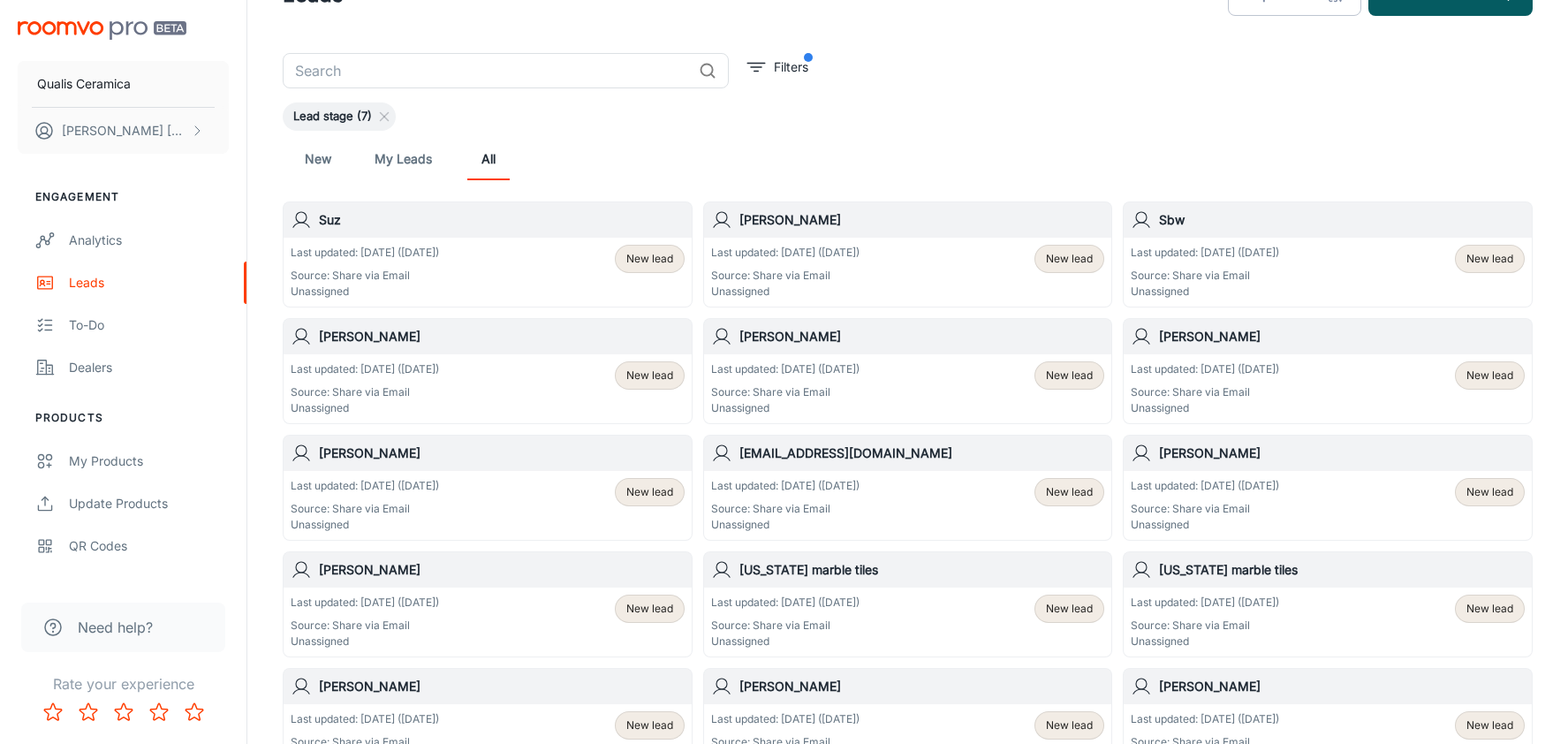
click at [388, 163] on link "My Leads" at bounding box center [403, 159] width 57 height 42
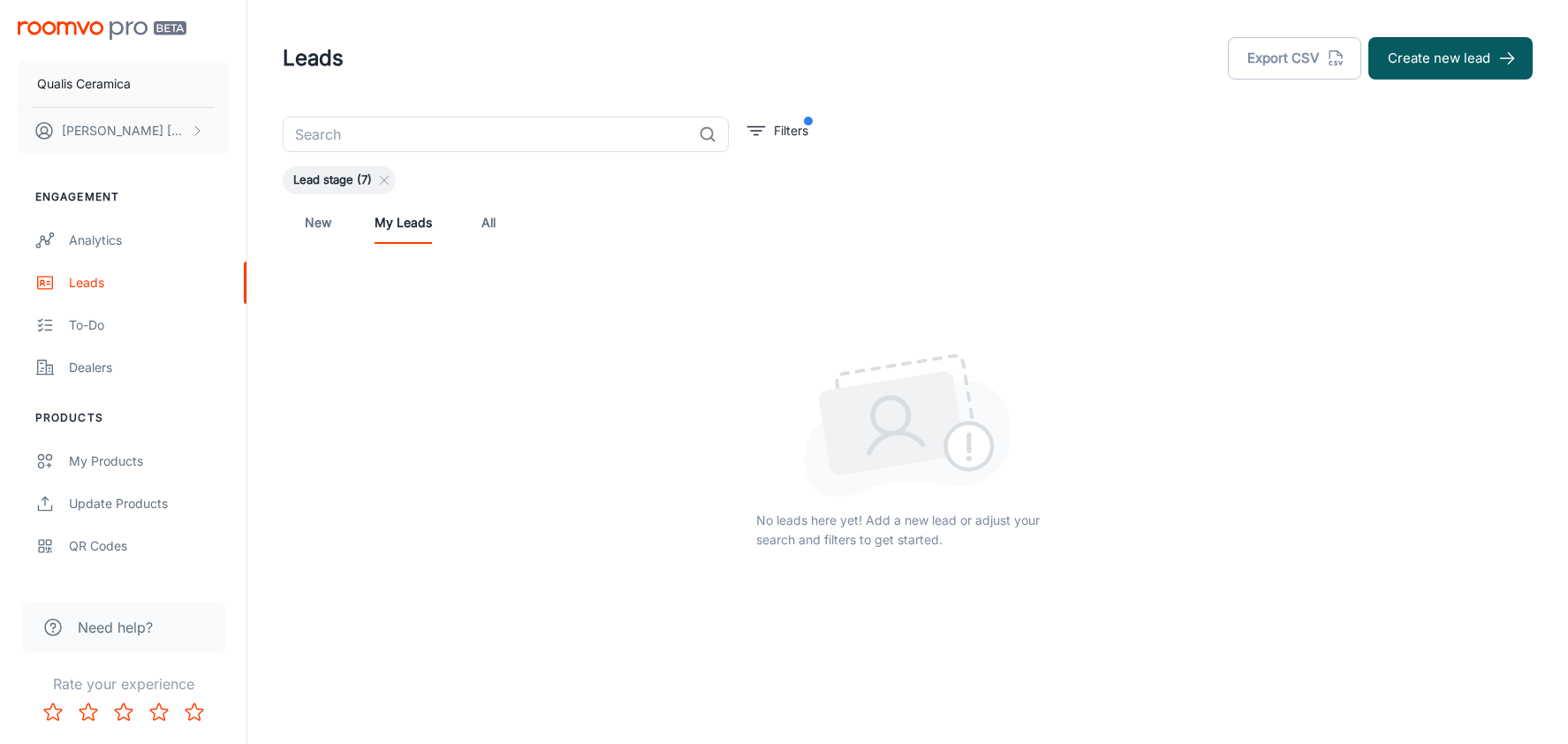
click at [497, 224] on link "All" at bounding box center [488, 222] width 42 height 42
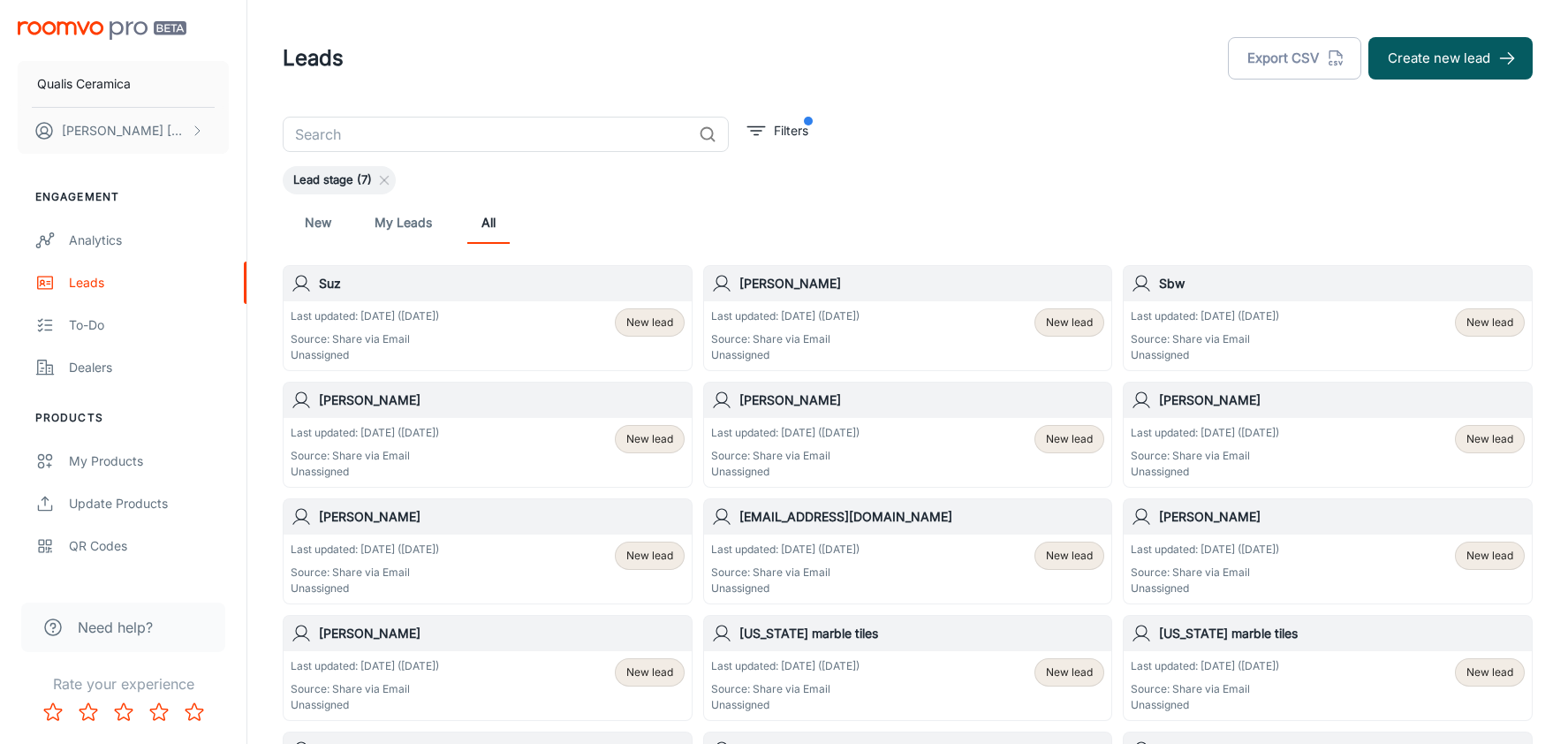
click at [487, 324] on div "Last updated: Sep 27 (3 days ago) Source: Share via Email Unassigned New lead" at bounding box center [487, 335] width 394 height 55
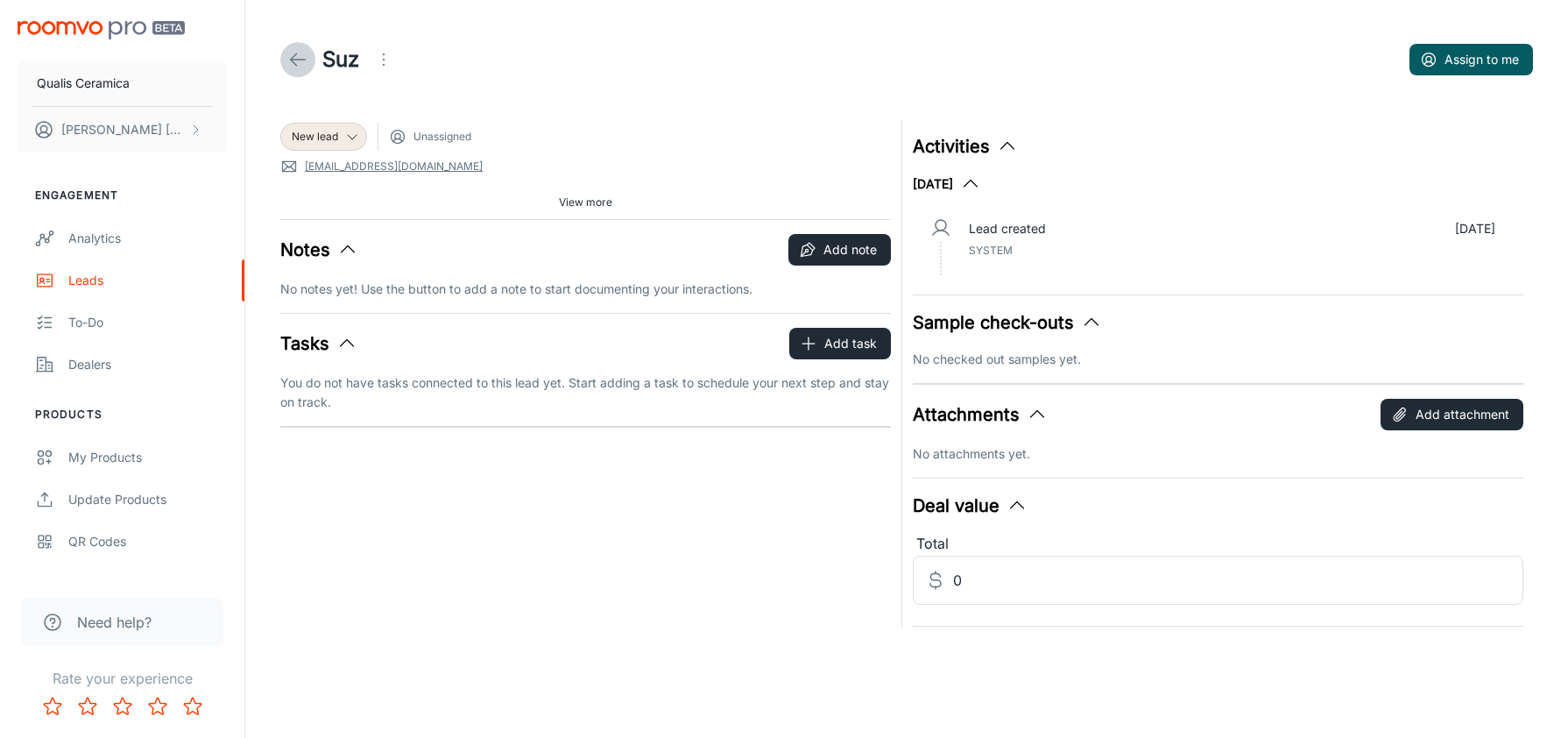
click at [298, 52] on icon at bounding box center [298, 60] width 21 height 21
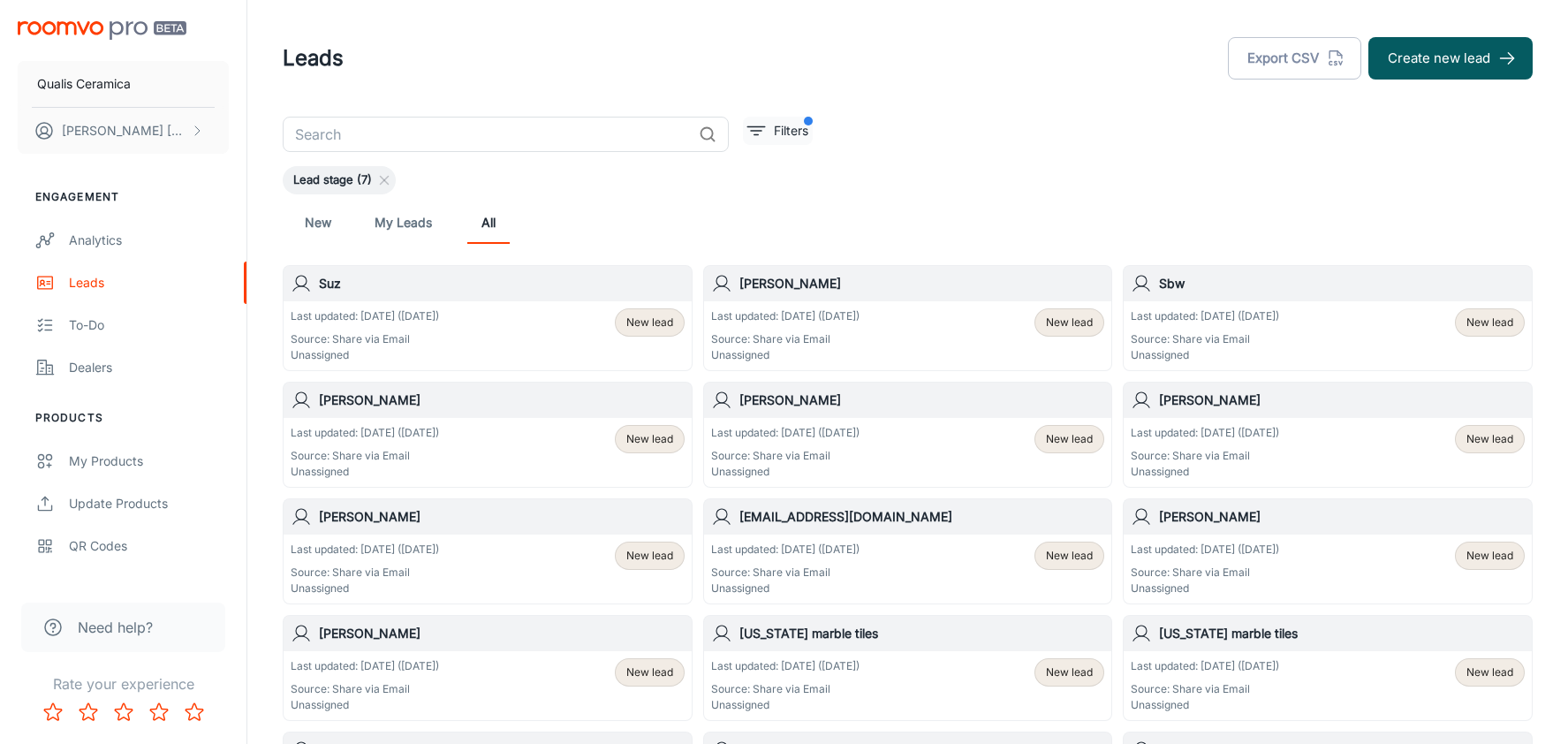
click at [779, 117] on button "Filters" at bounding box center [778, 131] width 70 height 29
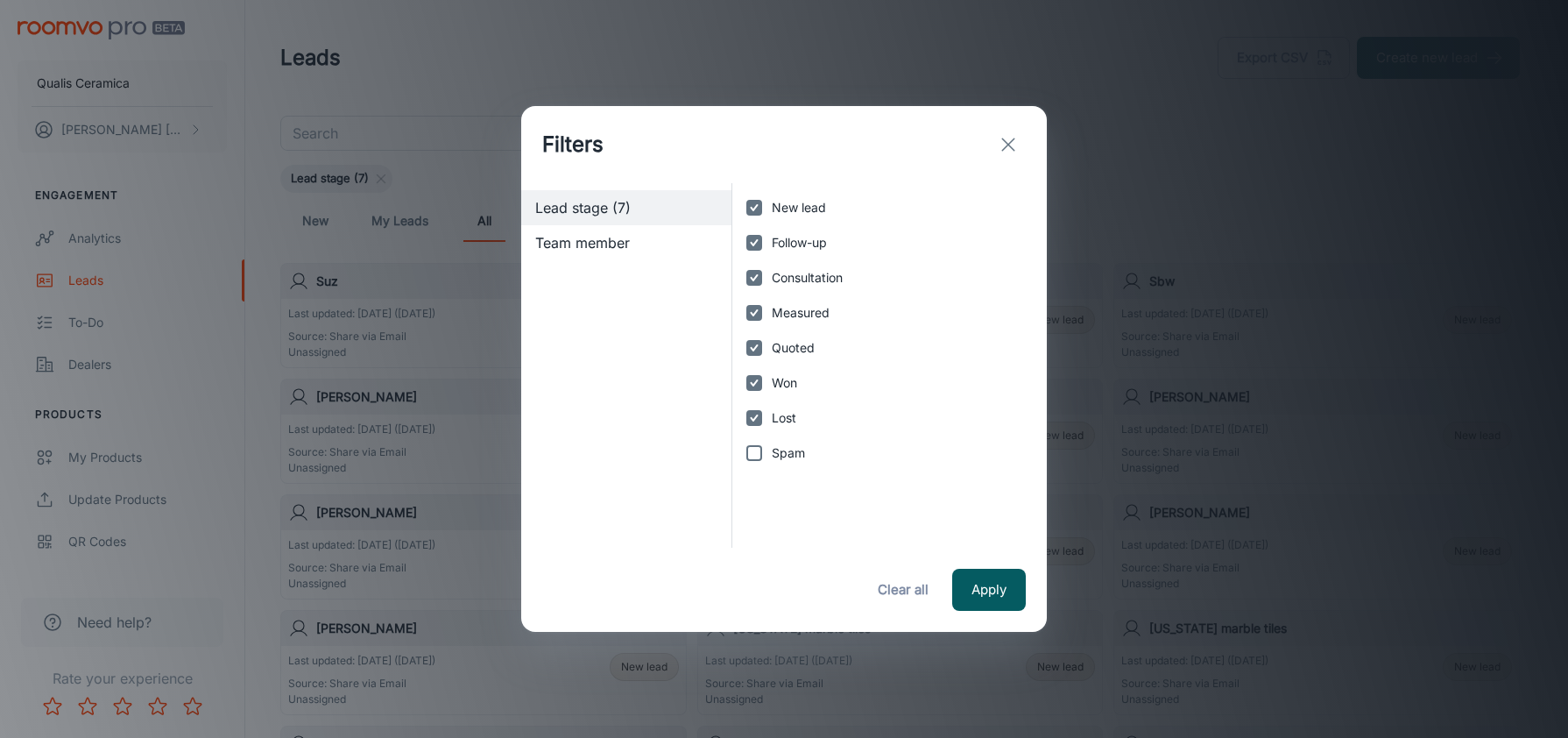
click at [1011, 154] on icon "exit" at bounding box center [1008, 145] width 21 height 21
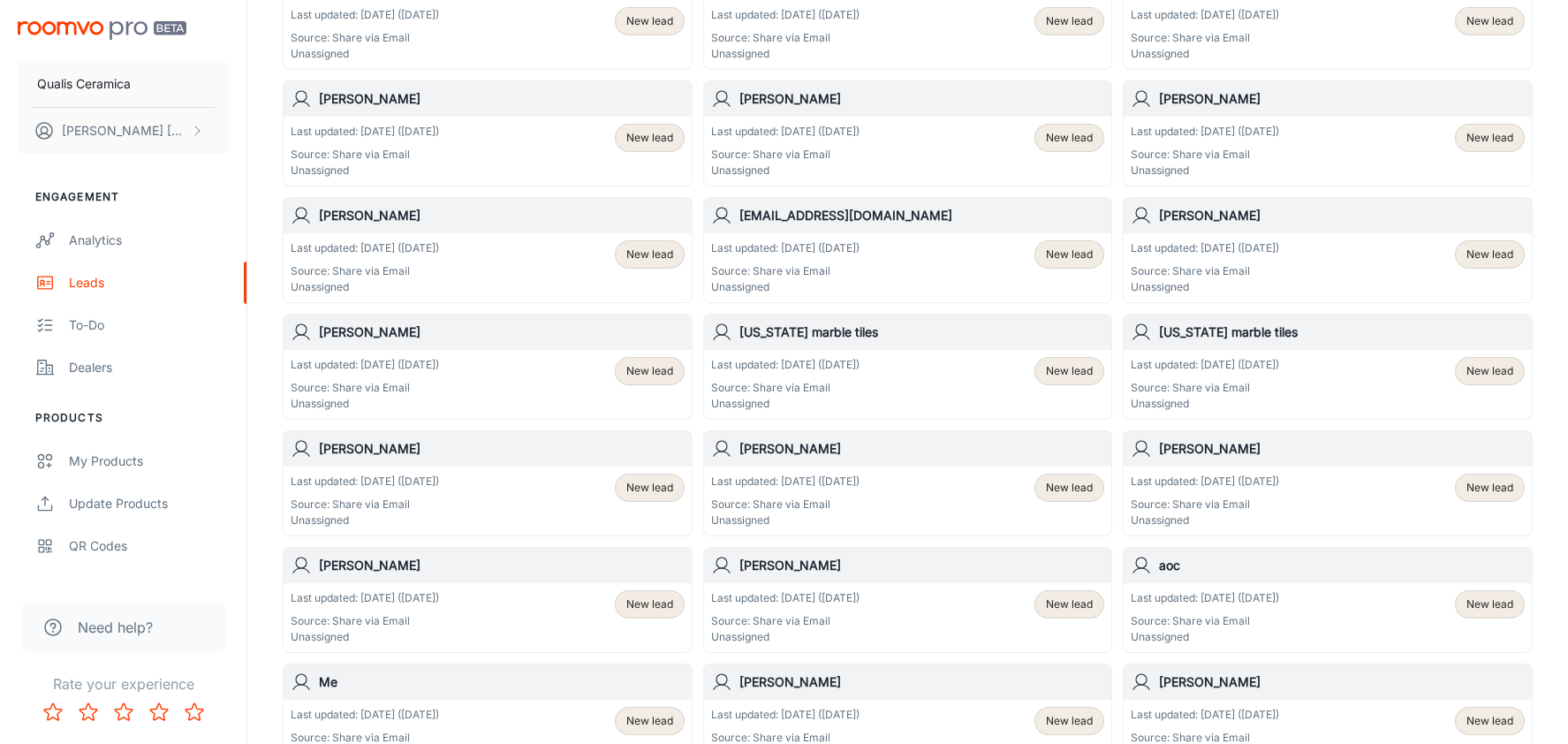
scroll to position [353, 0]
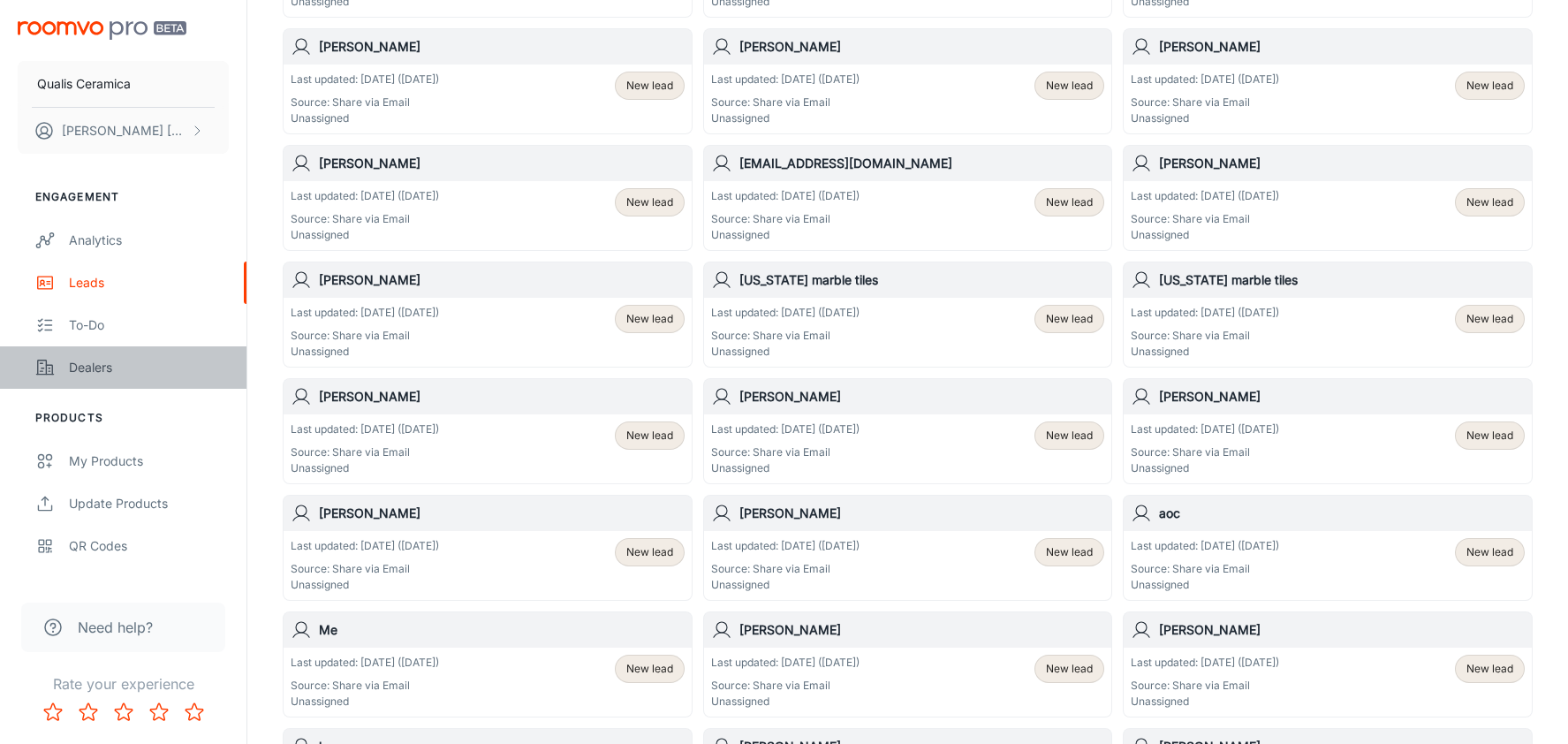
click at [86, 368] on div "Dealers" at bounding box center [149, 368] width 160 height 20
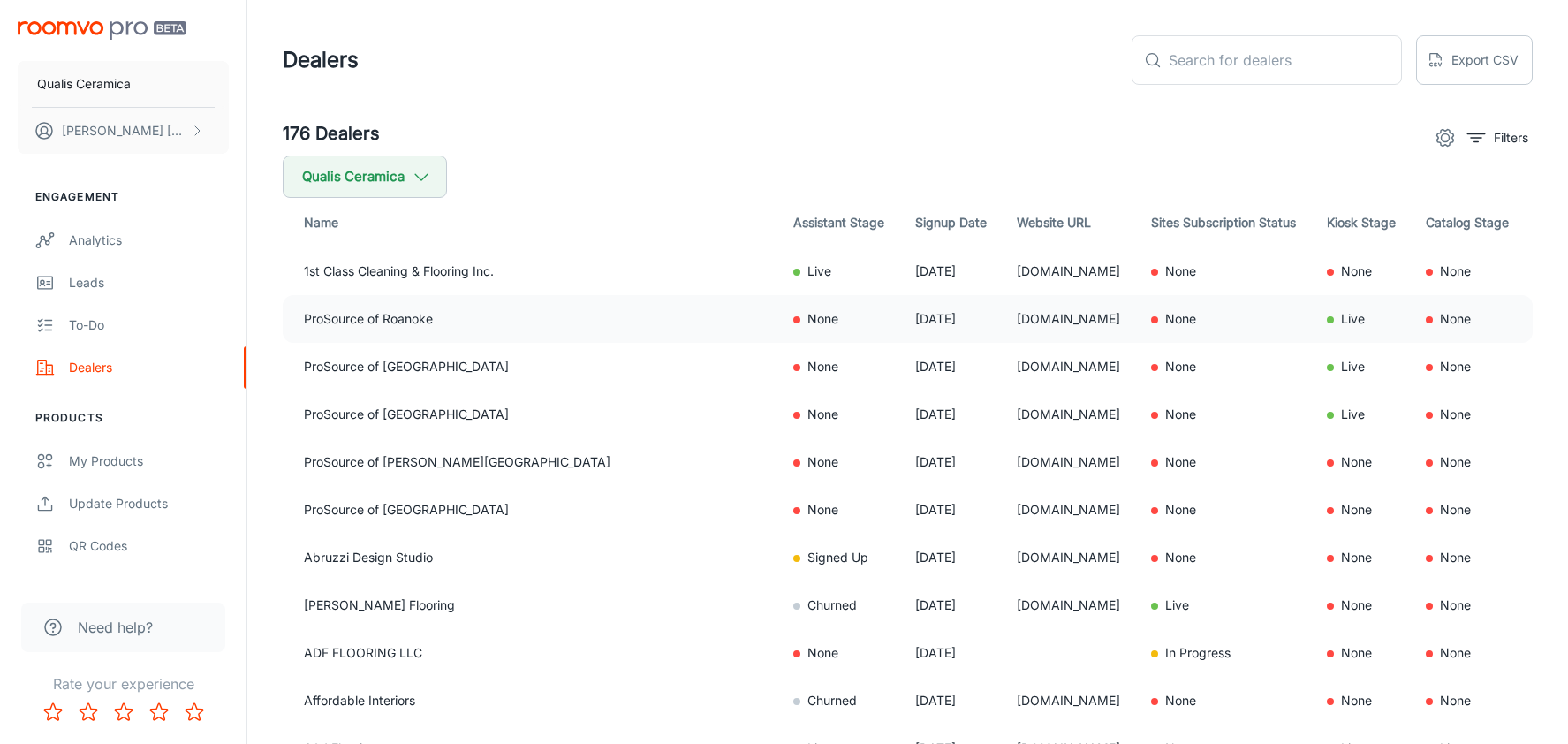
click at [1070, 323] on td "990859.prosourcewholesale.com" at bounding box center [1070, 318] width 134 height 48
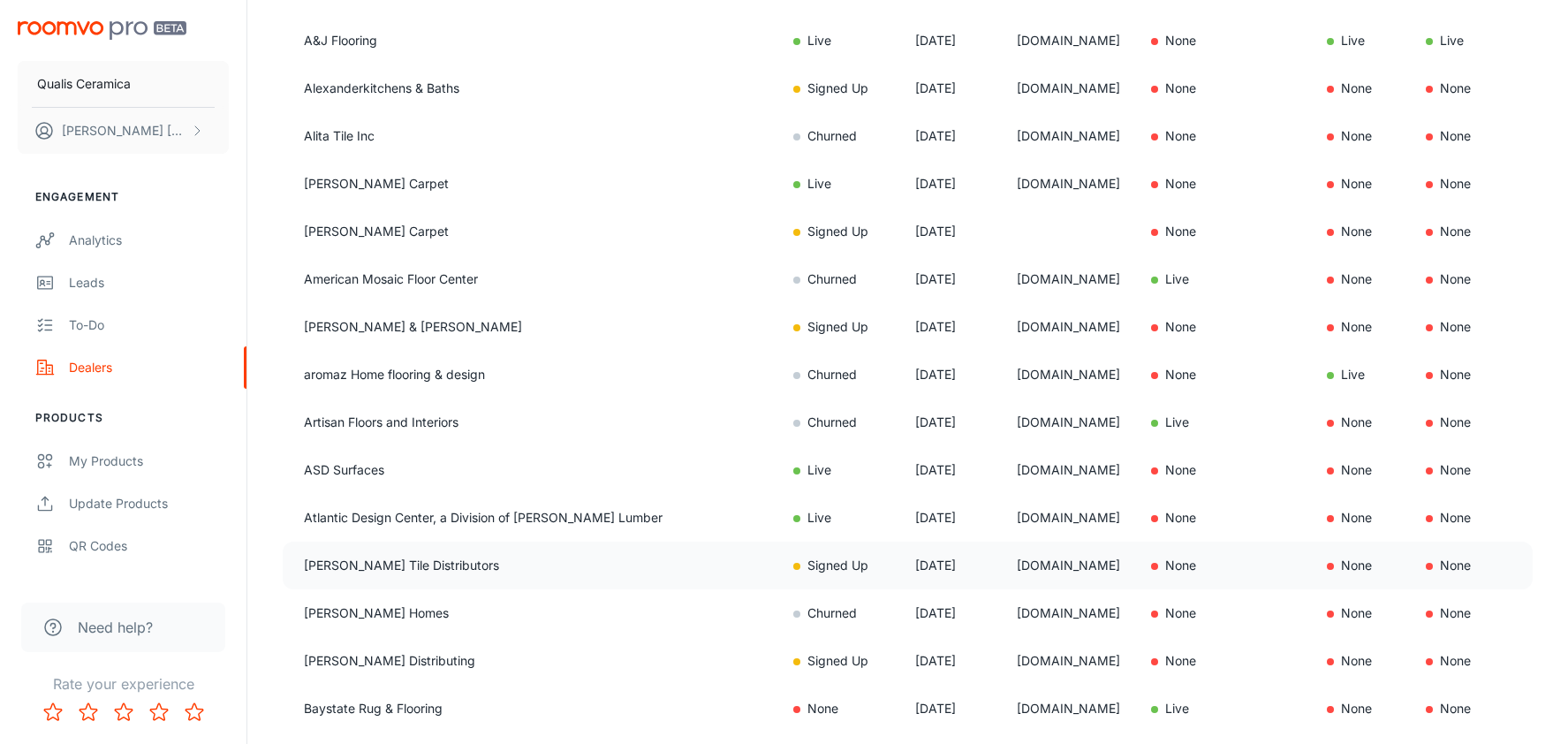
scroll to position [766, 0]
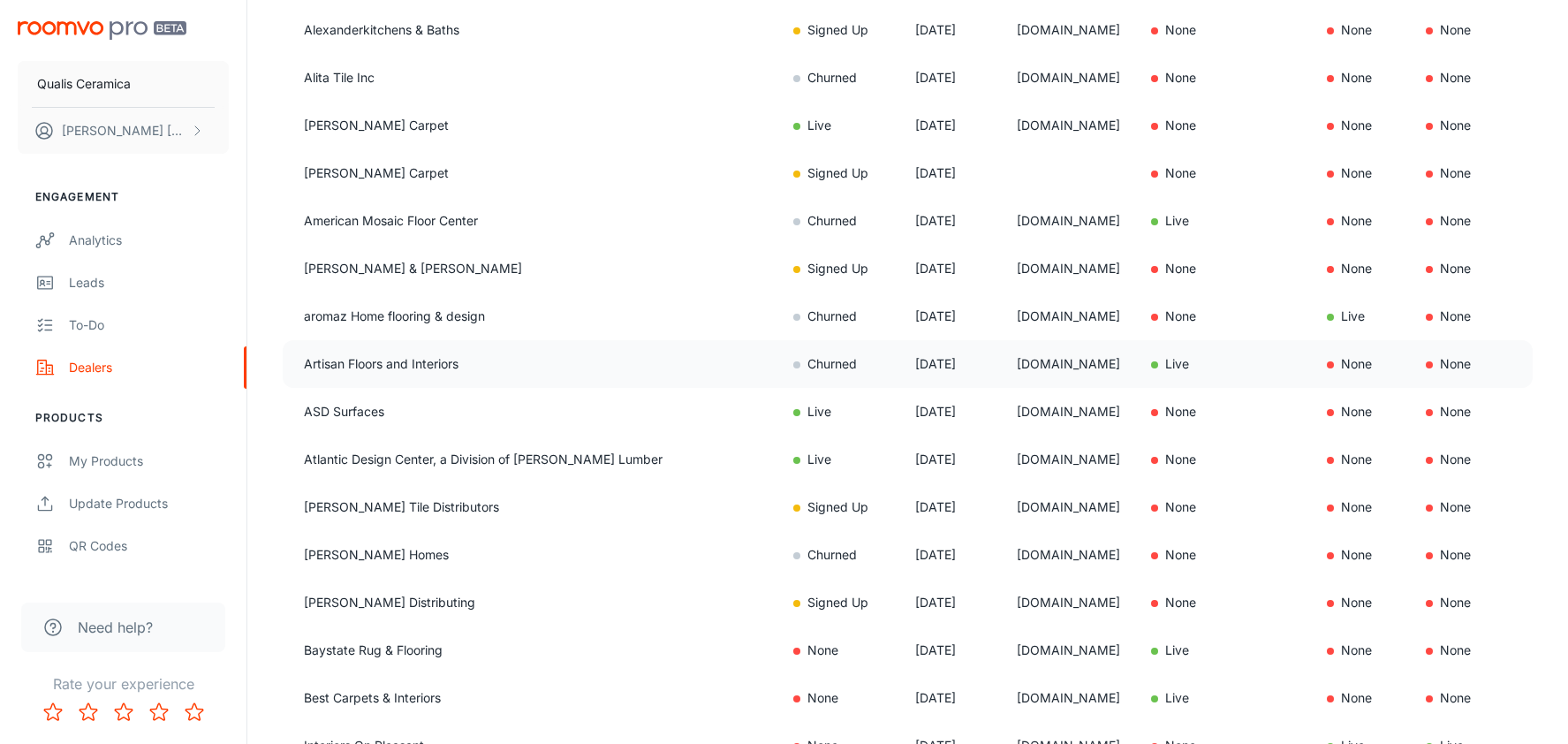
click at [793, 372] on td "Churned" at bounding box center [840, 363] width 122 height 48
copy td "Churned"
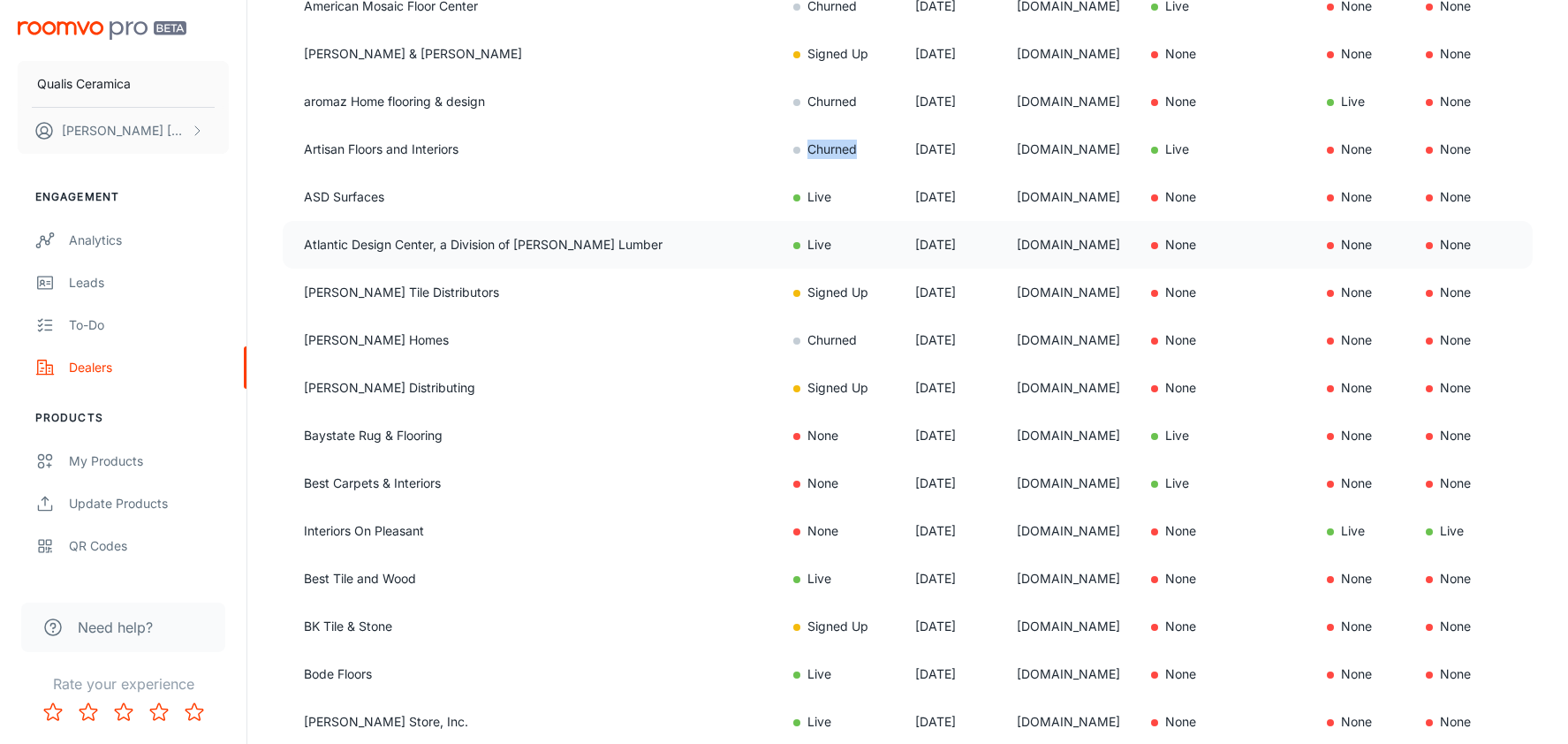
scroll to position [1000, 0]
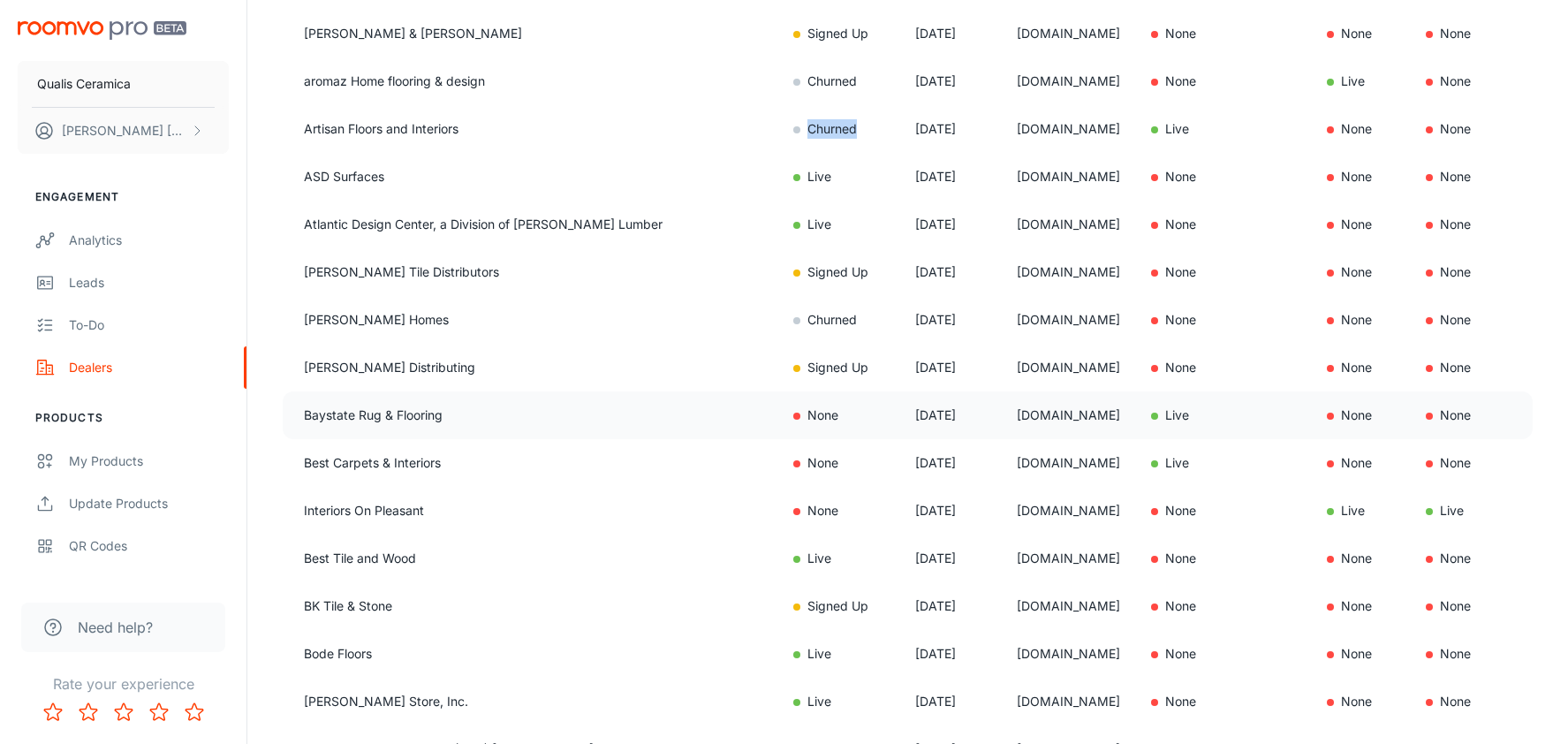
drag, startPoint x: 1100, startPoint y: 415, endPoint x: 964, endPoint y: 406, distance: 136.3
click at [1002, 406] on td "baystaterug.com" at bounding box center [1070, 414] width 134 height 48
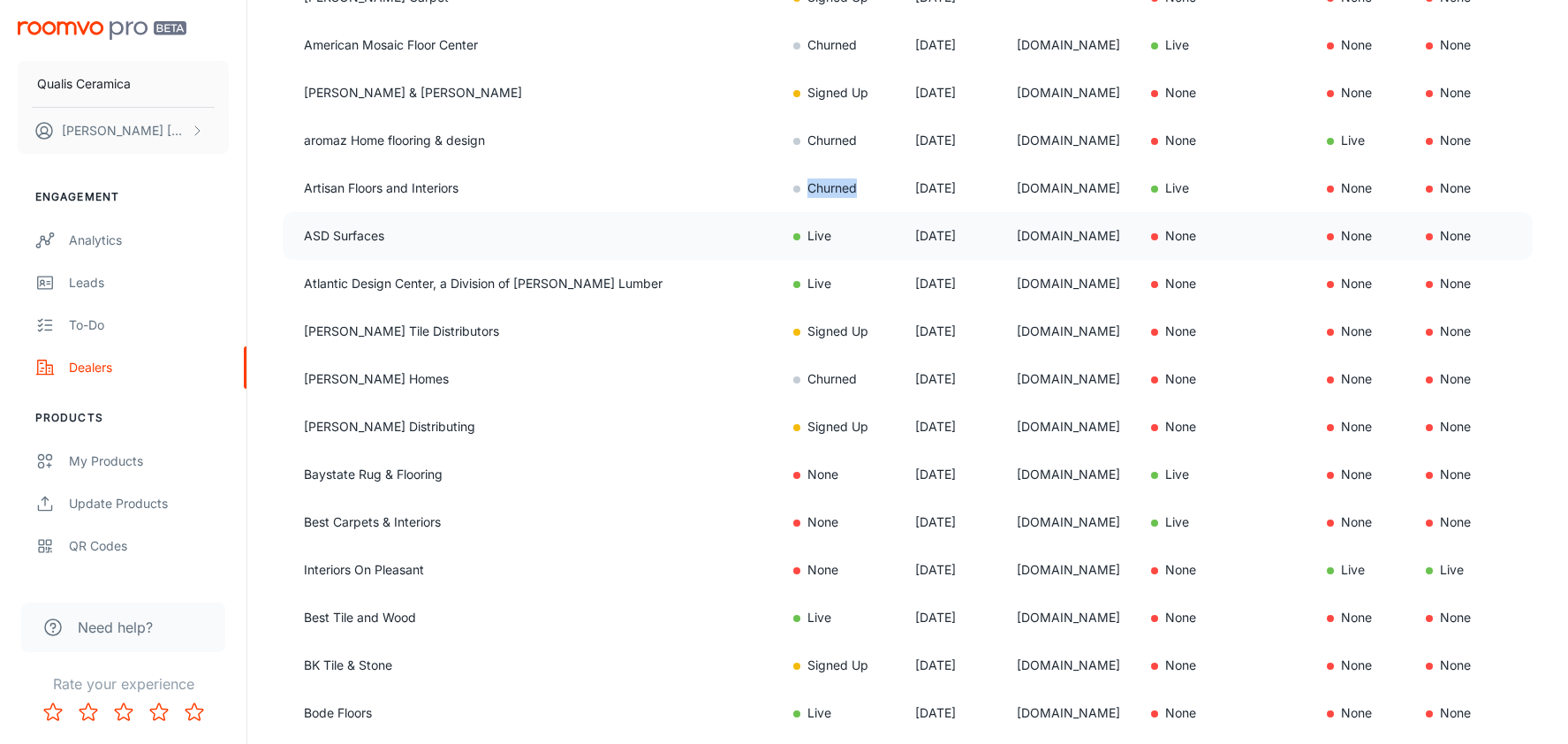
scroll to position [942, 0]
copy td "baystaterug.com"
click at [1100, 516] on td "www.bestcarpetsandinteriors.com" at bounding box center [1070, 521] width 134 height 48
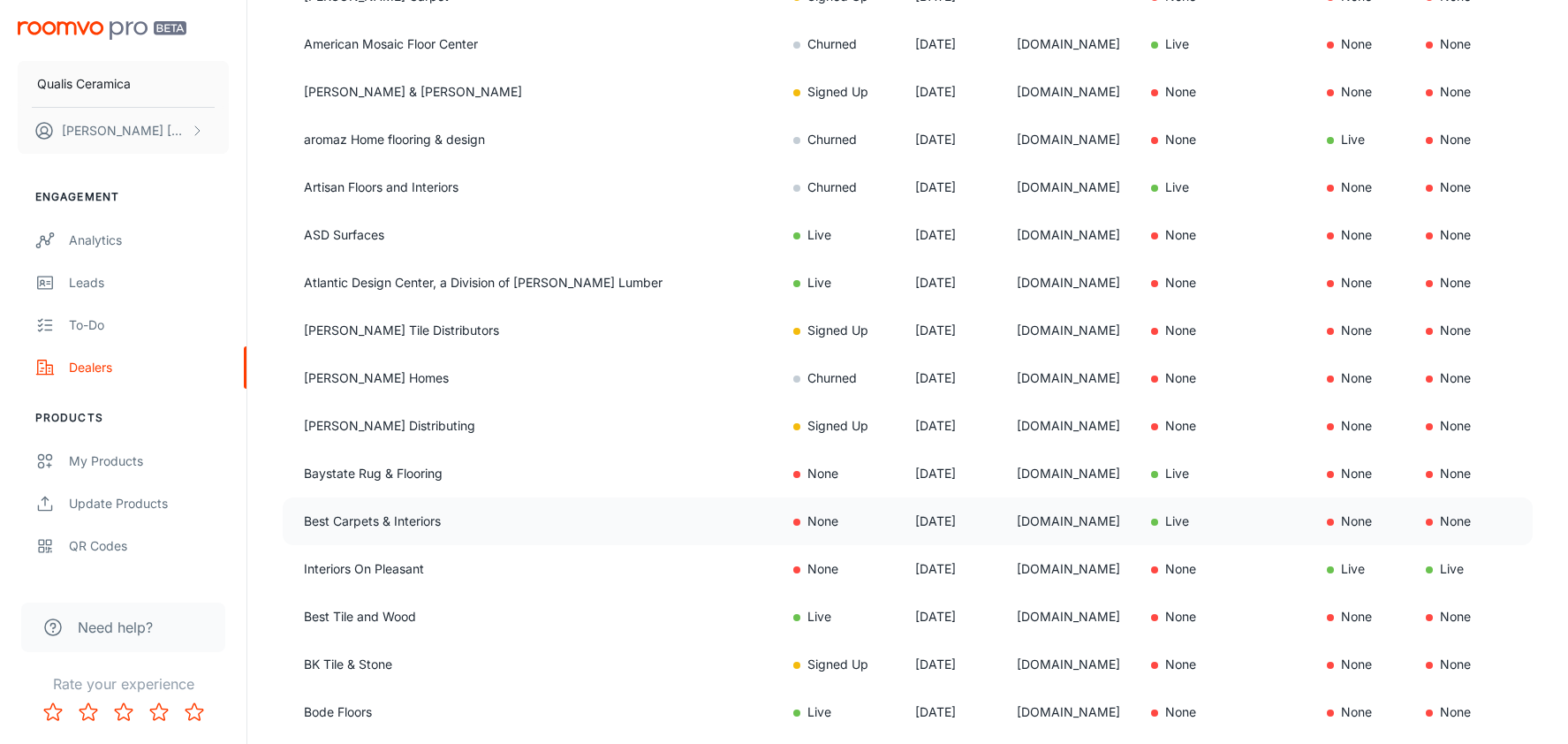
click at [1101, 524] on td "www.bestcarpetsandinteriors.com" at bounding box center [1070, 521] width 134 height 48
copy td "www.bestcarpetsandinteriors.com"
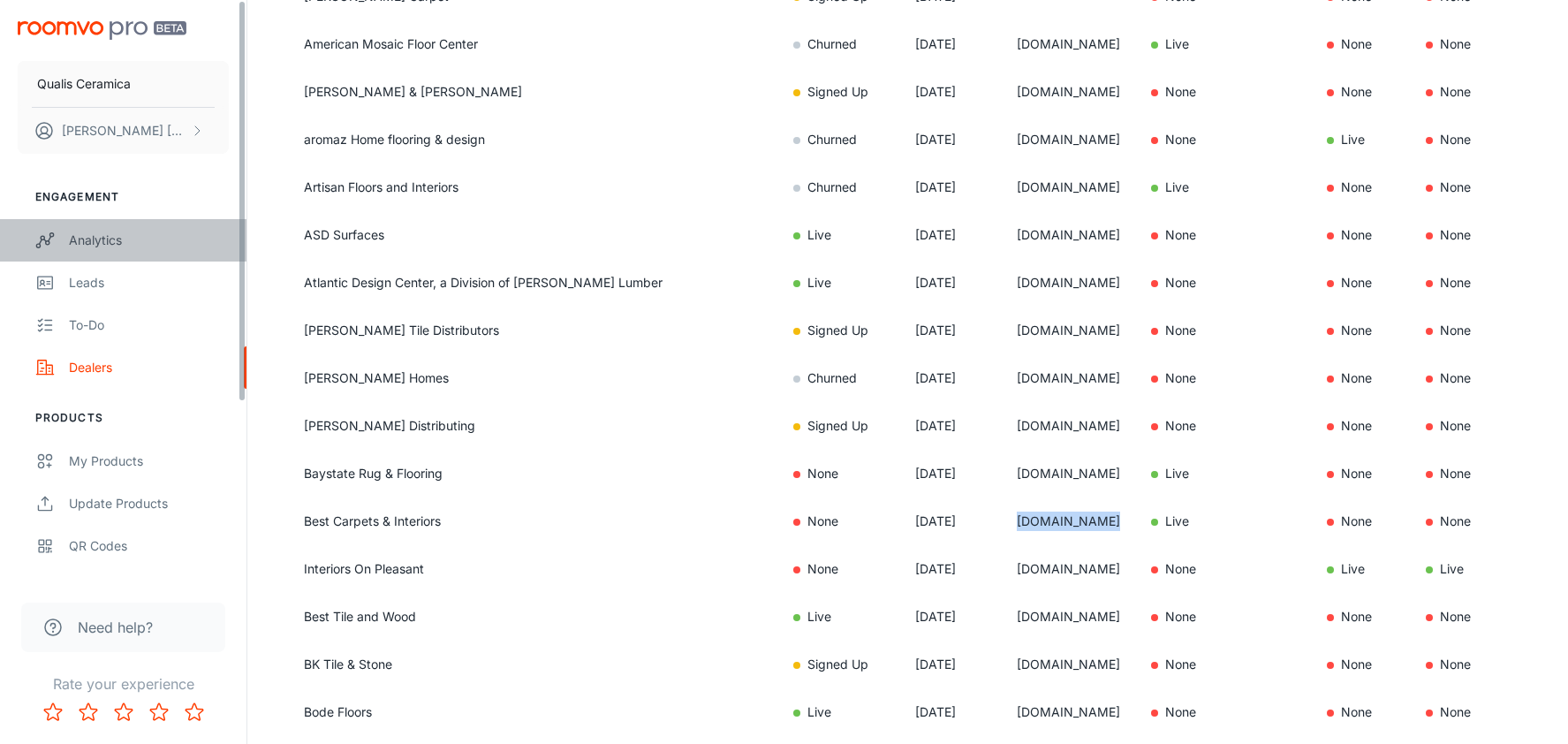
click at [134, 245] on div "Analytics" at bounding box center [149, 240] width 160 height 20
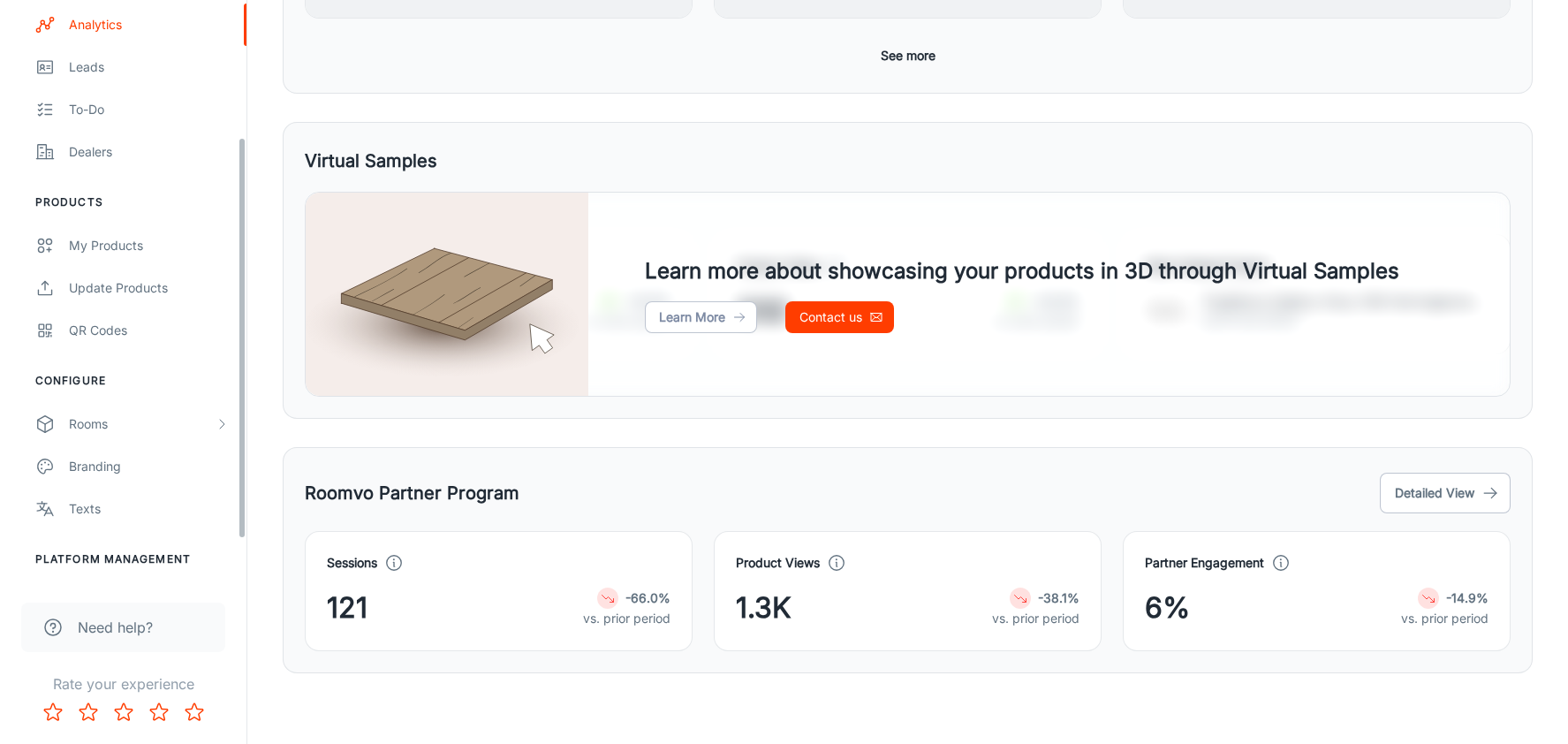
scroll to position [258, 0]
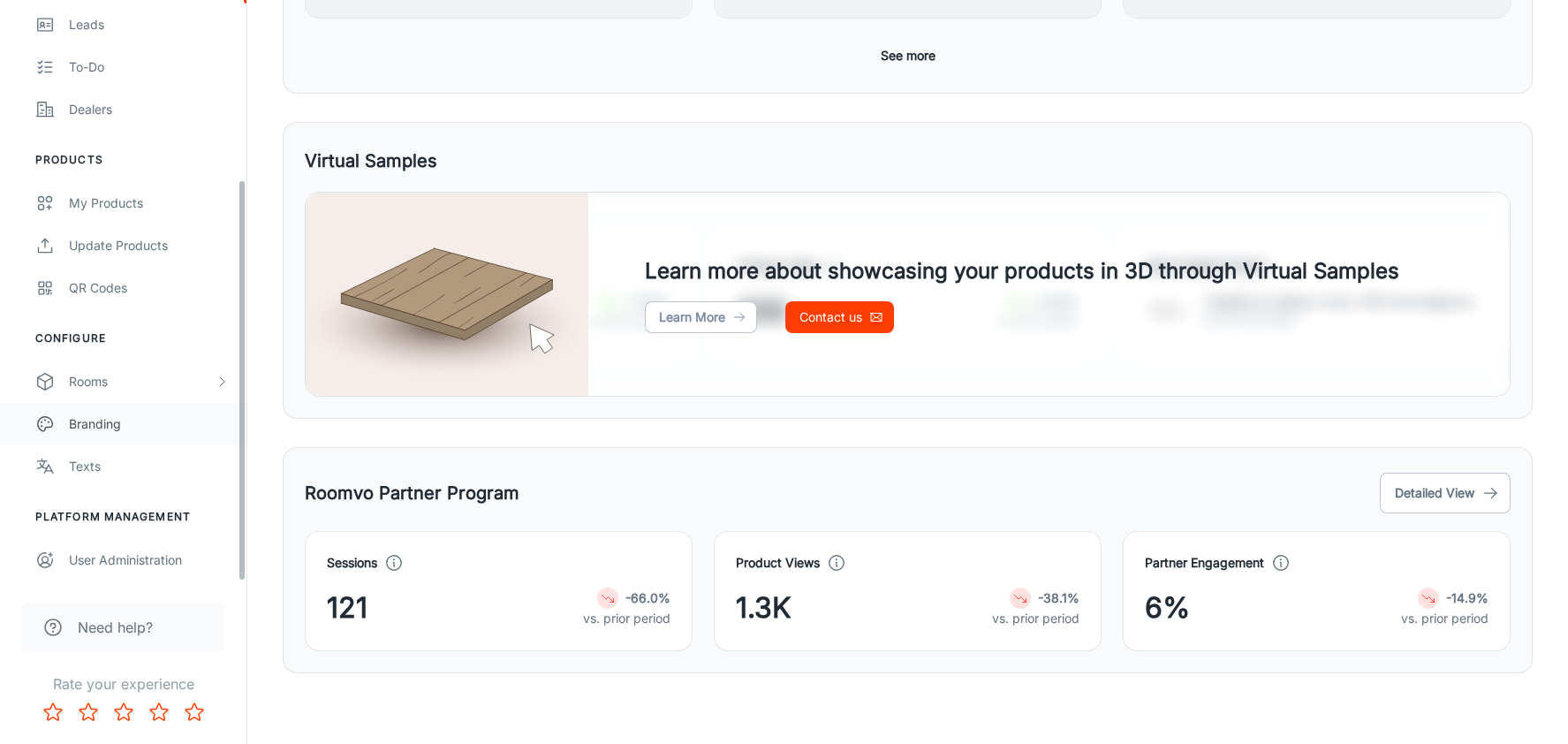
click at [108, 428] on div "Branding" at bounding box center [149, 424] width 160 height 20
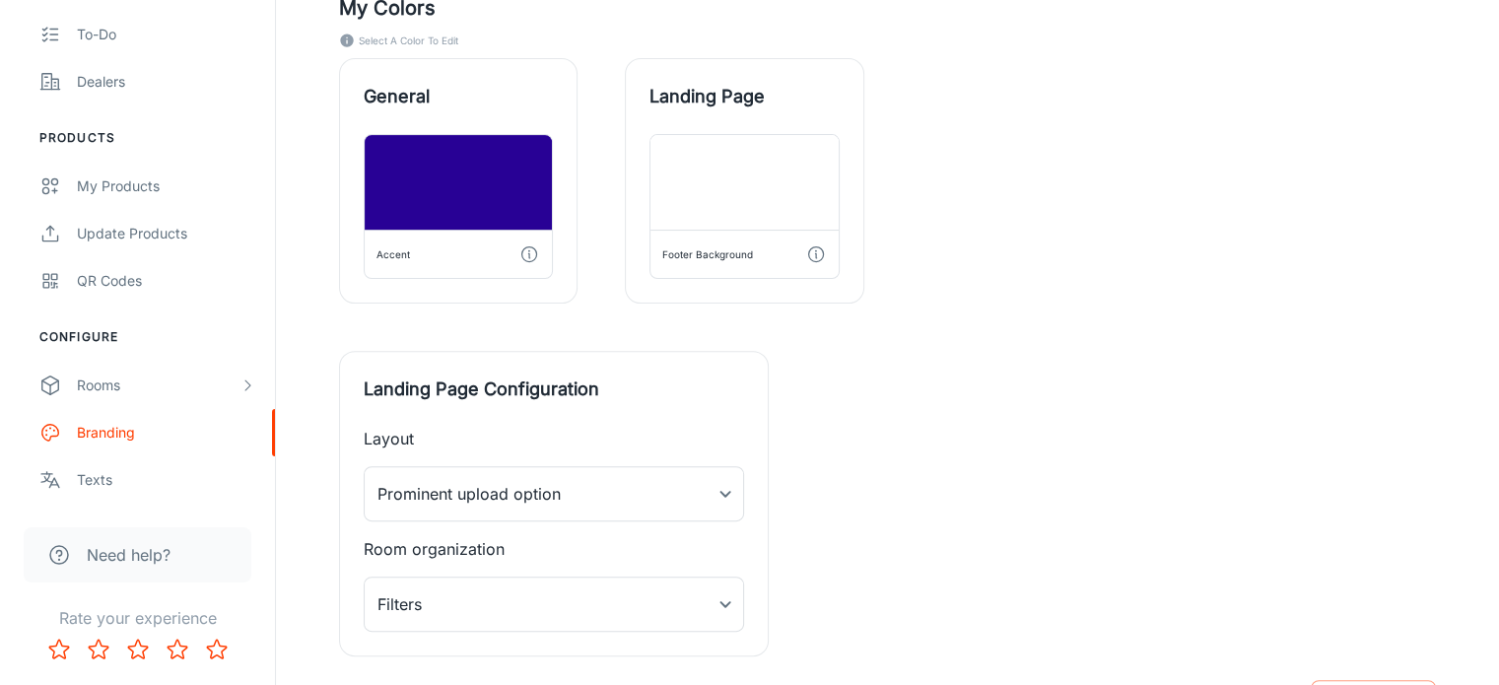
scroll to position [404, 0]
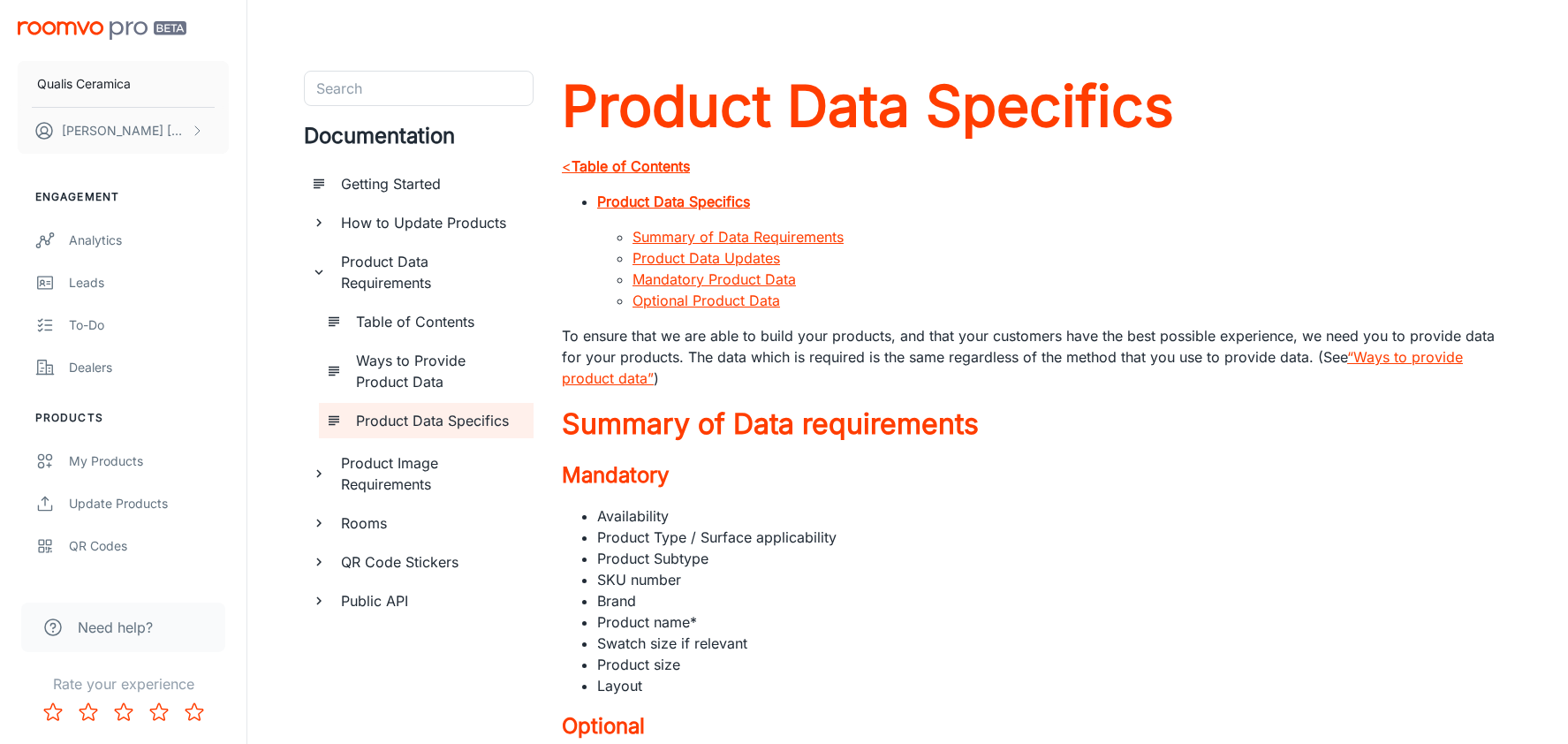
scroll to position [546, 0]
